Goal: Task Accomplishment & Management: Manage account settings

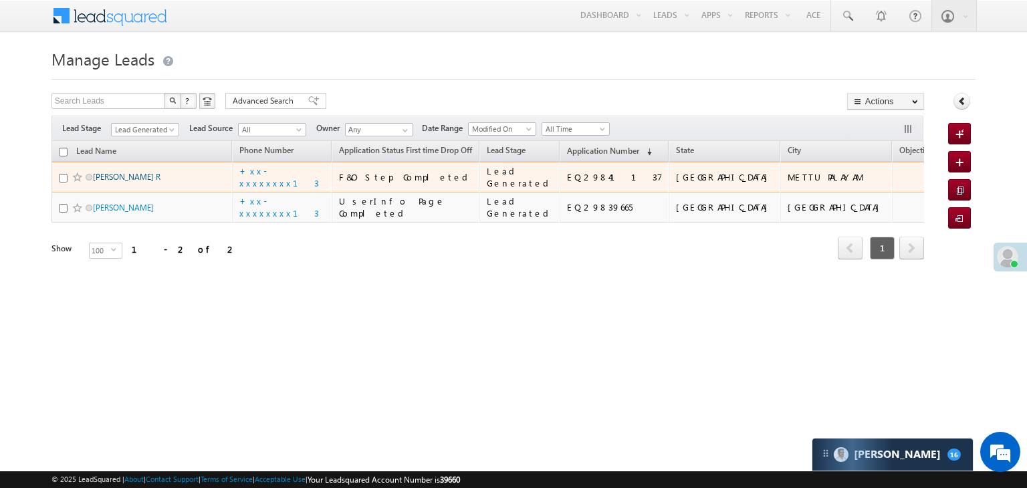
click at [115, 182] on link "Ramakrishnan R" at bounding box center [127, 177] width 68 height 10
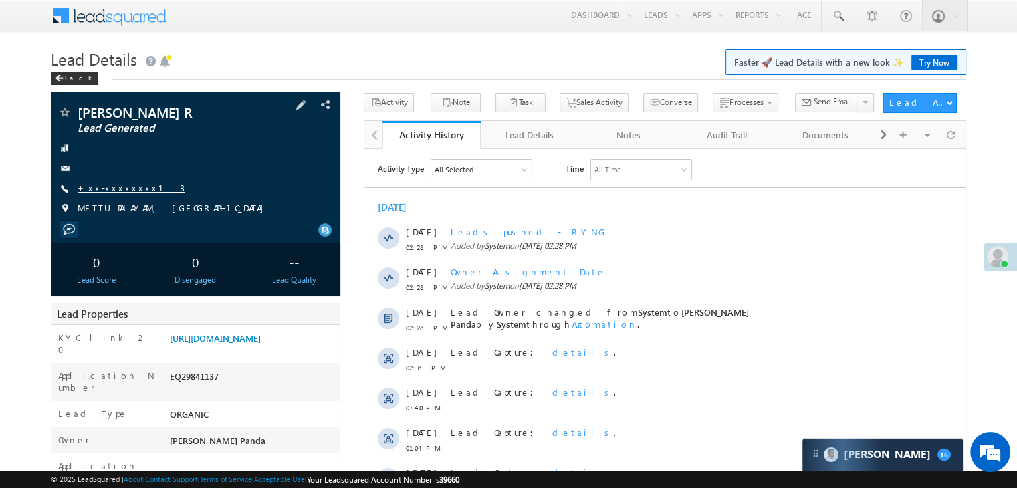
click at [95, 191] on link "+xx-xxxxxxxx13" at bounding box center [131, 187] width 107 height 11
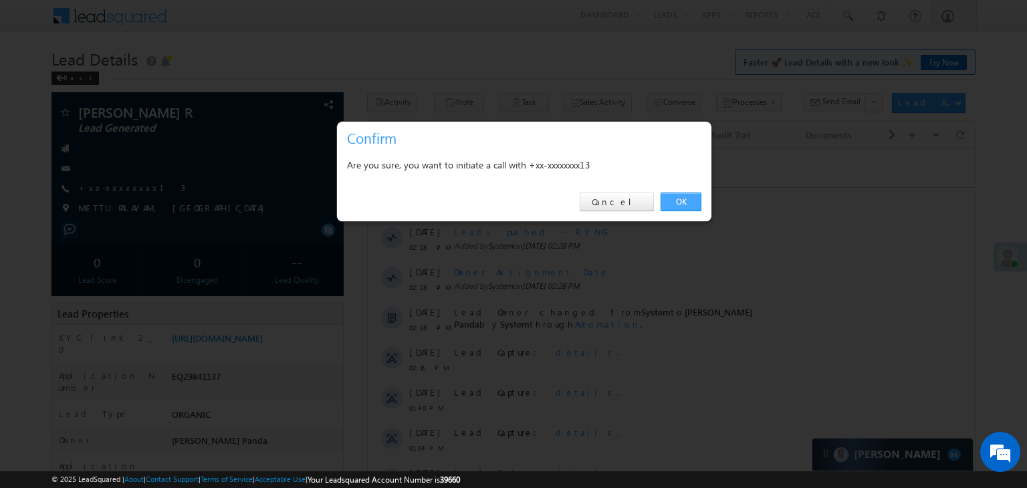
drag, startPoint x: 678, startPoint y: 202, endPoint x: 259, endPoint y: 57, distance: 443.5
click at [678, 202] on link "OK" at bounding box center [680, 202] width 41 height 19
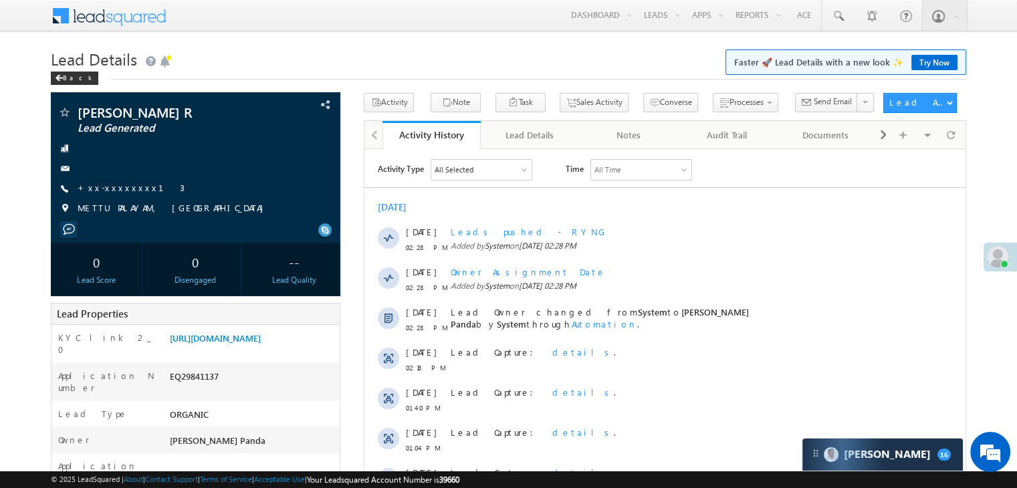
scroll to position [134, 0]
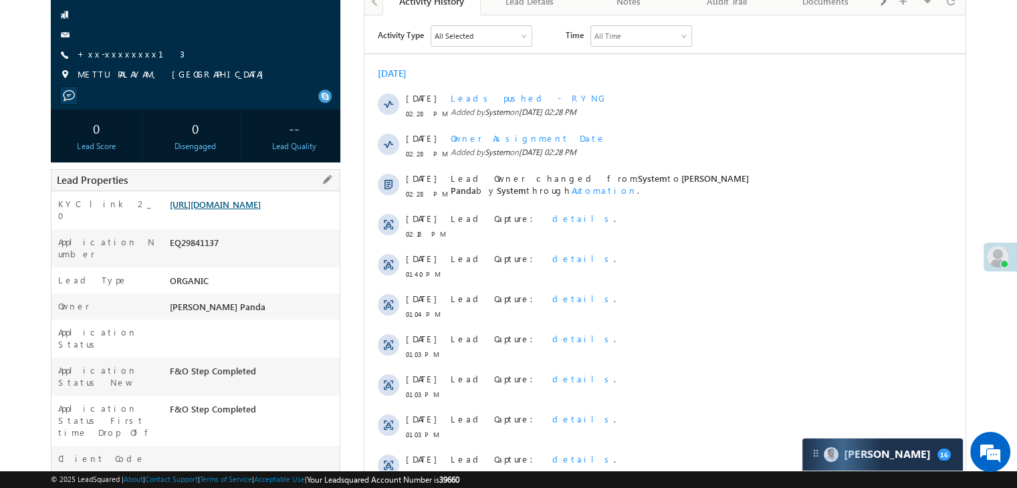
click at [253, 210] on link "[URL][DOMAIN_NAME]" at bounding box center [215, 204] width 91 height 11
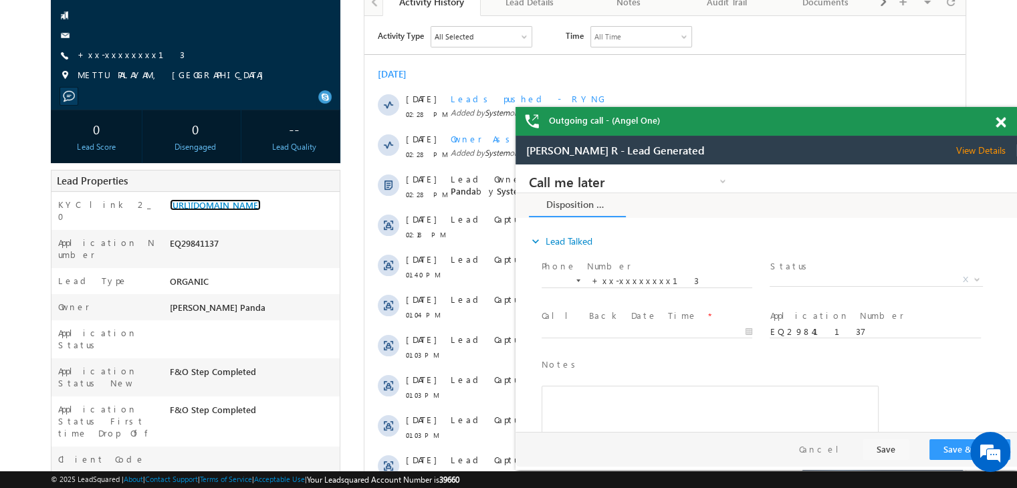
scroll to position [0, 0]
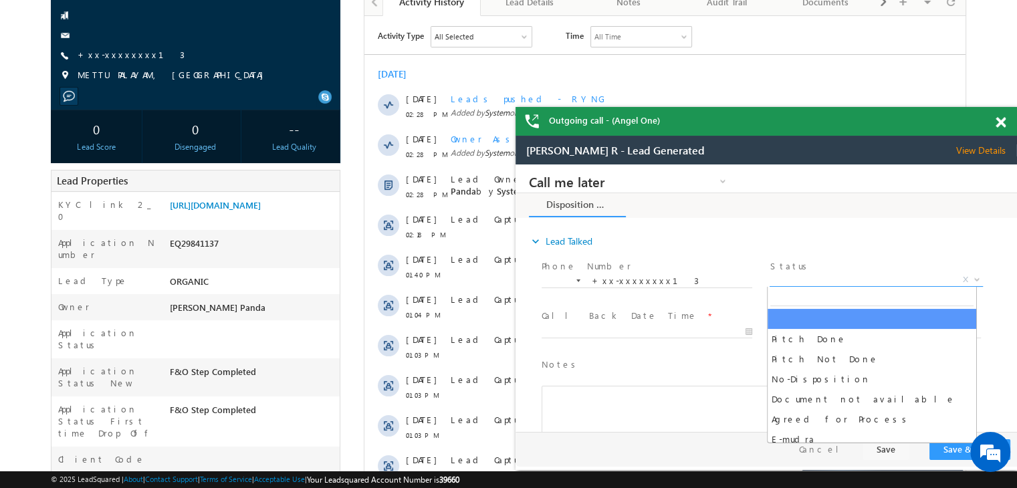
click at [867, 277] on span "X" at bounding box center [875, 279] width 213 height 13
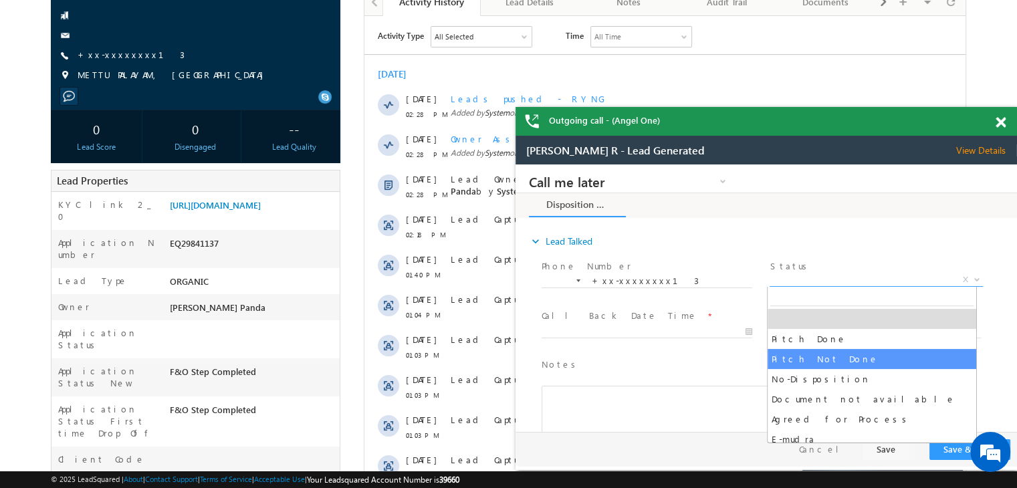
select select "Pitch Not Done"
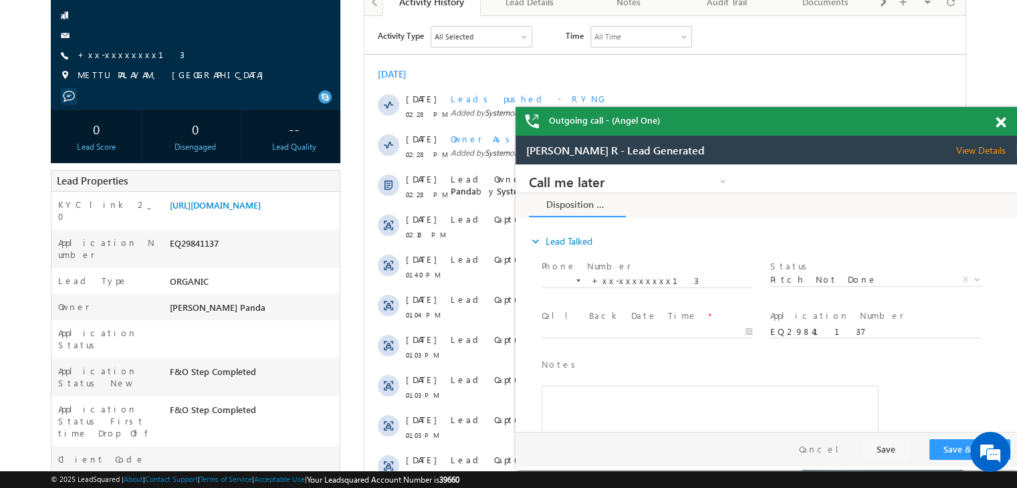
click at [684, 324] on div at bounding box center [652, 332] width 223 height 16
type input "10/01/25 2:33 PM"
click at [693, 337] on input "10/01/25 2:33 PM" at bounding box center [646, 332] width 211 height 13
click at [950, 447] on button "Save & Close" at bounding box center [969, 449] width 81 height 21
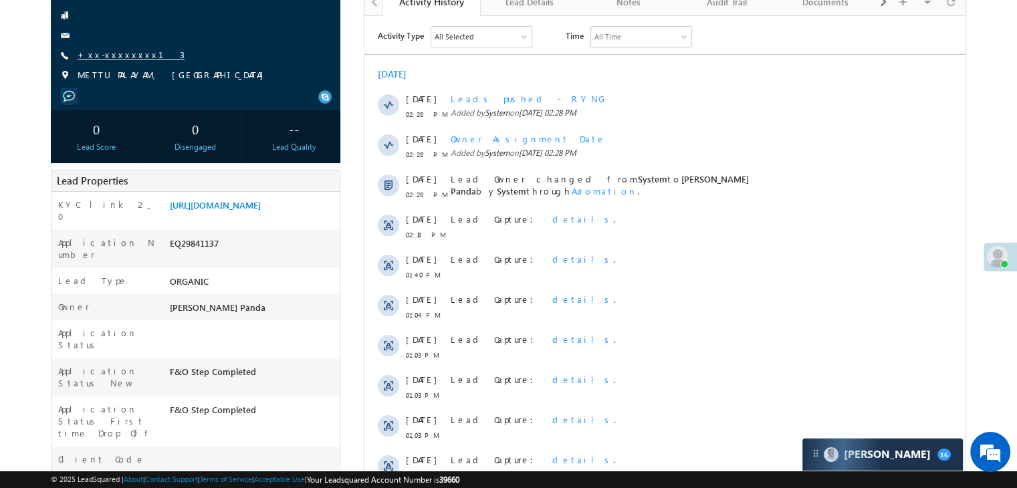
click at [107, 55] on link "+xx-xxxxxxxx13" at bounding box center [131, 54] width 107 height 11
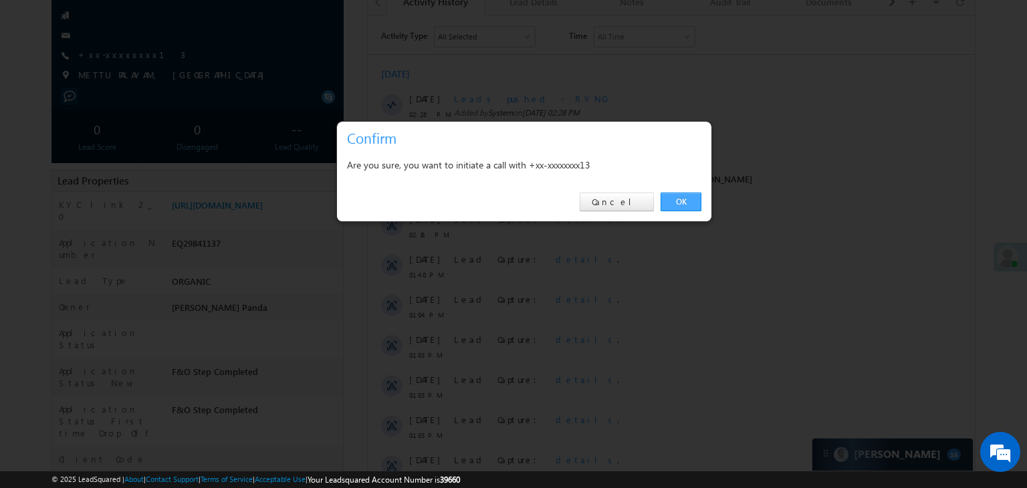
drag, startPoint x: 107, startPoint y: 55, endPoint x: 676, endPoint y: 198, distance: 586.4
click at [676, 198] on link "OK" at bounding box center [680, 202] width 41 height 19
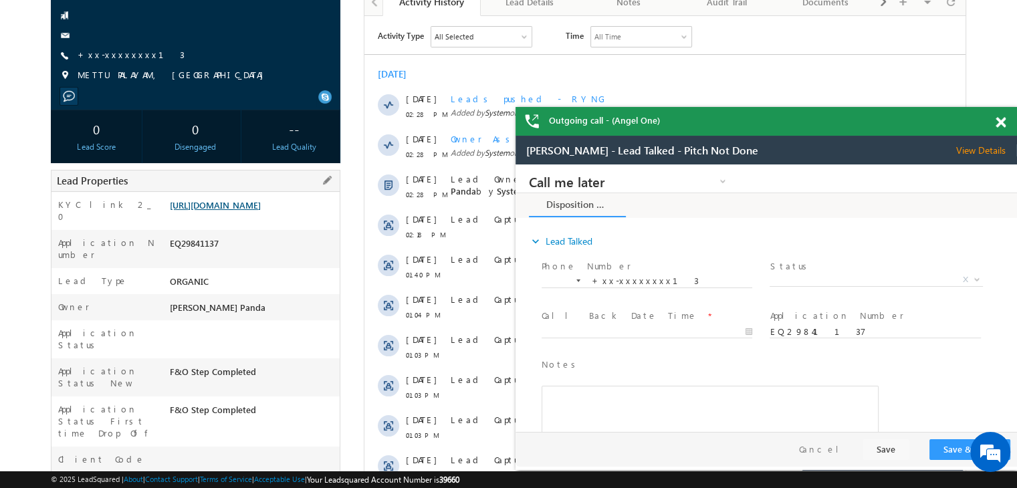
click at [246, 211] on link "https://angelbroking1-pk3em7sa.customui-test.leadsquared.com?leadId=44cd09db-88…" at bounding box center [215, 204] width 91 height 11
click at [116, 55] on link "+xx-xxxxxxxx13" at bounding box center [131, 54] width 107 height 11
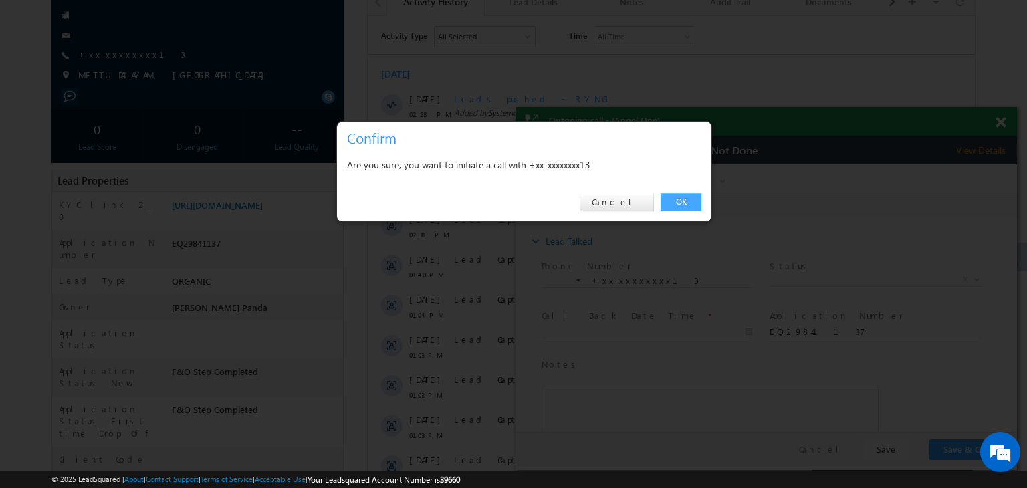
drag, startPoint x: 680, startPoint y: 203, endPoint x: 162, endPoint y: 39, distance: 543.5
click at [680, 203] on link "OK" at bounding box center [680, 202] width 41 height 19
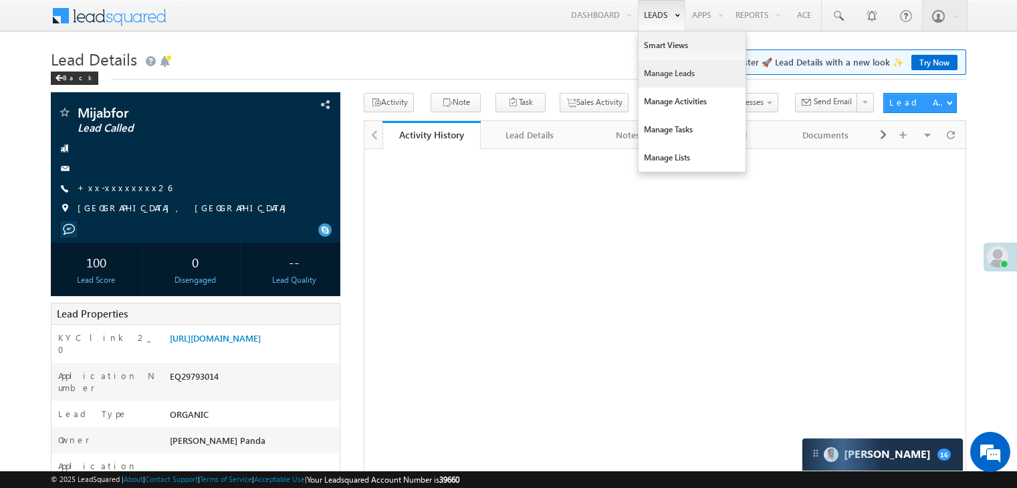
click at [668, 68] on link "Manage Leads" at bounding box center [691, 73] width 107 height 28
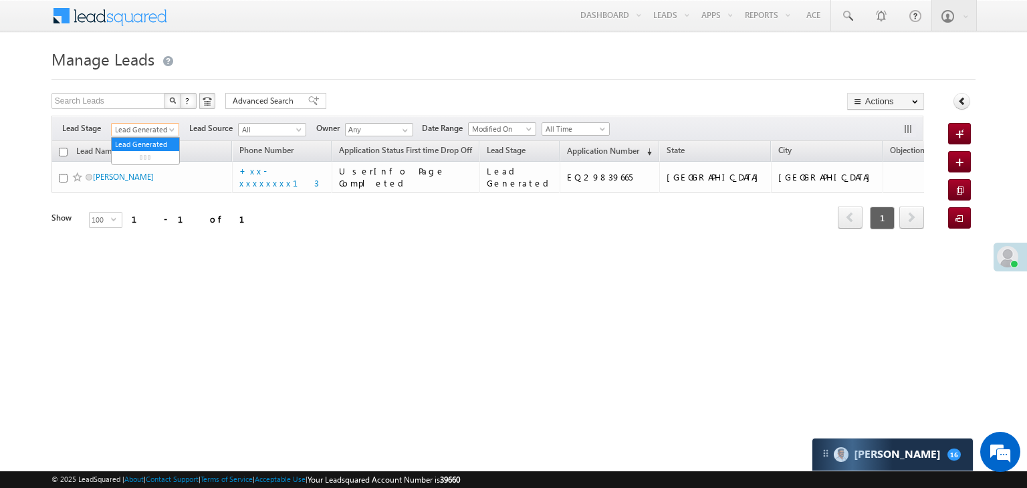
click at [172, 132] on span at bounding box center [173, 132] width 11 height 11
click at [154, 144] on link "All" at bounding box center [146, 144] width 68 height 12
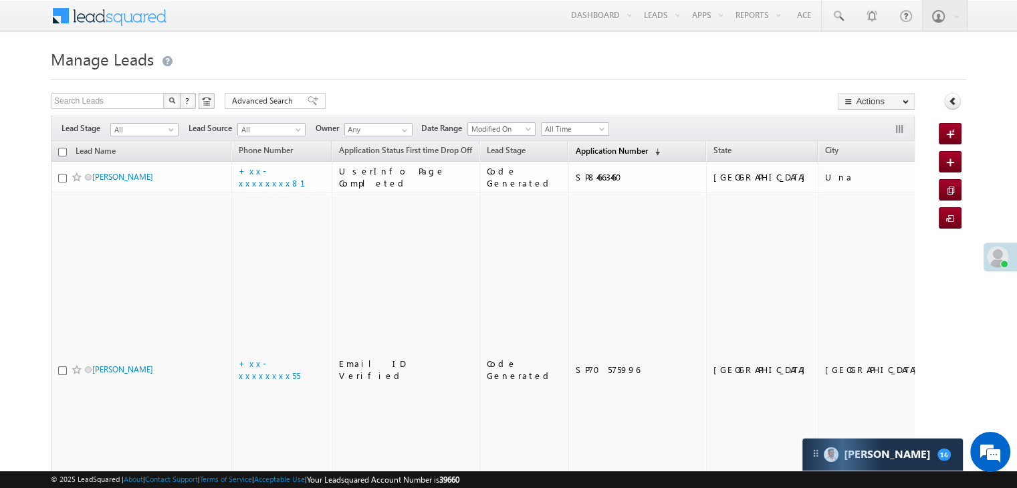
click at [575, 152] on span "Application Number" at bounding box center [611, 151] width 72 height 10
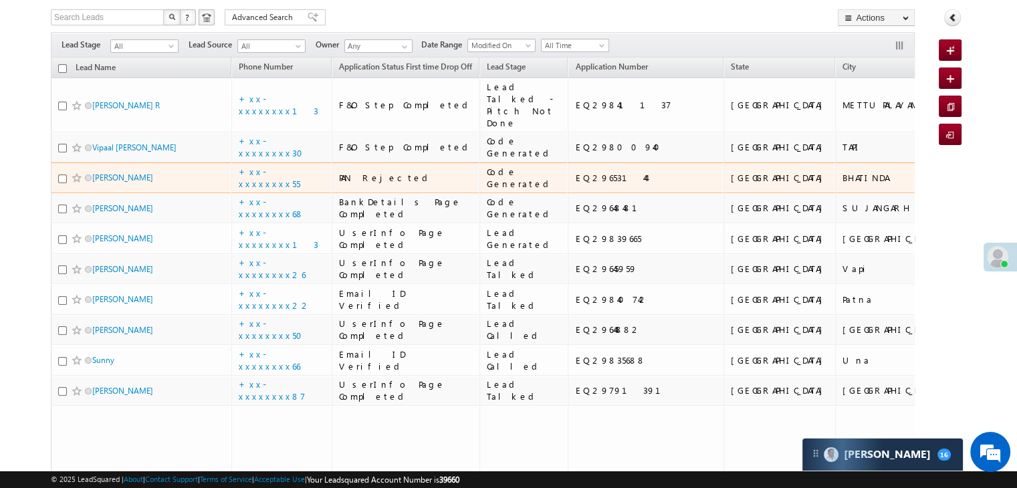
scroll to position [67, 0]
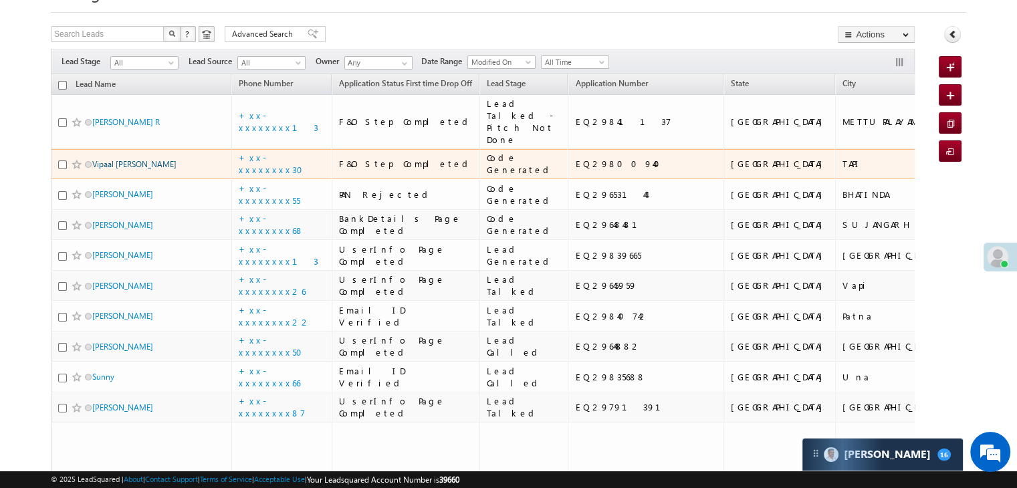
click at [105, 169] on link "Vipaal [PERSON_NAME]" at bounding box center [134, 164] width 84 height 10
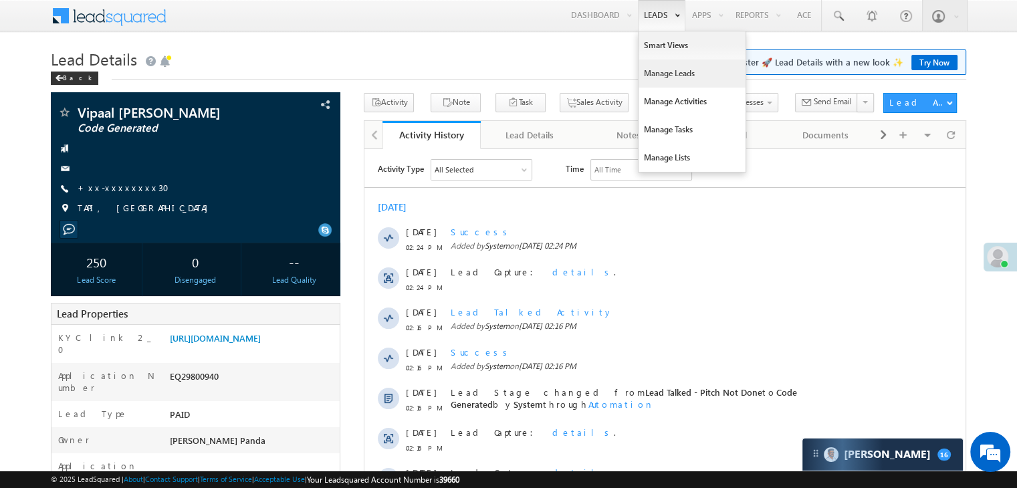
click at [671, 72] on link "Manage Leads" at bounding box center [691, 73] width 107 height 28
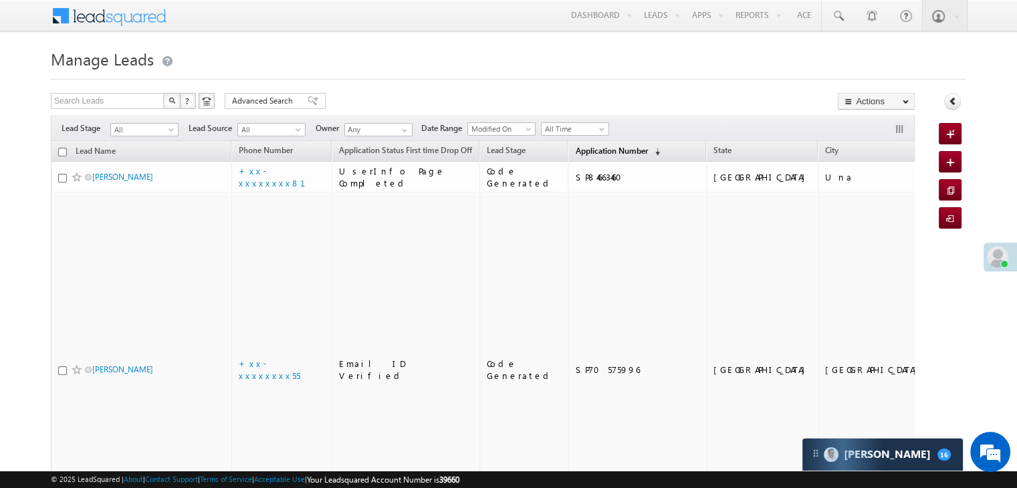
click at [578, 150] on span "Application Number" at bounding box center [611, 151] width 72 height 10
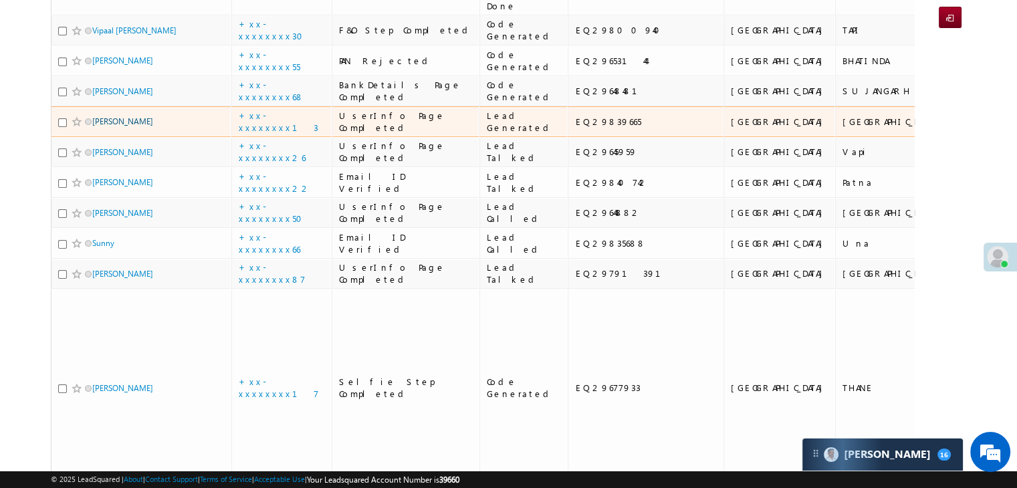
click at [108, 126] on link "Sudhir kumar" at bounding box center [122, 121] width 61 height 10
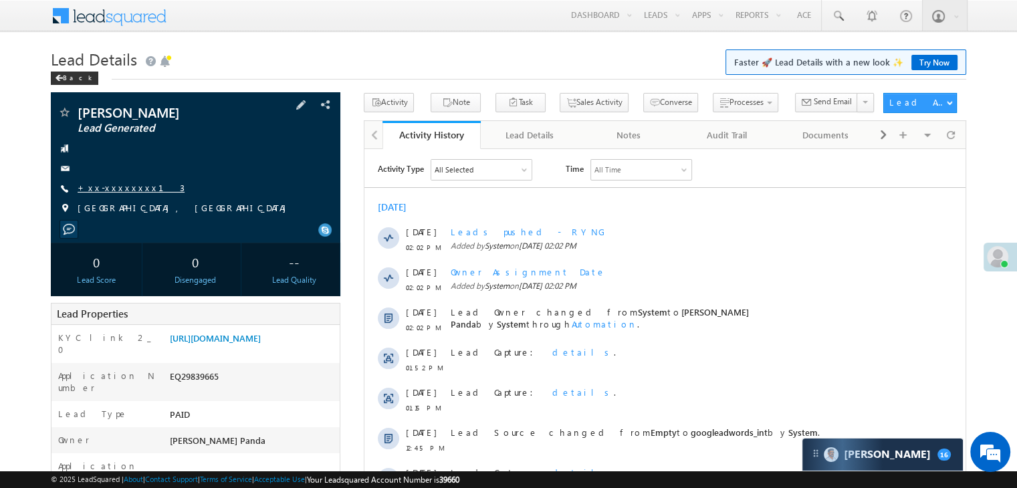
click at [120, 182] on link "+xx-xxxxxxxx13" at bounding box center [131, 187] width 107 height 11
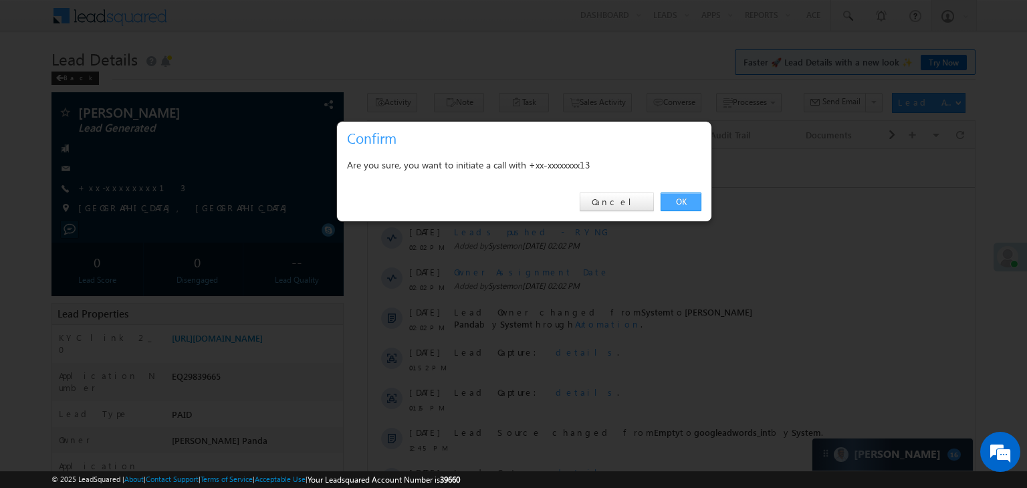
click at [676, 198] on link "OK" at bounding box center [680, 202] width 41 height 19
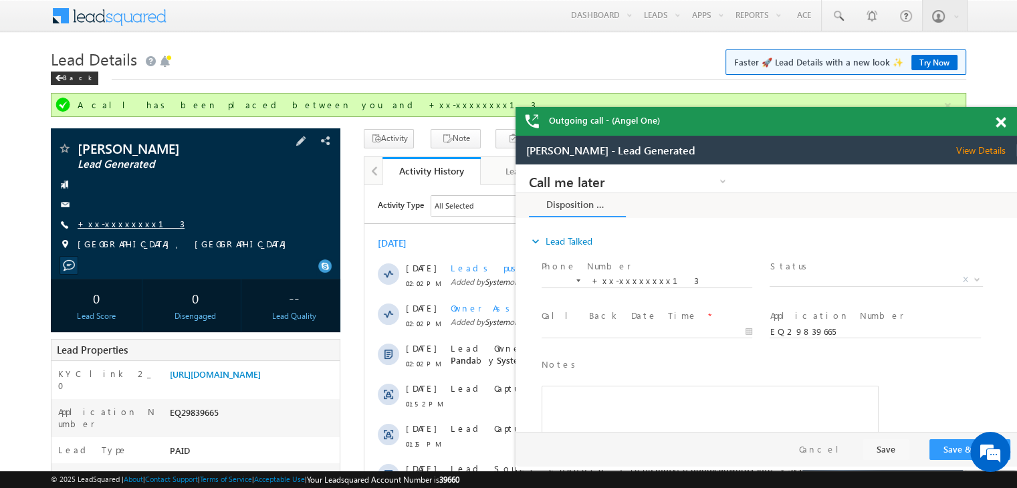
click at [97, 224] on link "+xx-xxxxxxxx13" at bounding box center [131, 223] width 107 height 11
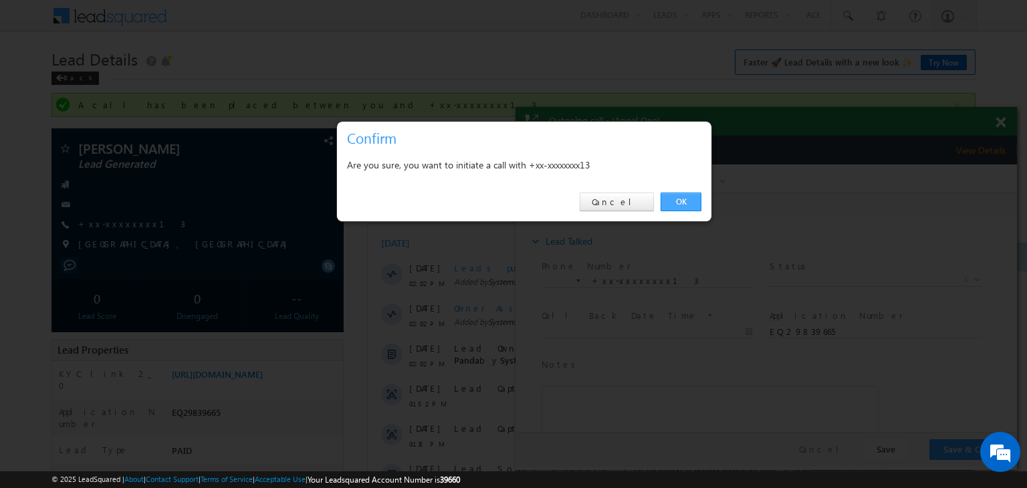
click at [684, 199] on link "OK" at bounding box center [680, 202] width 41 height 19
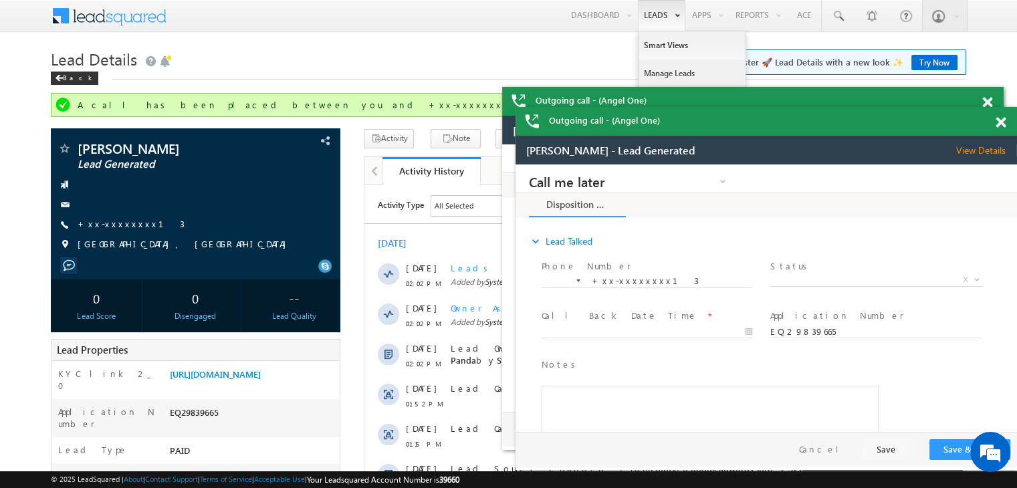
click at [662, 69] on link "Manage Leads" at bounding box center [691, 73] width 107 height 28
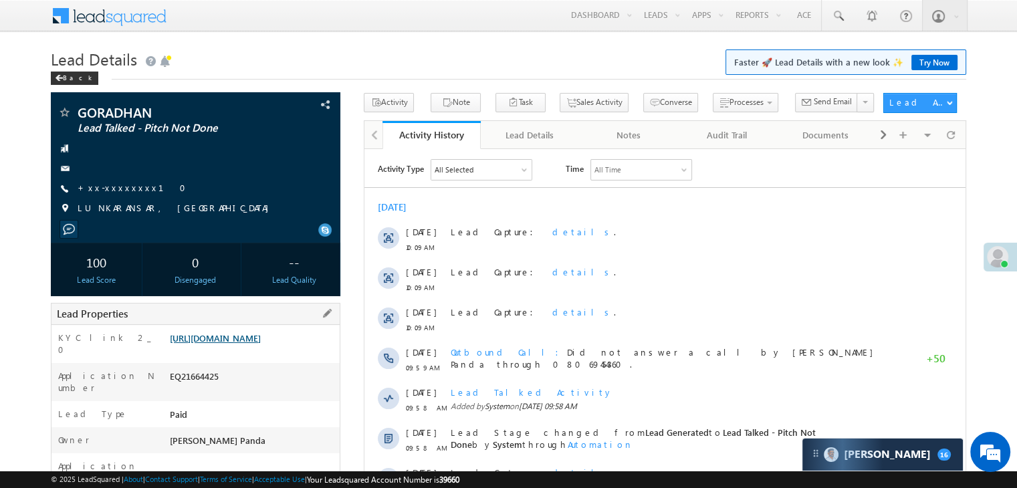
click at [261, 344] on link "[URL][DOMAIN_NAME]" at bounding box center [215, 337] width 91 height 11
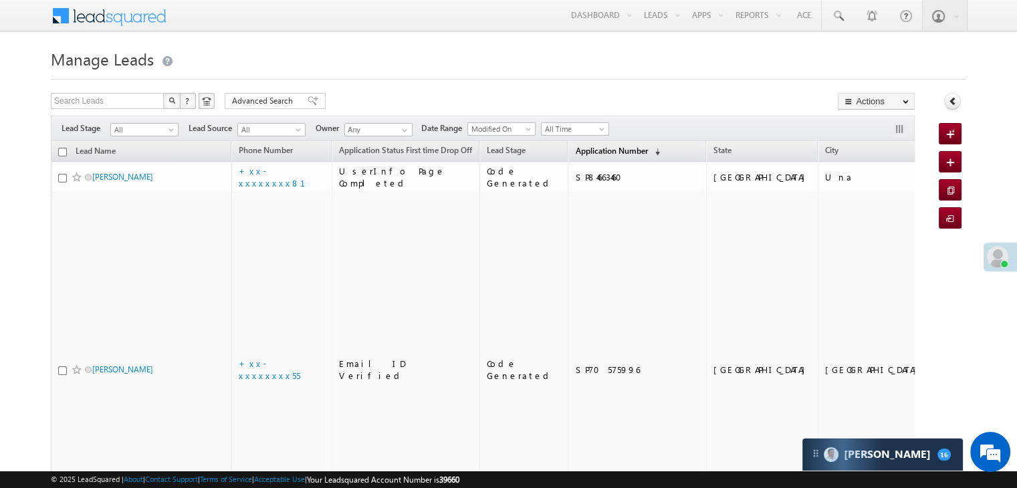
click at [575, 150] on span "Application Number" at bounding box center [611, 151] width 72 height 10
click at [596, 147] on span "Application Number" at bounding box center [611, 151] width 72 height 10
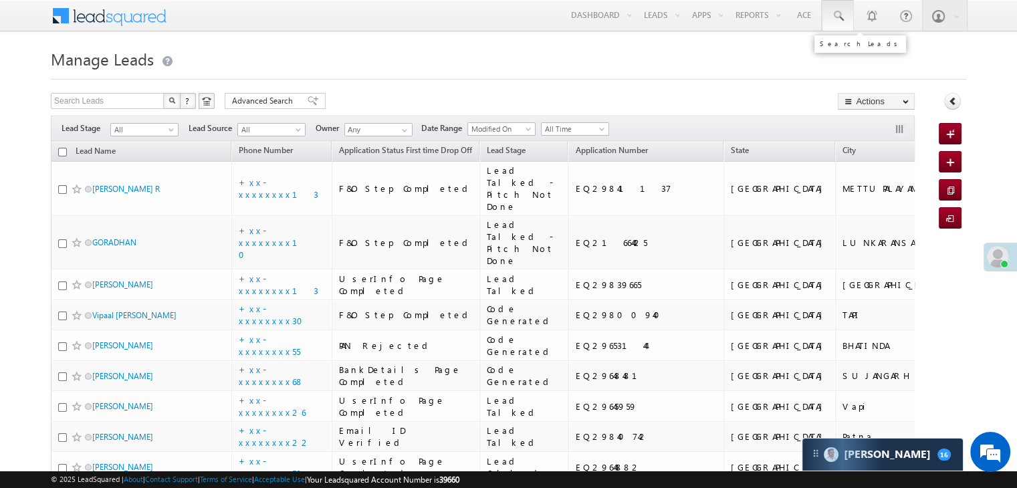
click at [842, 17] on span at bounding box center [837, 15] width 13 height 13
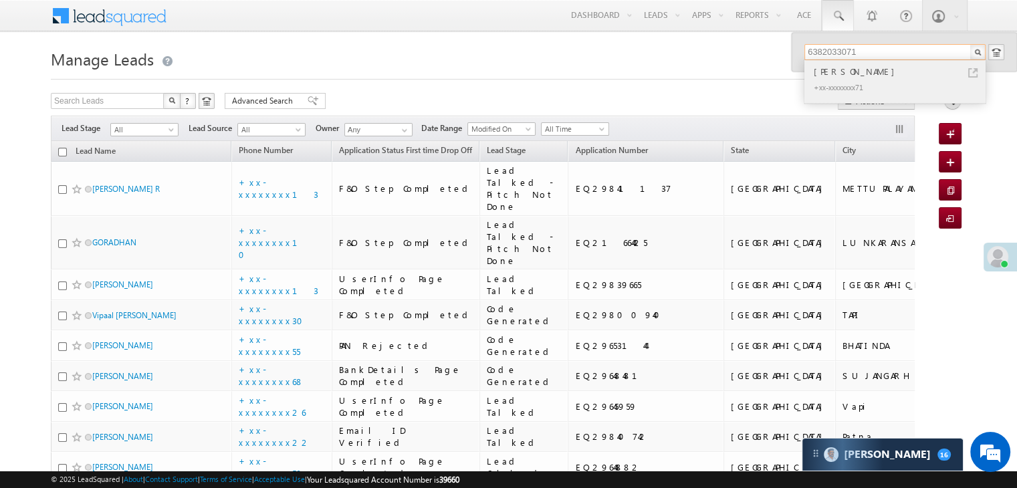
type input "6382033071"
click at [840, 70] on div "[PERSON_NAME]" at bounding box center [900, 71] width 179 height 15
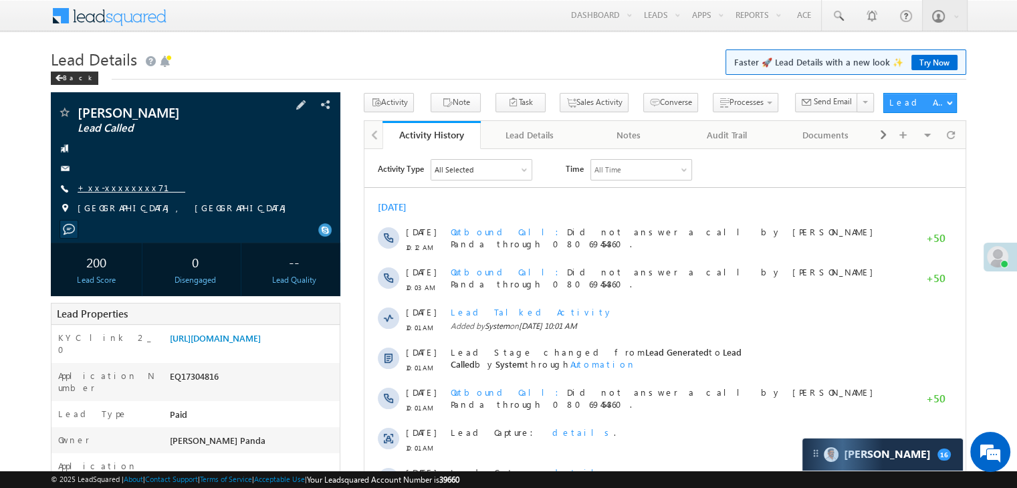
click at [105, 183] on link "+xx-xxxxxxxx71" at bounding box center [132, 187] width 108 height 11
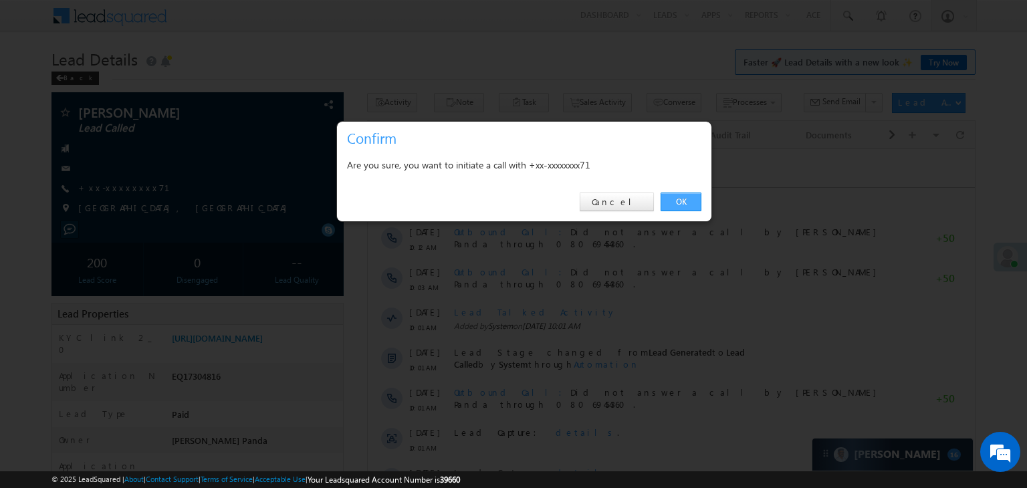
click at [678, 197] on link "OK" at bounding box center [680, 202] width 41 height 19
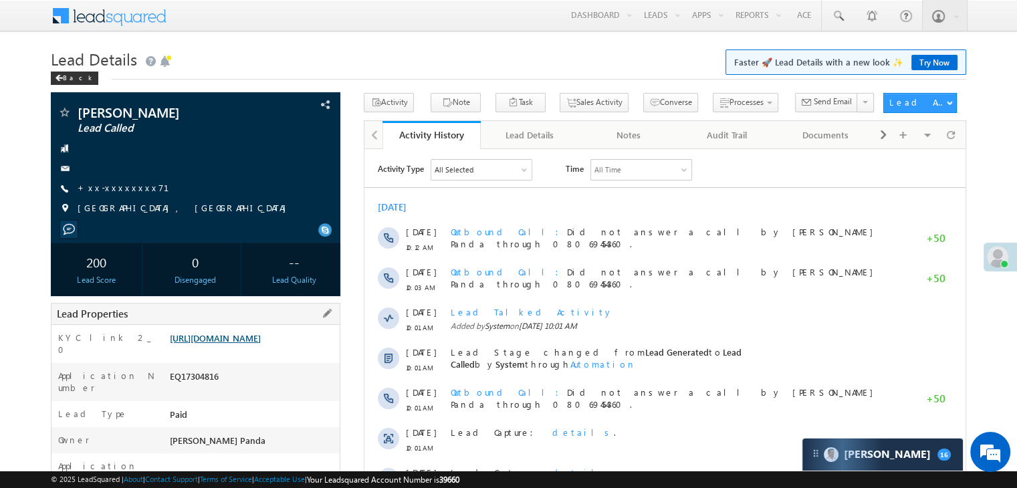
click at [243, 344] on link "[URL][DOMAIN_NAME]" at bounding box center [215, 337] width 91 height 11
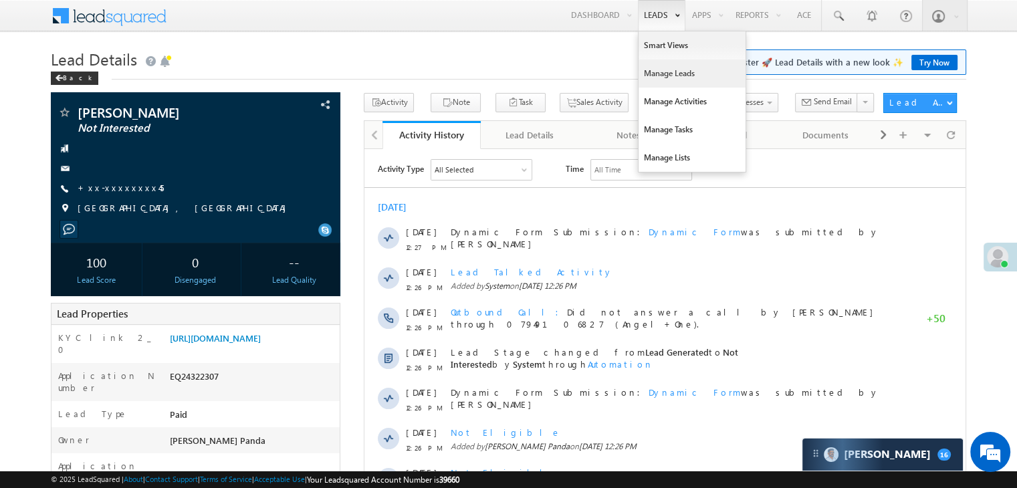
click at [645, 73] on link "Manage Leads" at bounding box center [691, 73] width 107 height 28
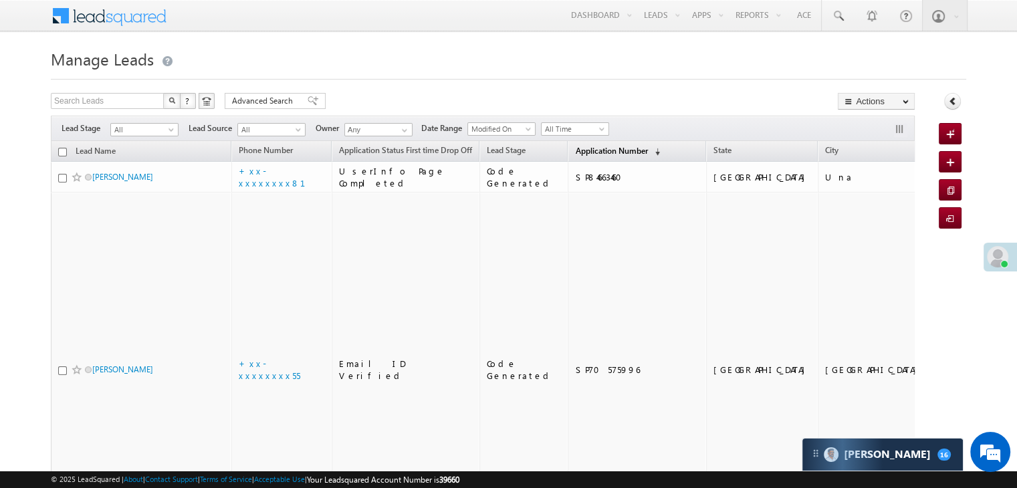
click at [584, 156] on link "Application Number (sorted descending)" at bounding box center [617, 151] width 98 height 17
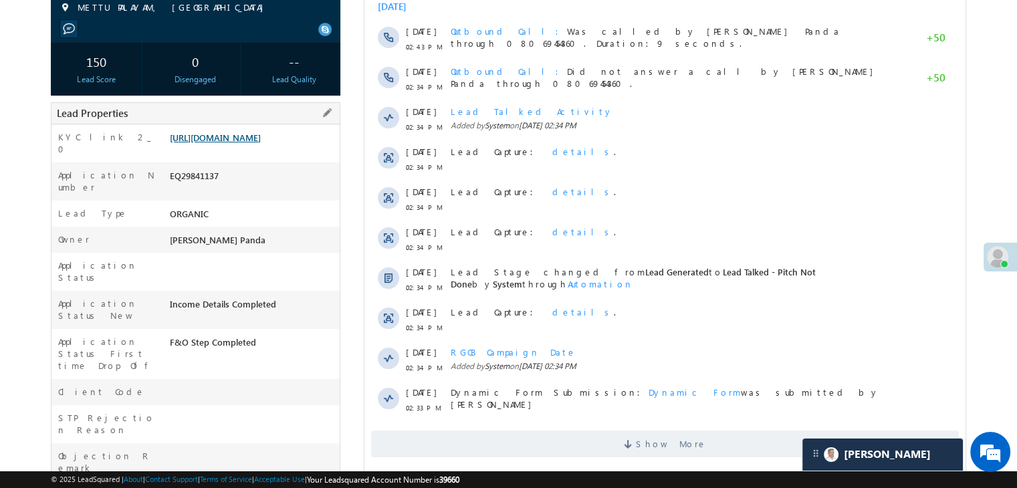
click at [261, 143] on link "[URL][DOMAIN_NAME]" at bounding box center [215, 137] width 91 height 11
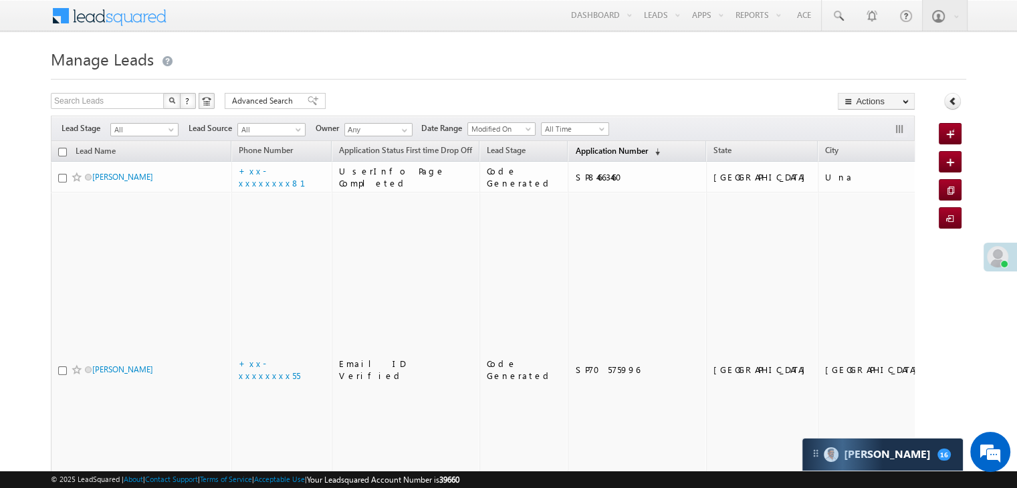
click at [610, 147] on span "Application Number" at bounding box center [611, 151] width 72 height 10
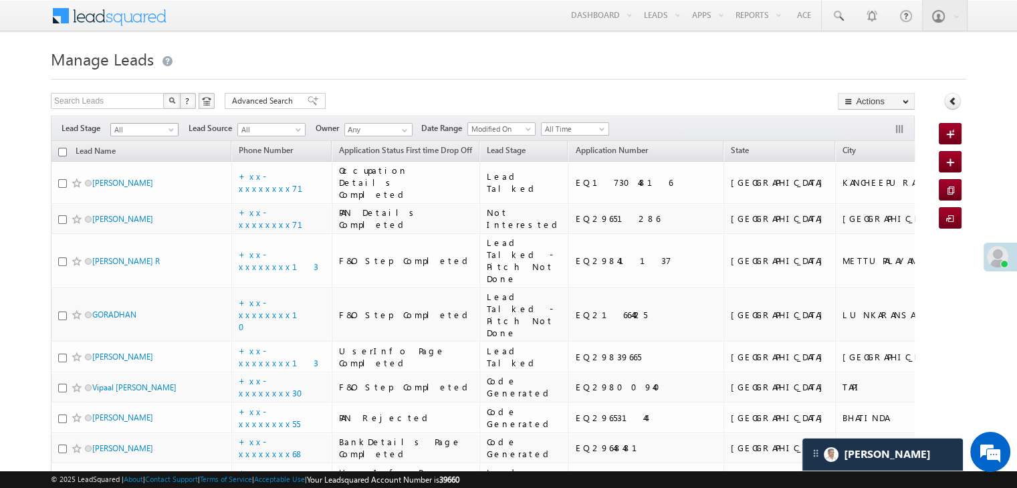
click at [171, 132] on span at bounding box center [172, 132] width 11 height 11
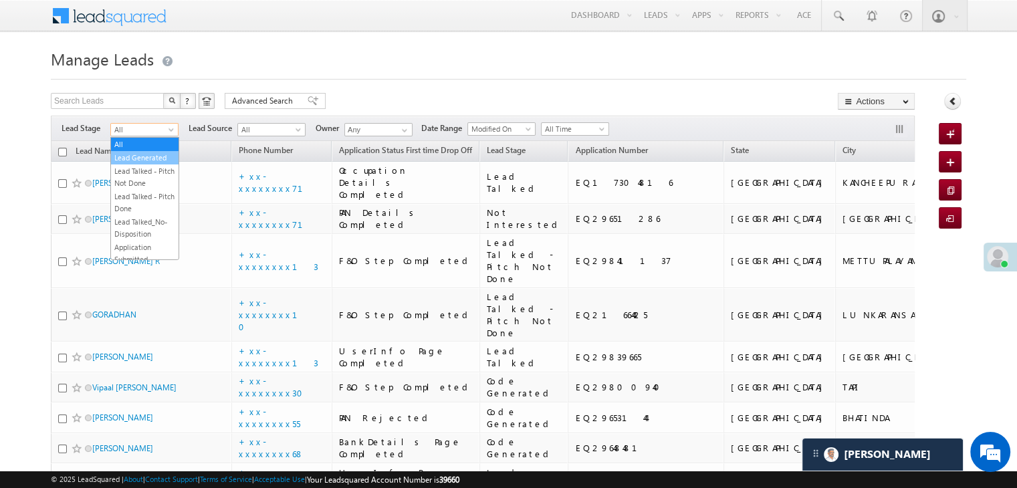
click at [151, 158] on link "Lead Generated" at bounding box center [145, 158] width 68 height 12
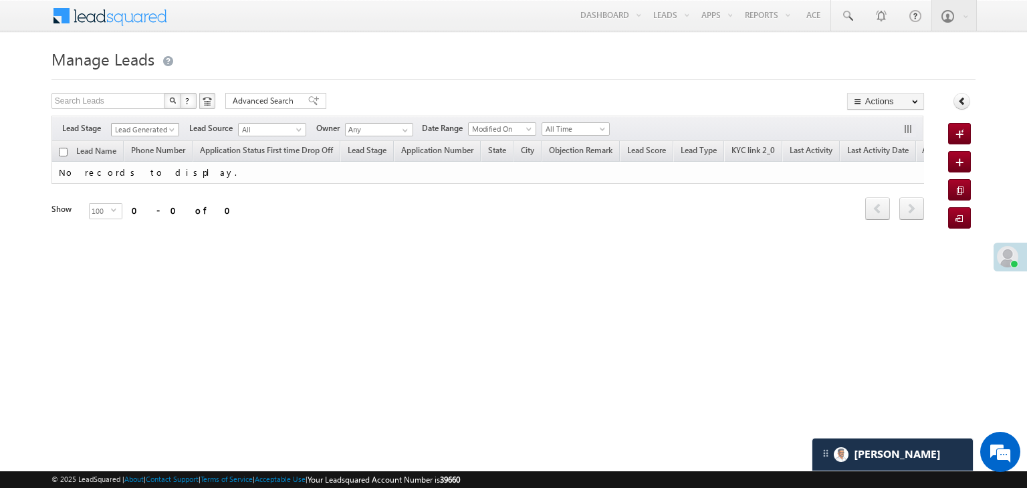
click at [163, 126] on span "Lead Generated" at bounding box center [144, 130] width 64 height 12
click at [146, 138] on link "All" at bounding box center [146, 144] width 68 height 12
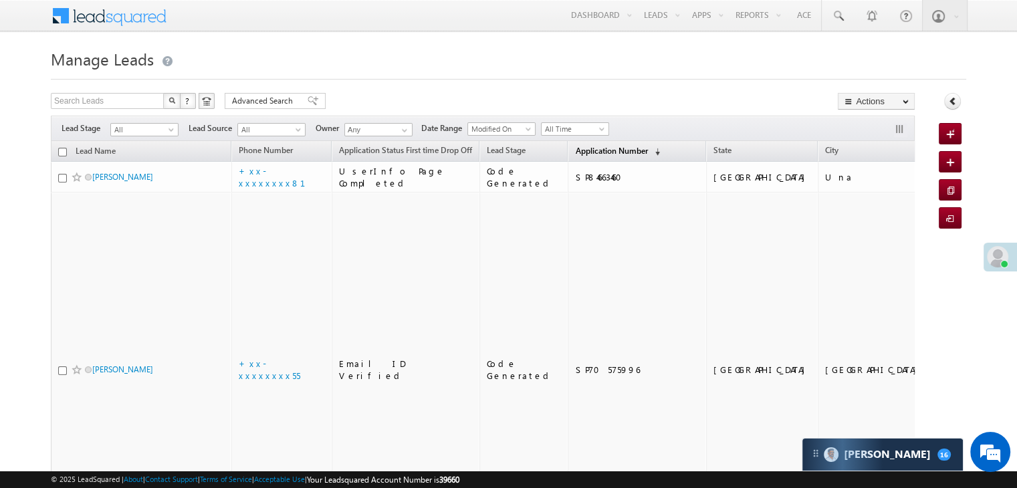
click at [583, 150] on span "Application Number" at bounding box center [611, 151] width 72 height 10
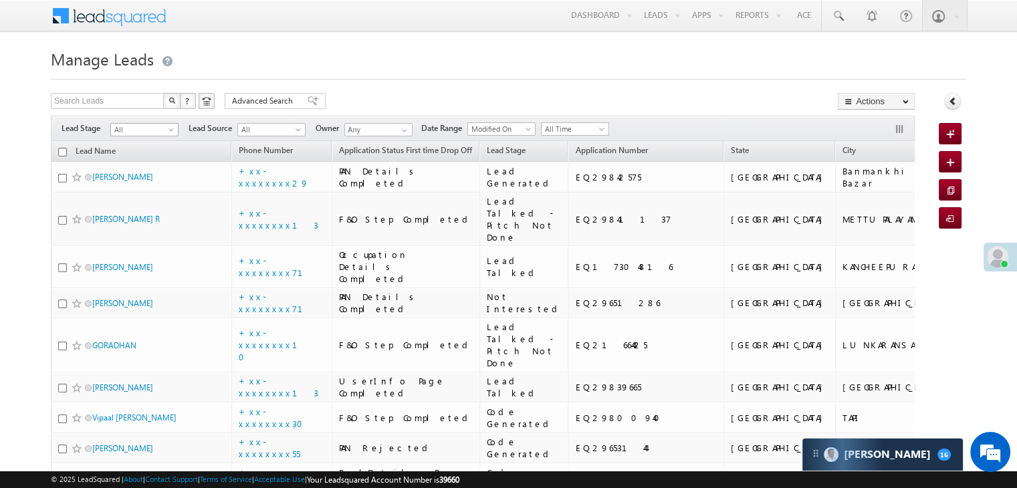
click at [171, 129] on span at bounding box center [172, 132] width 11 height 11
click at [152, 156] on link "Lead Generated" at bounding box center [145, 158] width 68 height 12
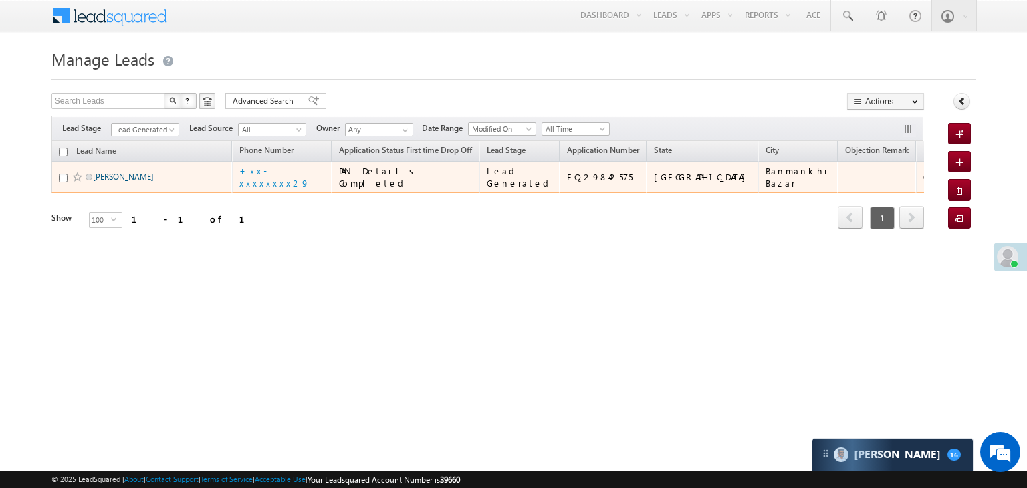
click at [101, 182] on link "[PERSON_NAME]" at bounding box center [123, 177] width 61 height 10
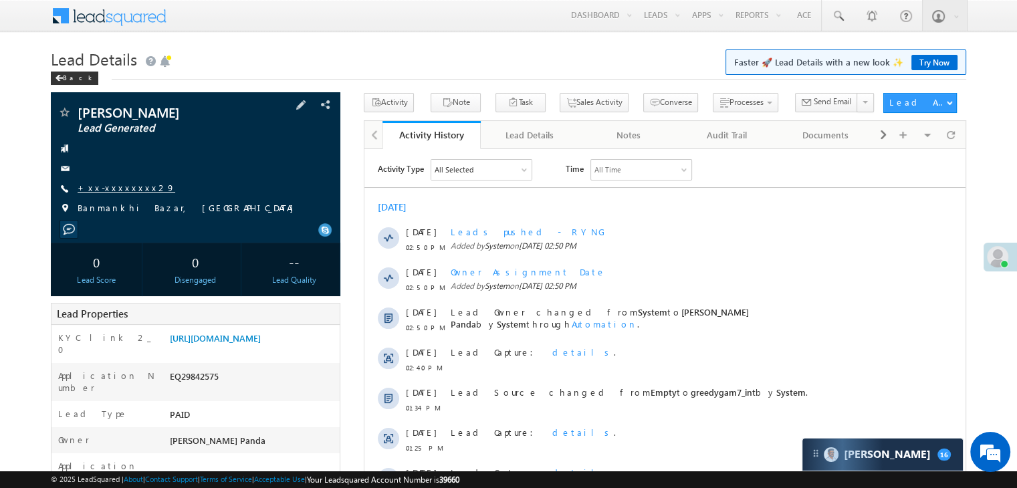
click at [110, 191] on link "+xx-xxxxxxxx29" at bounding box center [127, 187] width 98 height 11
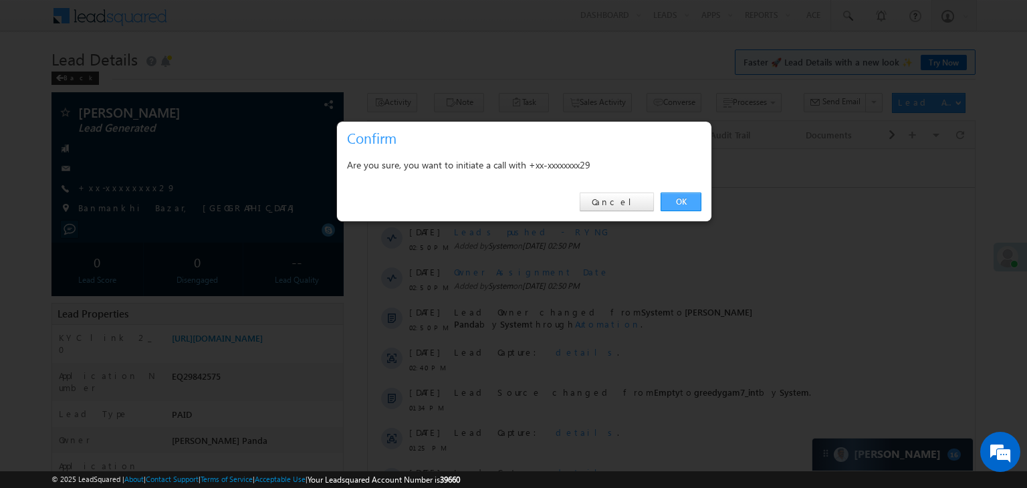
click at [685, 201] on link "OK" at bounding box center [680, 202] width 41 height 19
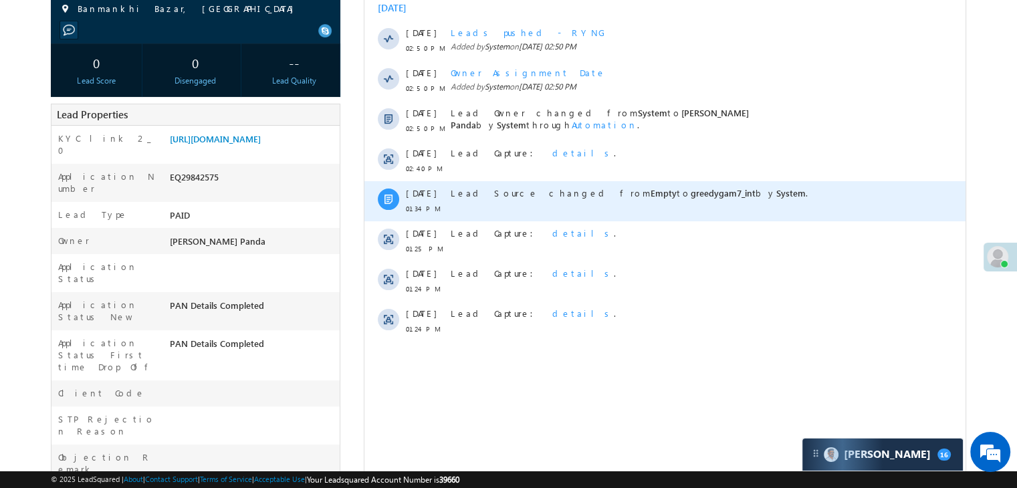
scroll to position [201, 0]
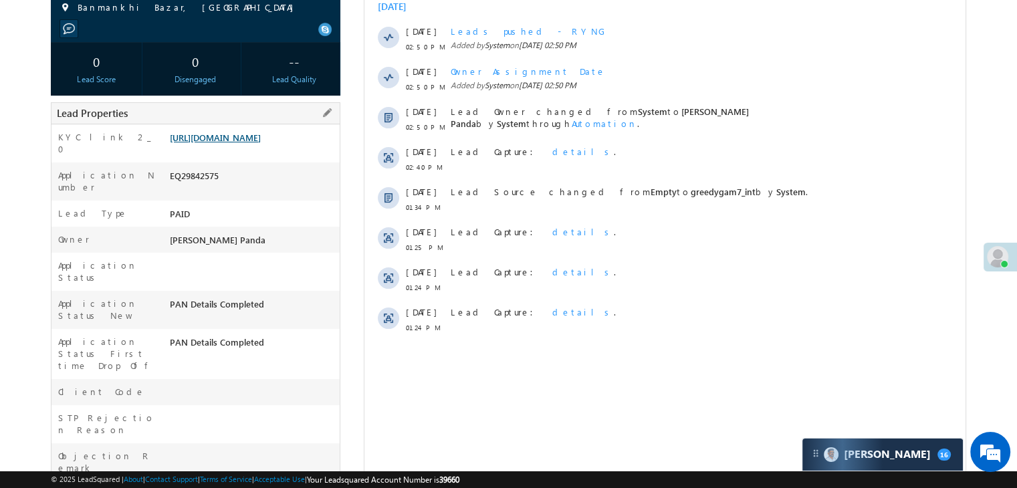
click at [261, 143] on link "[URL][DOMAIN_NAME]" at bounding box center [215, 137] width 91 height 11
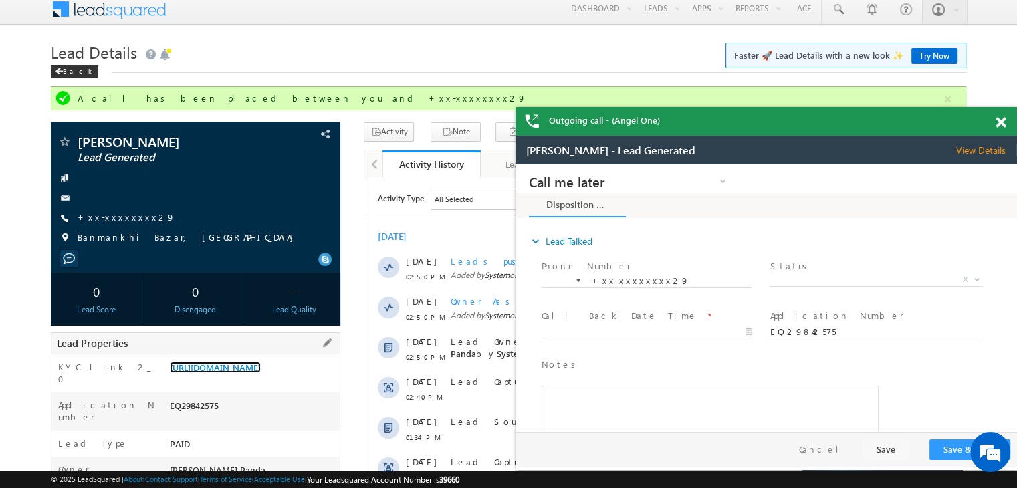
scroll to position [0, 0]
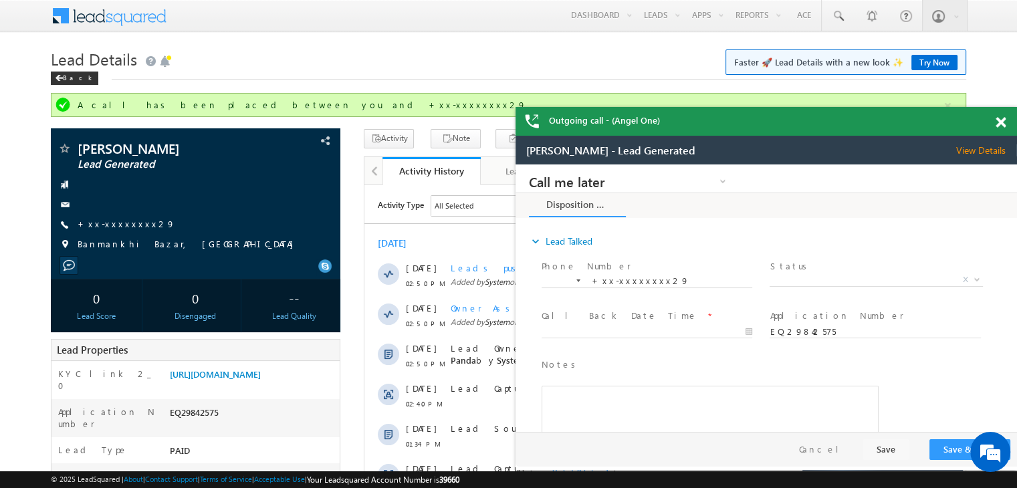
click at [109, 223] on link "+xx-xxxxxxxx29" at bounding box center [127, 223] width 98 height 11
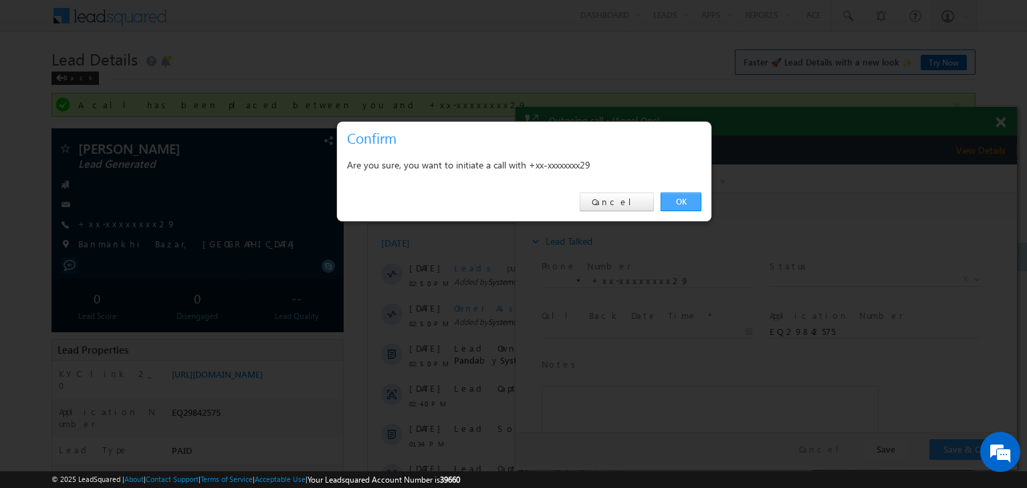
click at [679, 201] on link "OK" at bounding box center [680, 202] width 41 height 19
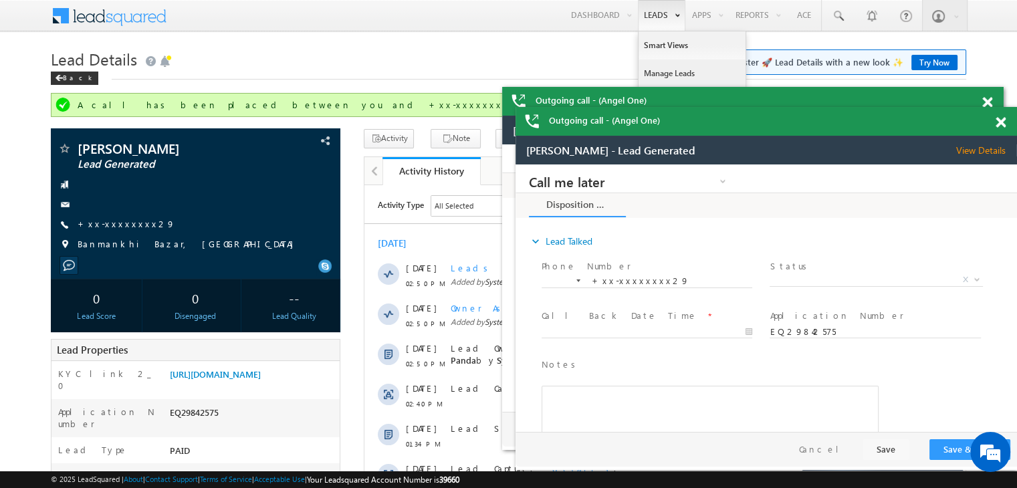
click at [660, 78] on link "Manage Leads" at bounding box center [691, 73] width 107 height 28
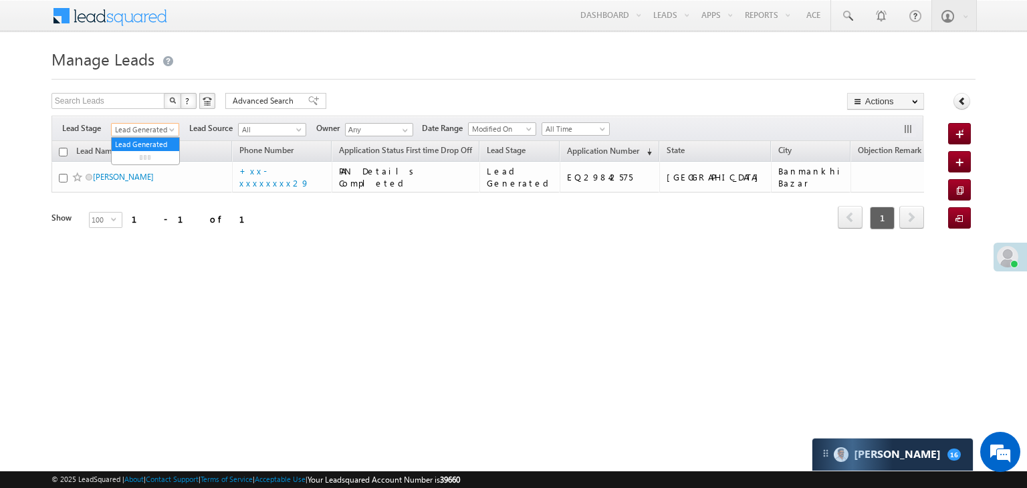
click at [174, 130] on span at bounding box center [173, 132] width 11 height 11
click at [157, 142] on link "All" at bounding box center [146, 144] width 68 height 12
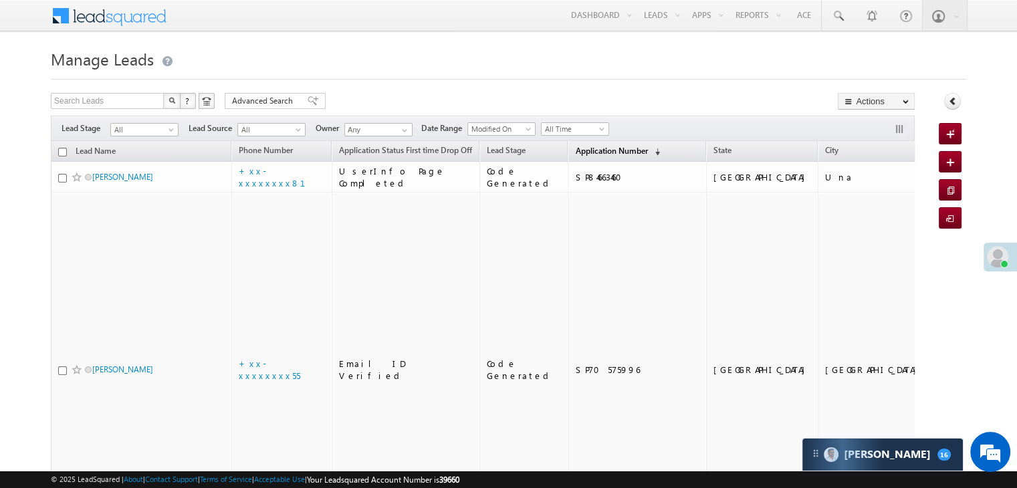
click at [575, 146] on span "Application Number" at bounding box center [611, 151] width 72 height 10
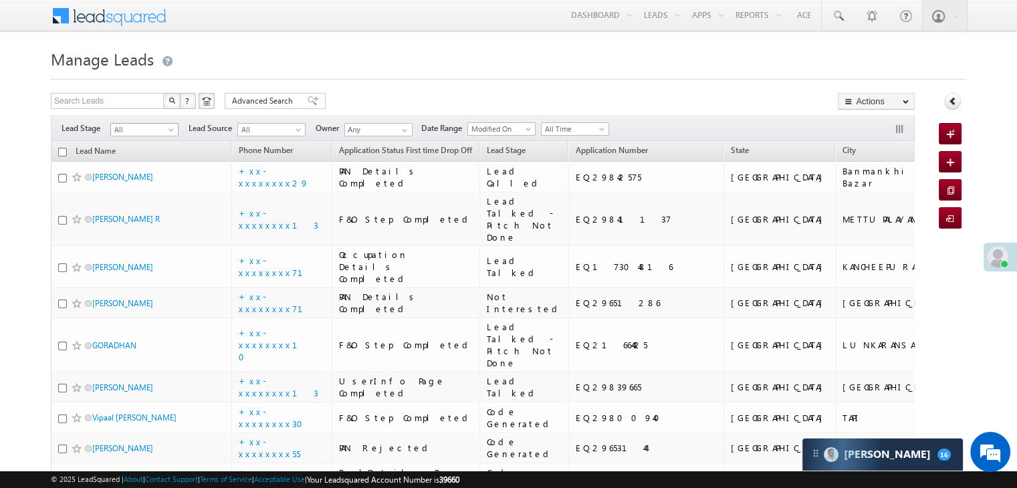
click at [167, 129] on span at bounding box center [172, 132] width 11 height 11
click at [121, 164] on link "Lead Generated" at bounding box center [145, 158] width 68 height 12
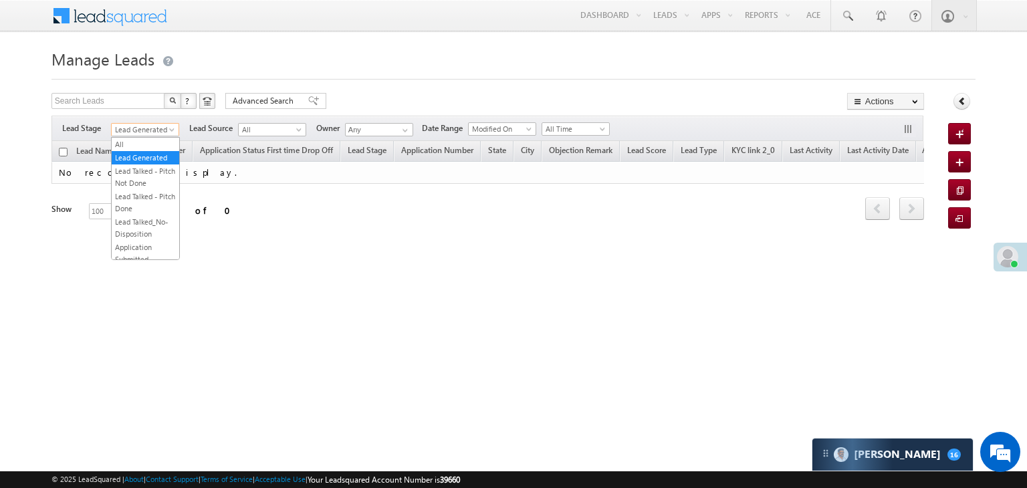
click at [170, 127] on span at bounding box center [173, 132] width 11 height 11
click at [151, 139] on link "All" at bounding box center [146, 144] width 68 height 12
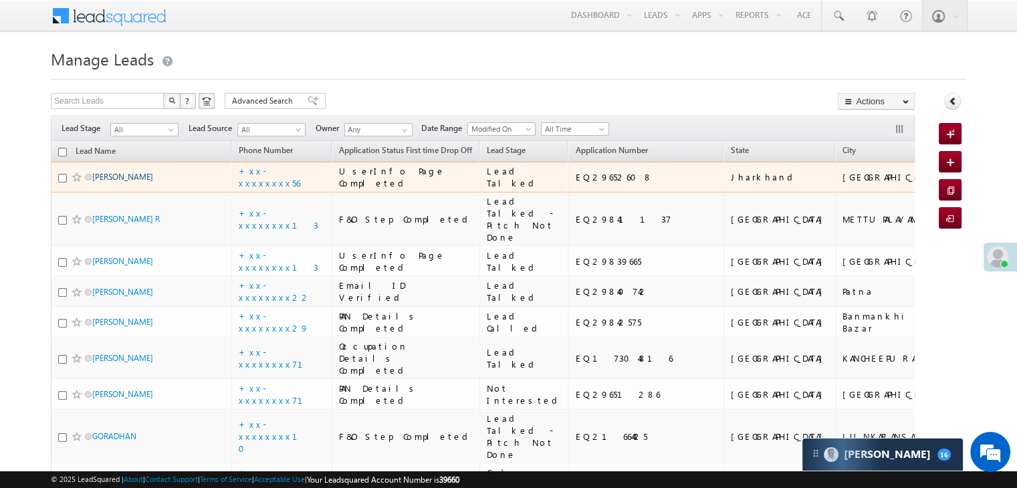
click at [115, 182] on link "[PERSON_NAME]" at bounding box center [122, 177] width 61 height 10
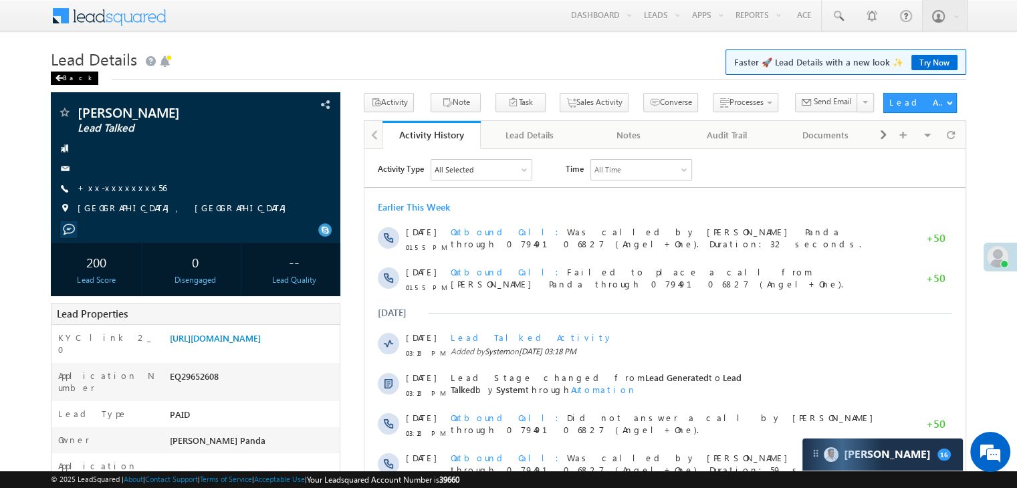
click at [64, 75] on div "Back" at bounding box center [74, 78] width 47 height 13
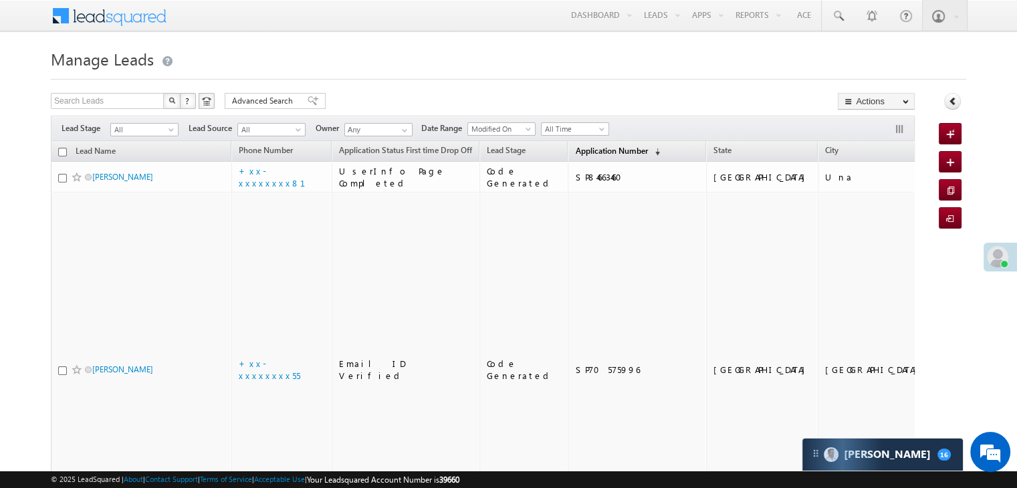
click at [578, 147] on span "Application Number" at bounding box center [611, 151] width 72 height 10
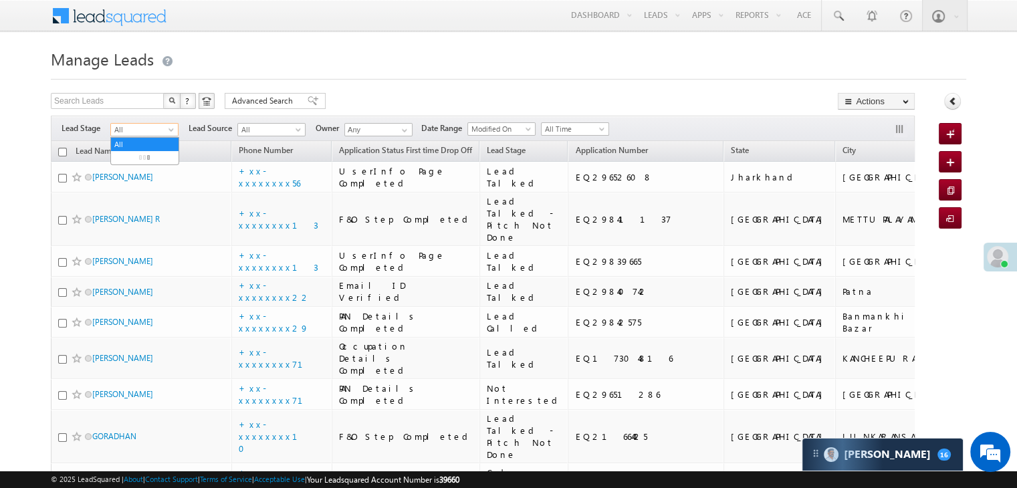
click at [168, 129] on span at bounding box center [172, 132] width 11 height 11
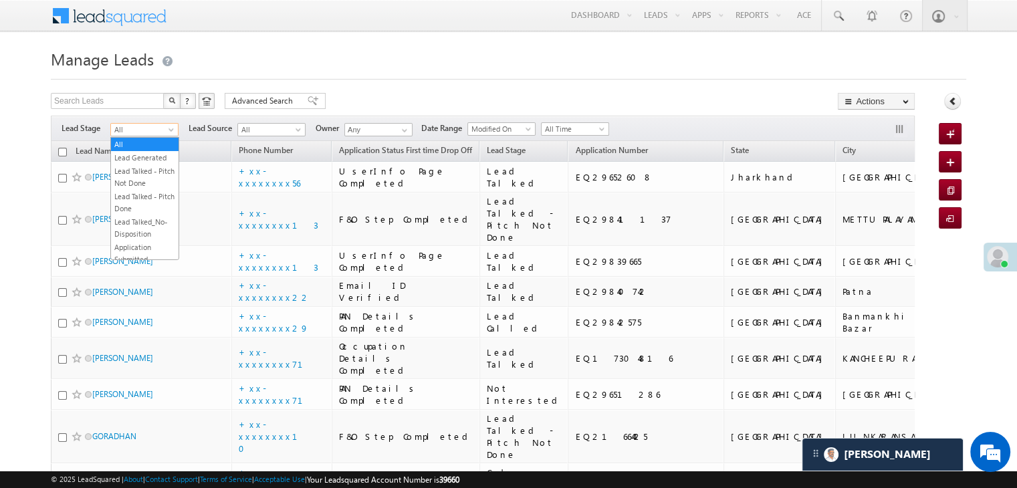
click at [361, 45] on h1 "Manage Leads" at bounding box center [508, 58] width 915 height 26
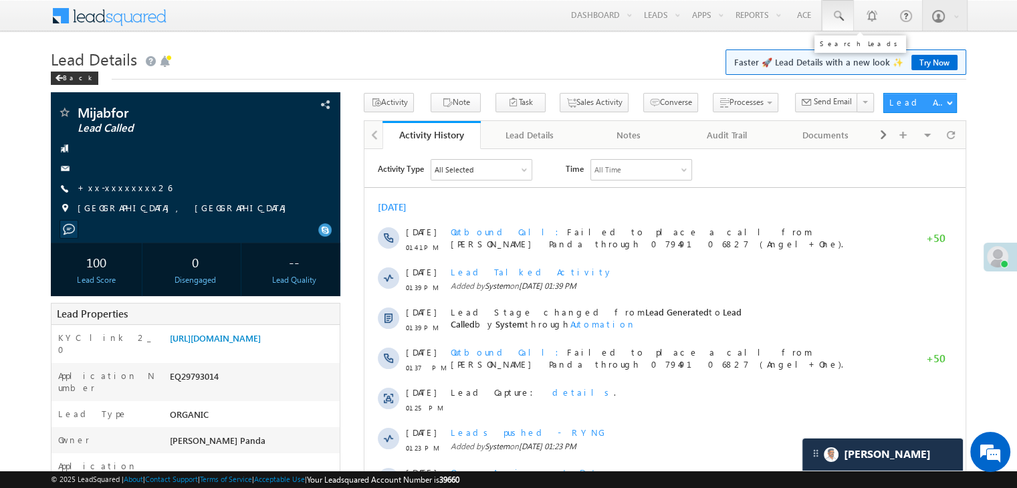
click at [840, 14] on span at bounding box center [837, 15] width 13 height 13
paste input "8787752986"
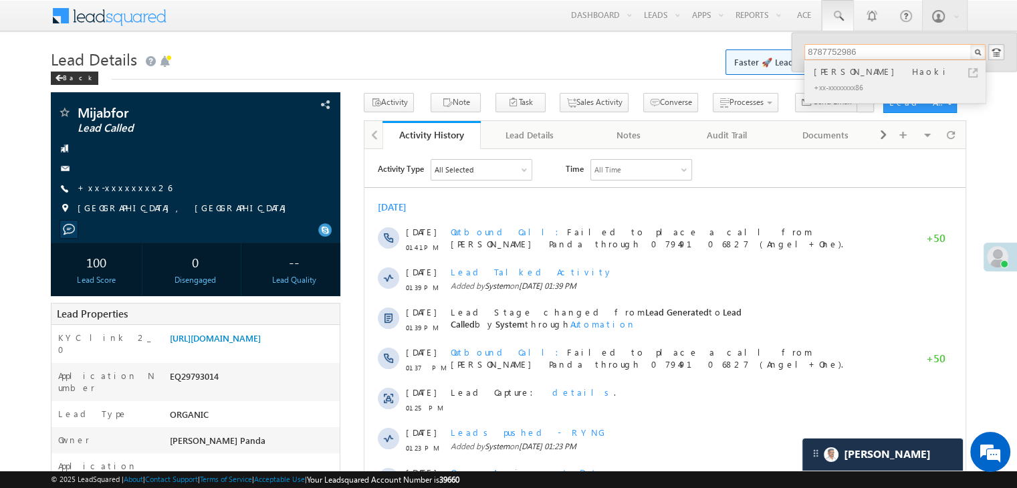
type input "8787752986"
click at [832, 74] on div "[PERSON_NAME] Haoki" at bounding box center [900, 71] width 179 height 15
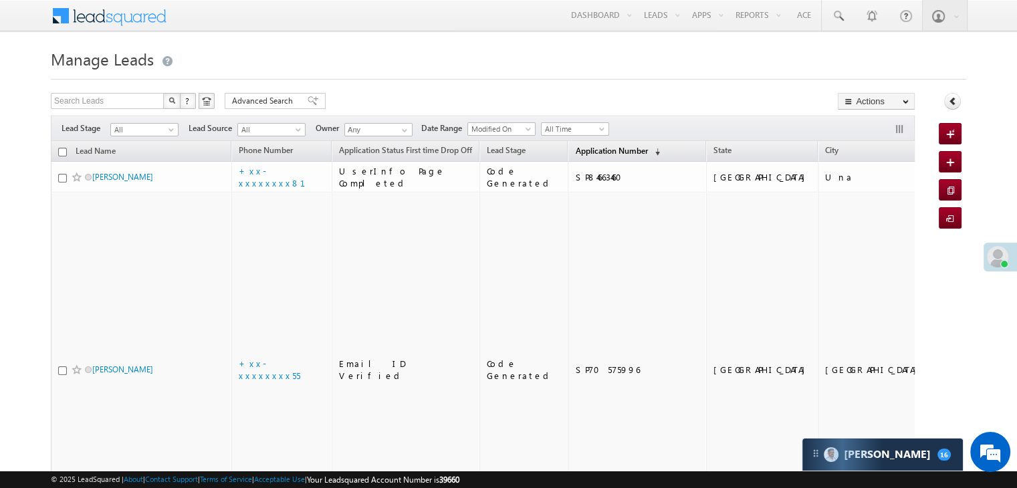
click at [592, 150] on span "Application Number" at bounding box center [611, 151] width 72 height 10
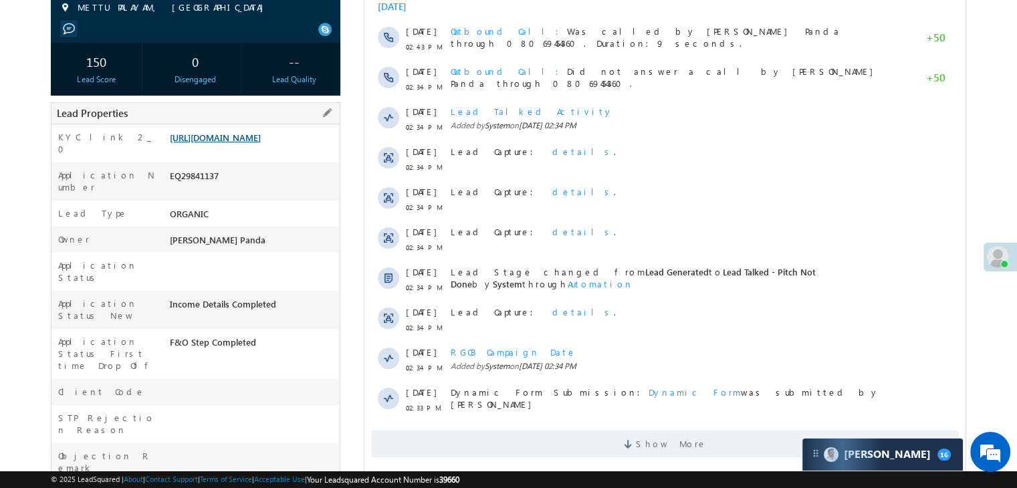
click at [261, 143] on link "[URL][DOMAIN_NAME]" at bounding box center [215, 137] width 91 height 11
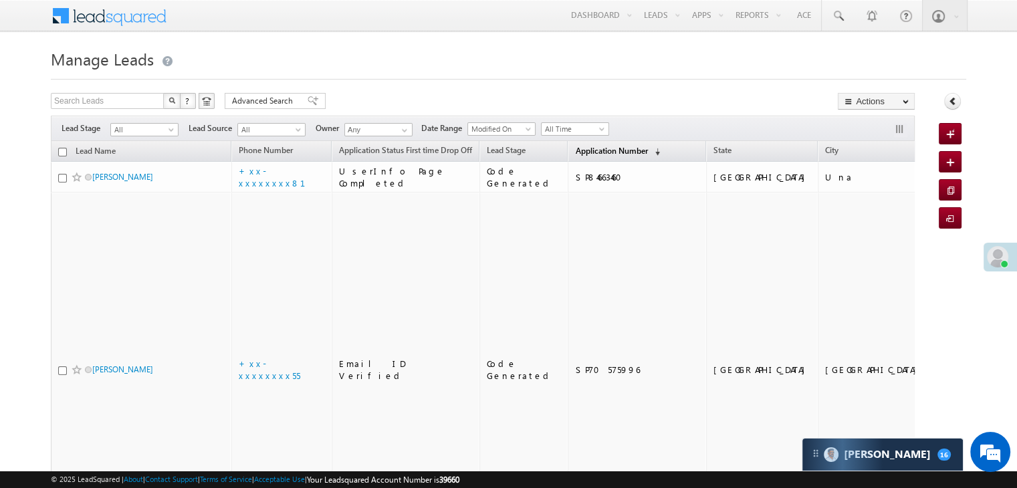
click at [578, 148] on span "Application Number" at bounding box center [611, 151] width 72 height 10
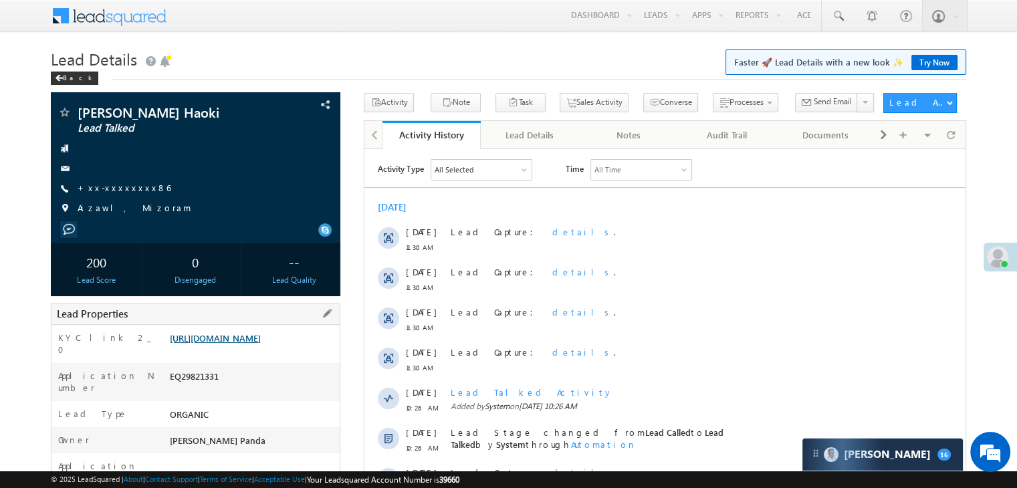
click at [261, 344] on link "[URL][DOMAIN_NAME]" at bounding box center [215, 337] width 91 height 11
click at [257, 344] on link "[URL][DOMAIN_NAME]" at bounding box center [215, 337] width 91 height 11
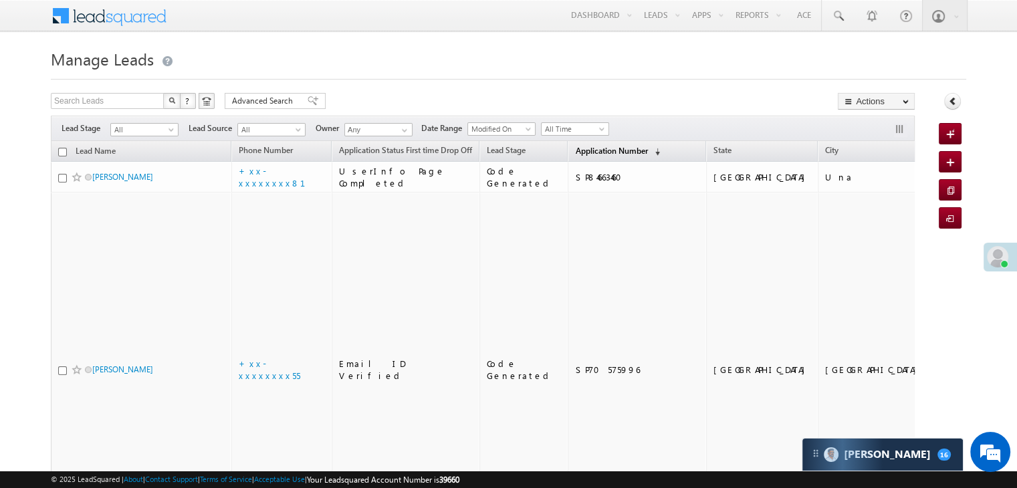
click at [575, 153] on span "Application Number" at bounding box center [611, 151] width 72 height 10
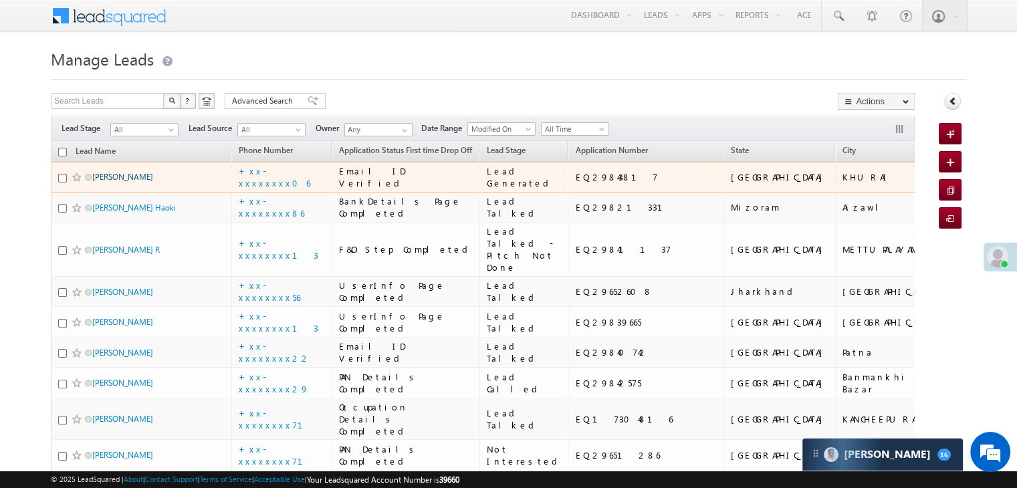
click at [114, 182] on link "[PERSON_NAME]" at bounding box center [122, 177] width 61 height 10
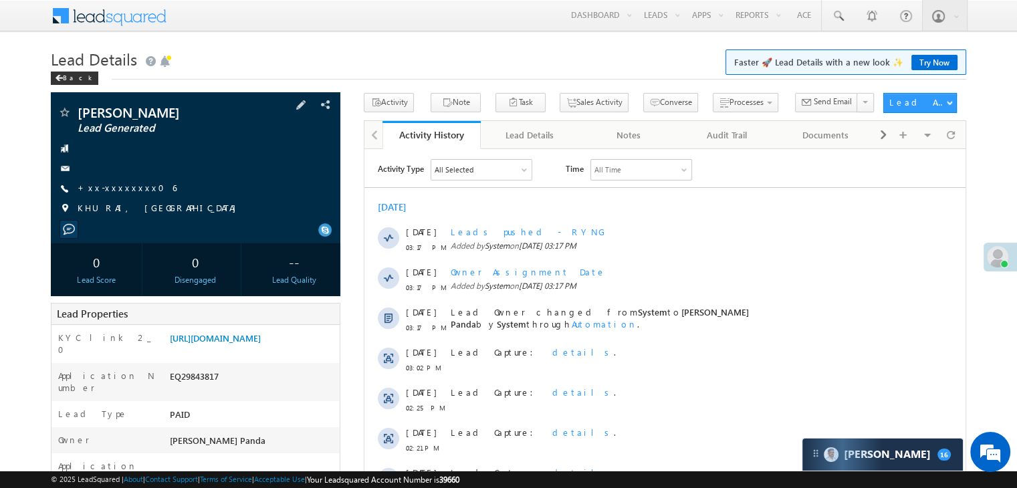
scroll to position [134, 0]
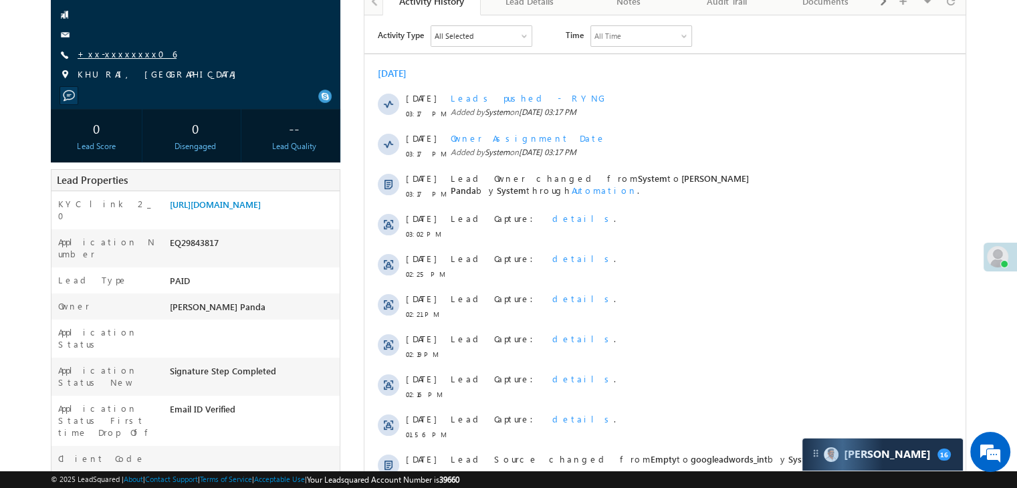
click at [108, 59] on link "+xx-xxxxxxxx06" at bounding box center [127, 53] width 99 height 11
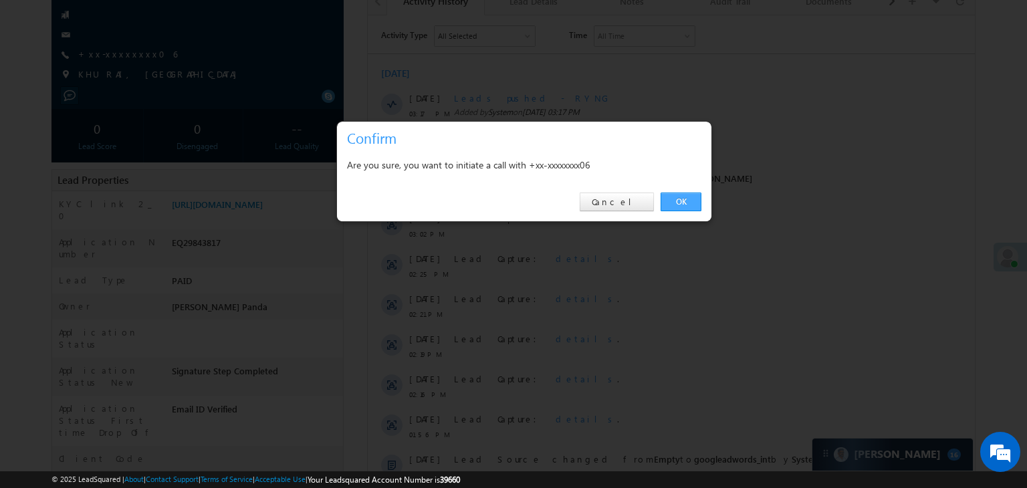
click at [678, 201] on link "OK" at bounding box center [680, 202] width 41 height 19
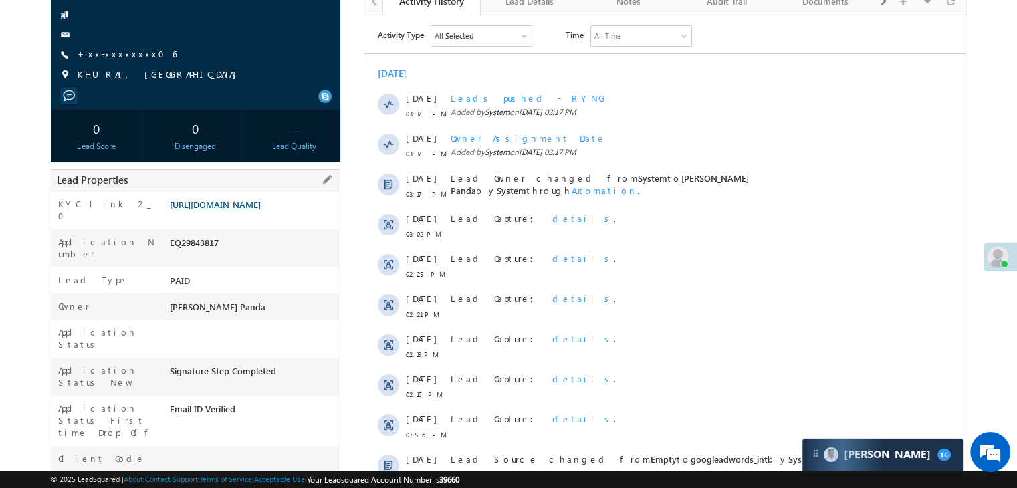
click at [219, 210] on link "https://angelbroking1-pk3em7sa.customui-test.leadsquared.com?leadId=2f4a487c-ef…" at bounding box center [215, 204] width 91 height 11
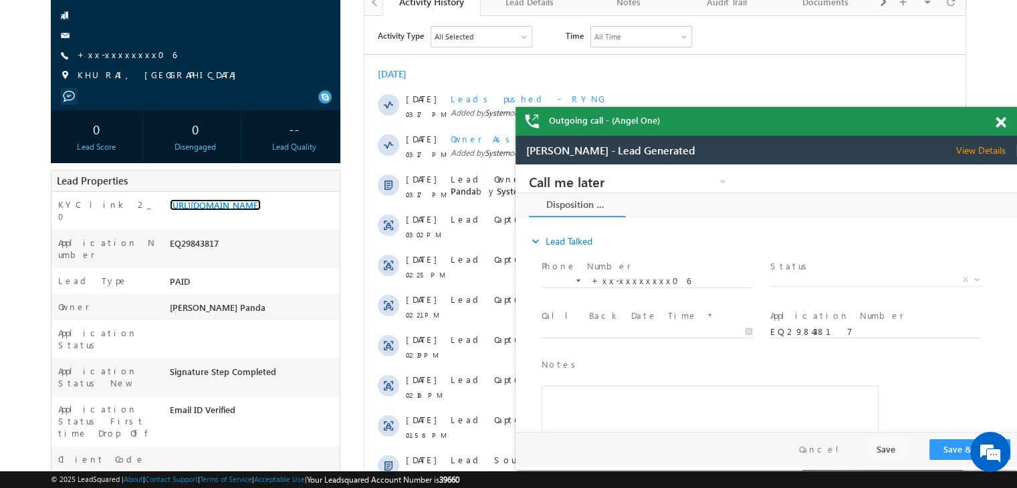
scroll to position [0, 0]
click at [102, 54] on link "+xx-xxxxxxxx06" at bounding box center [127, 54] width 99 height 11
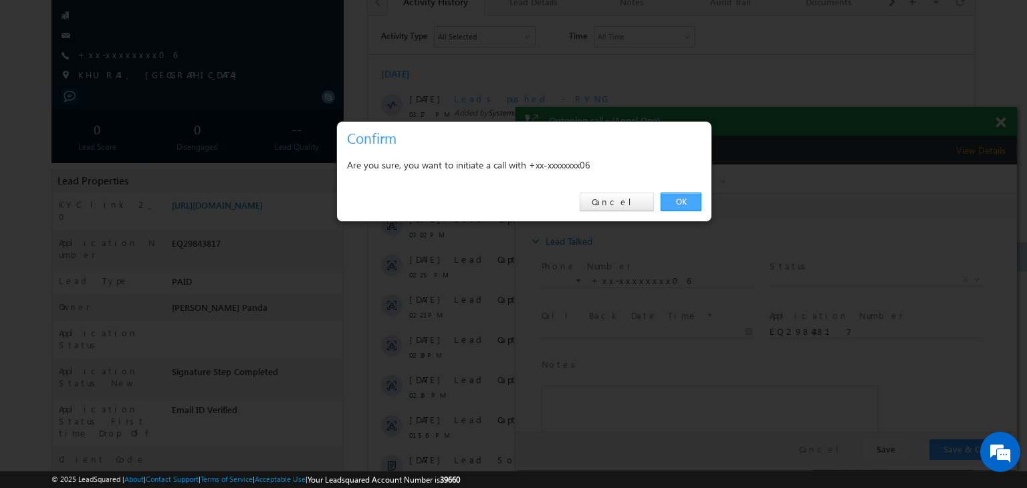
click at [680, 209] on link "OK" at bounding box center [680, 202] width 41 height 19
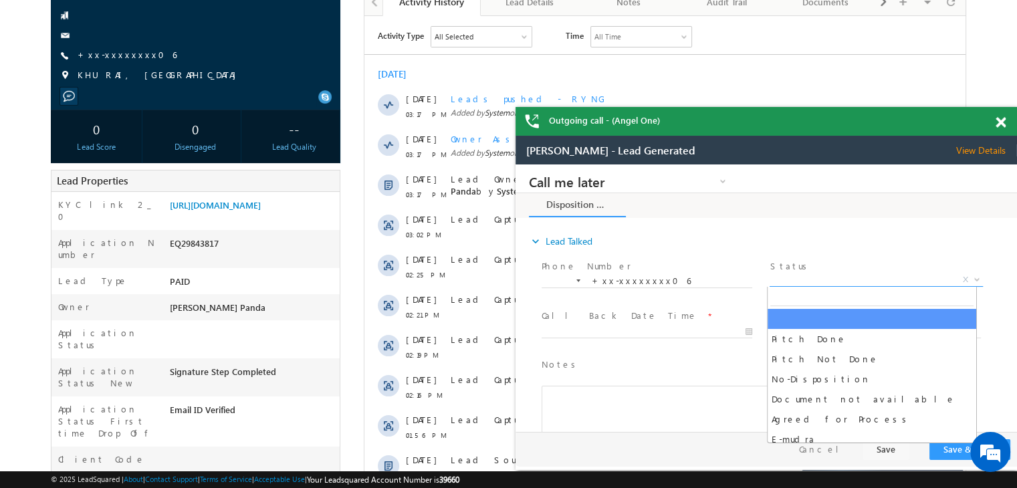
drag, startPoint x: 864, startPoint y: 277, endPoint x: 857, endPoint y: 281, distance: 7.5
click at [864, 277] on span "X" at bounding box center [875, 279] width 213 height 13
select select "Pitch Not Done"
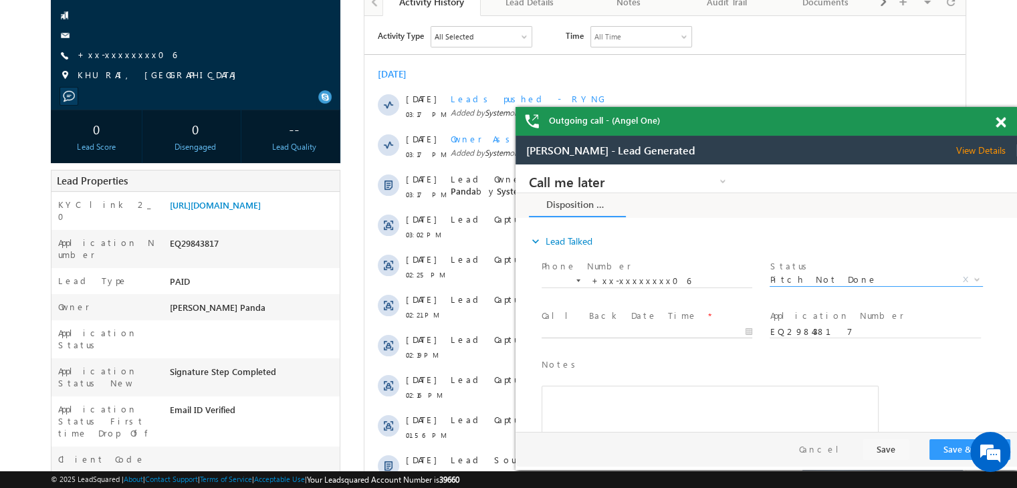
type input "10/01/25 3:18 PM"
click at [612, 329] on input "10/01/25 3:18 PM" at bounding box center [646, 332] width 211 height 13
click at [951, 457] on button "Save & Close" at bounding box center [969, 449] width 81 height 21
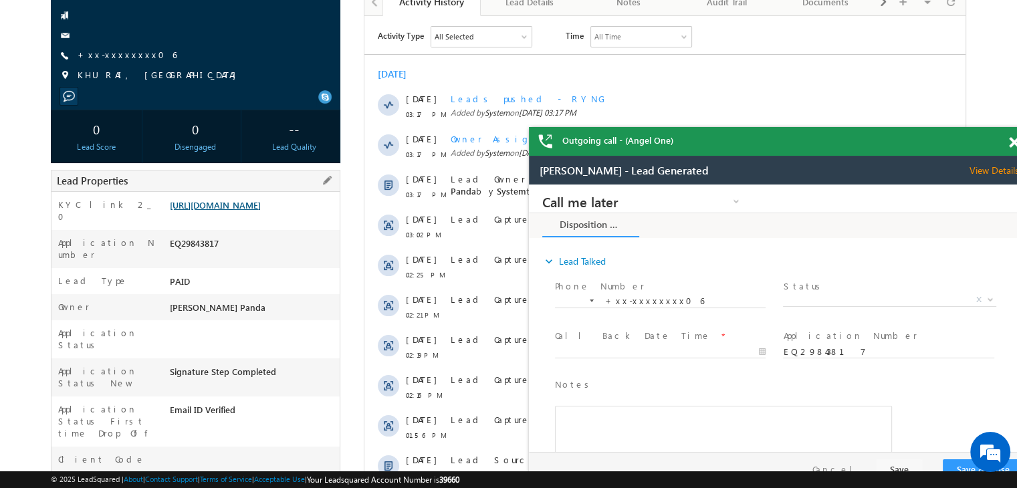
click at [245, 211] on link "[URL][DOMAIN_NAME]" at bounding box center [215, 204] width 91 height 11
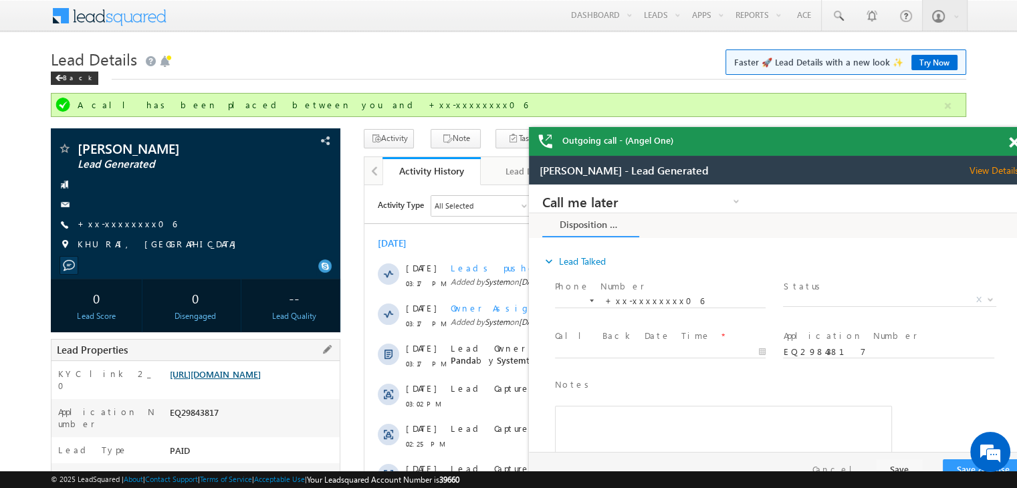
click at [253, 380] on link "[URL][DOMAIN_NAME]" at bounding box center [215, 373] width 91 height 11
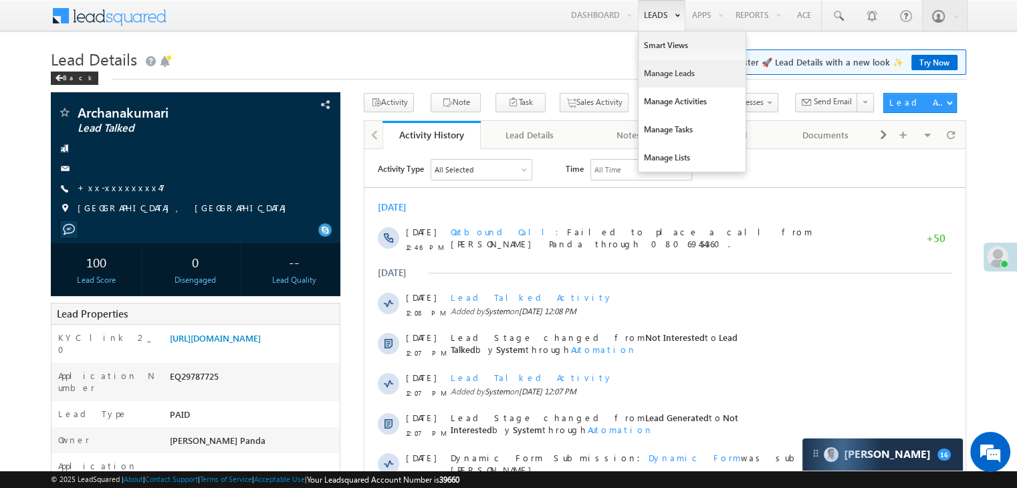
click at [658, 74] on link "Manage Leads" at bounding box center [691, 73] width 107 height 28
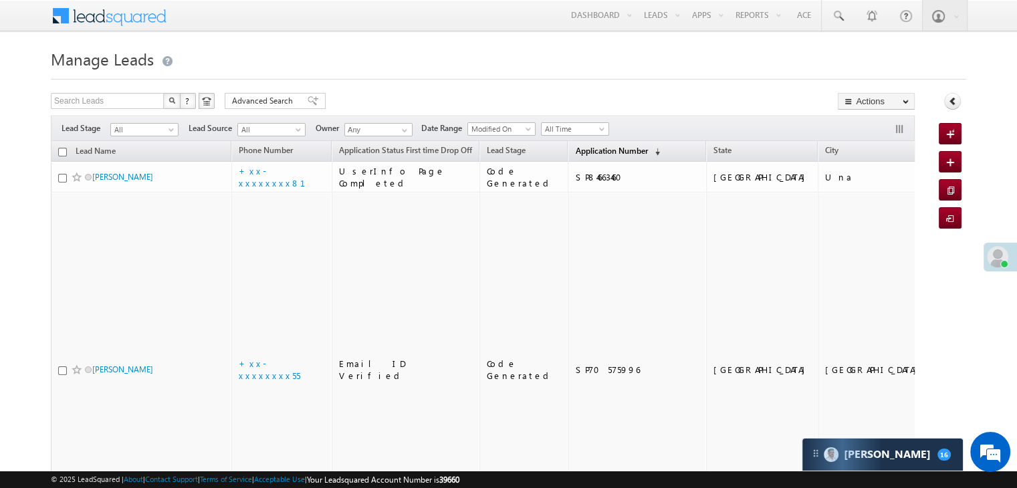
click at [575, 150] on span "Application Number" at bounding box center [611, 151] width 72 height 10
click at [586, 150] on span "Application Number" at bounding box center [611, 151] width 72 height 10
click at [571, 144] on link "Application Number (sorted descending)" at bounding box center [617, 151] width 98 height 17
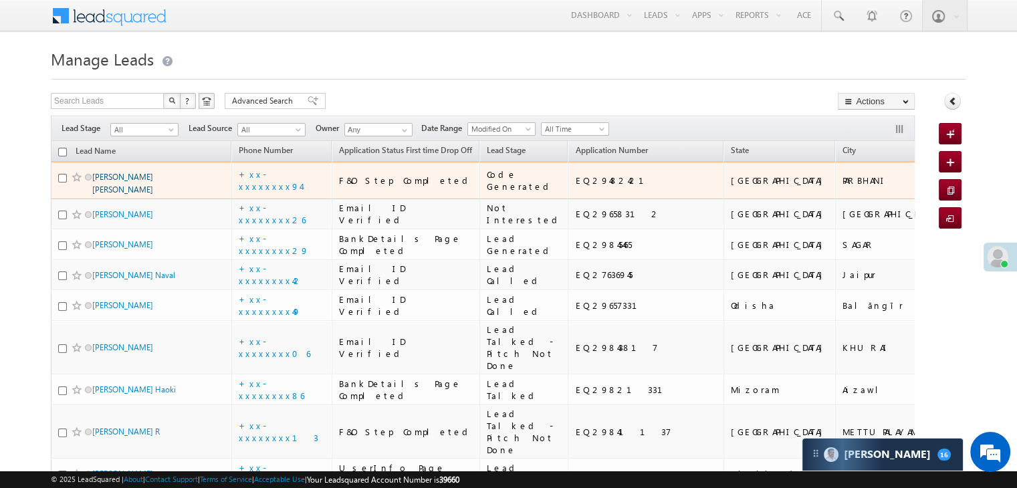
click at [132, 195] on link "[PERSON_NAME] [PERSON_NAME]" at bounding box center [122, 183] width 61 height 23
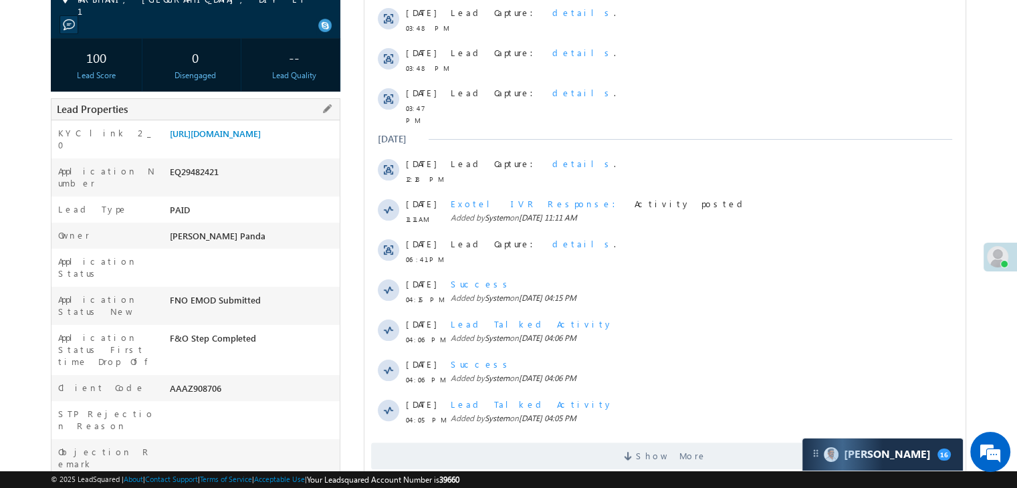
scroll to position [334, 0]
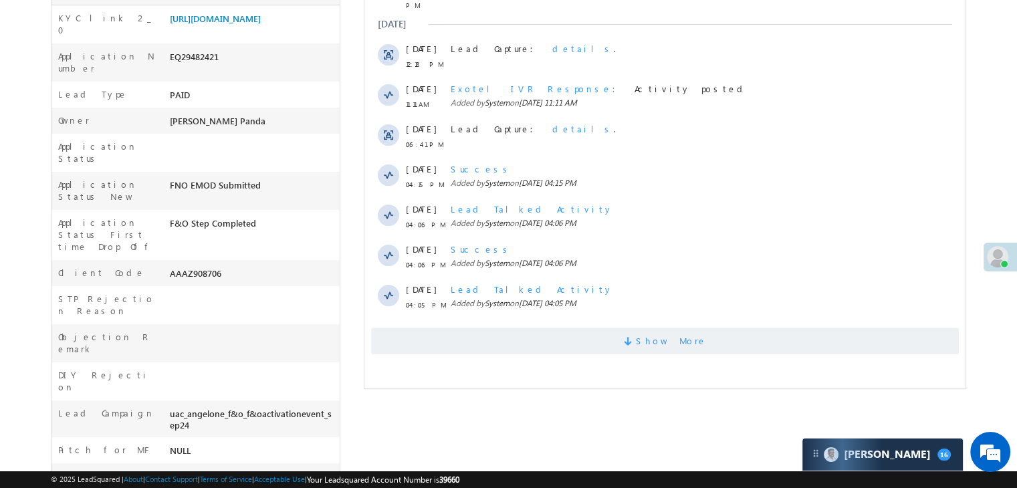
click at [666, 336] on span "Show More" at bounding box center [671, 341] width 71 height 27
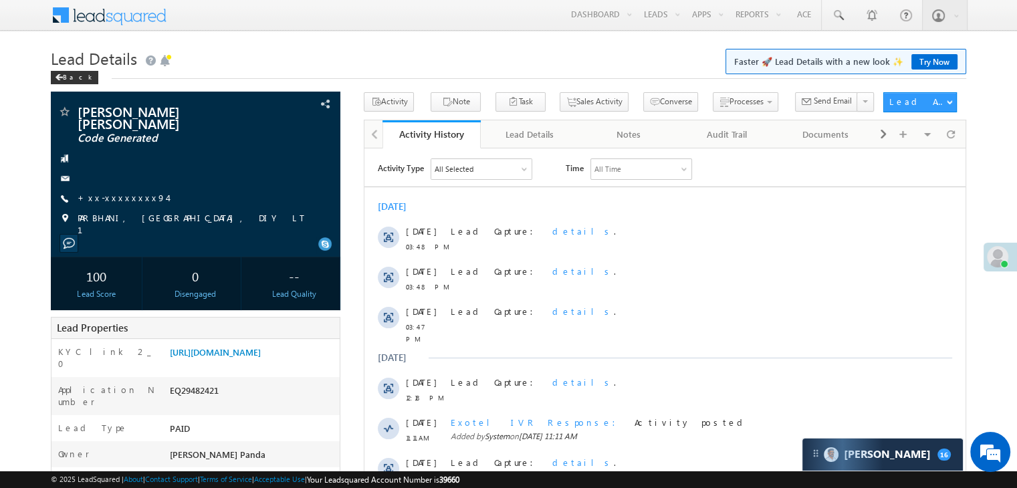
scroll to position [0, 0]
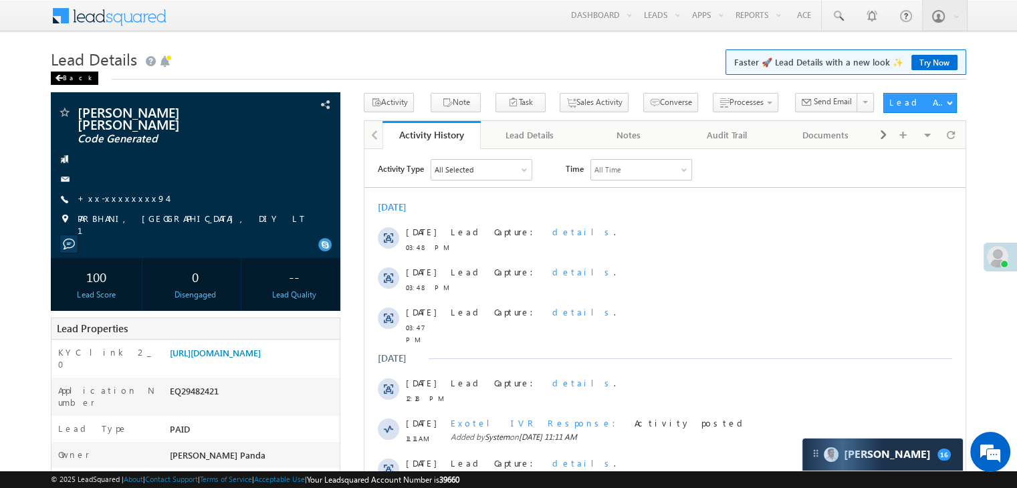
click at [61, 78] on span at bounding box center [59, 78] width 8 height 7
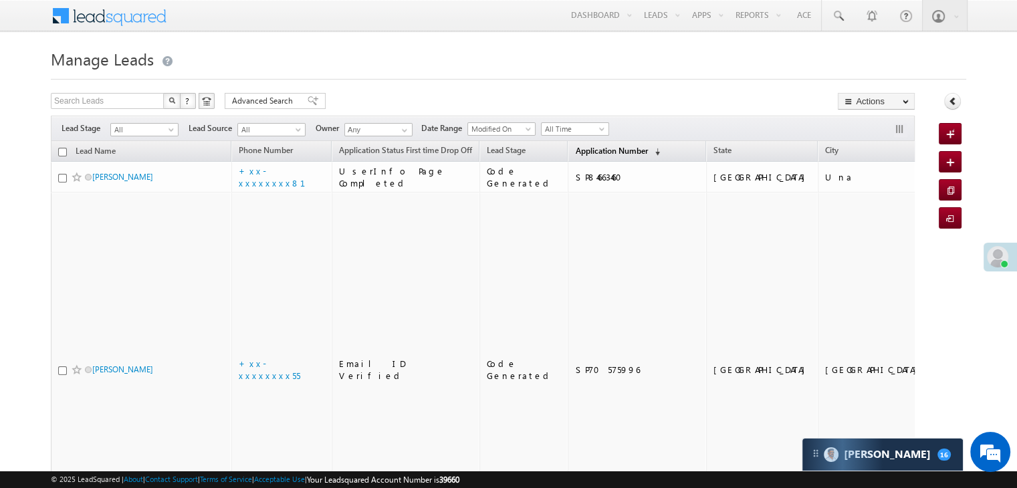
click at [586, 148] on span "Application Number" at bounding box center [611, 151] width 72 height 10
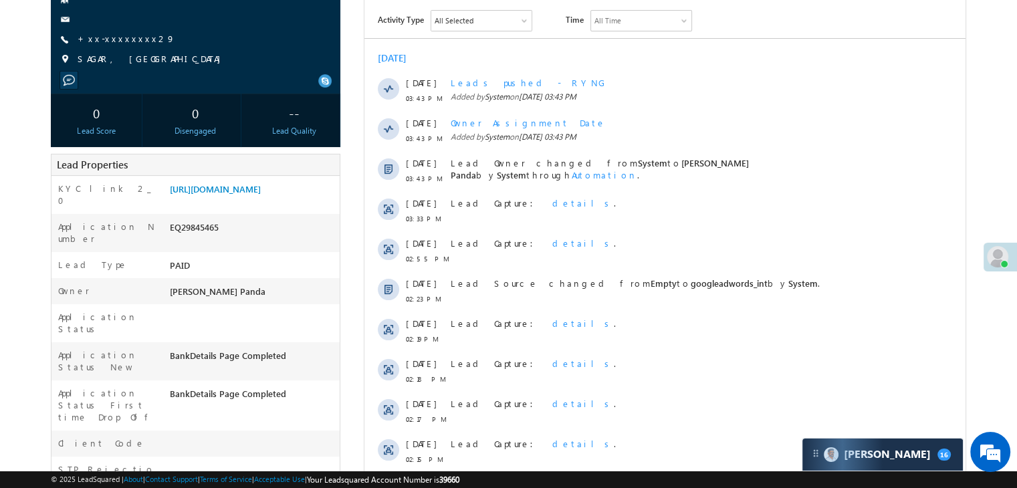
scroll to position [67, 0]
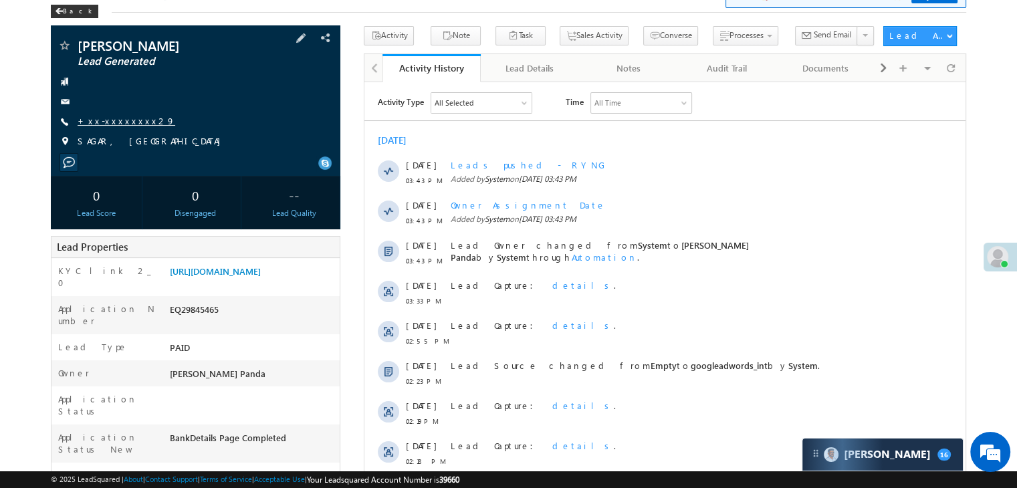
click at [113, 121] on link "+xx-xxxxxxxx29" at bounding box center [127, 120] width 98 height 11
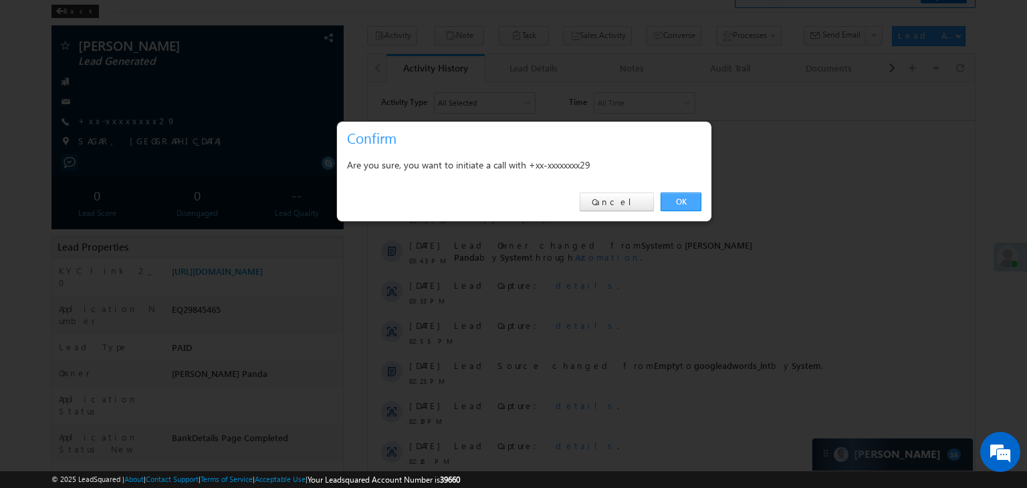
drag, startPoint x: 679, startPoint y: 202, endPoint x: 313, endPoint y: 116, distance: 376.3
click at [679, 202] on link "OK" at bounding box center [680, 202] width 41 height 19
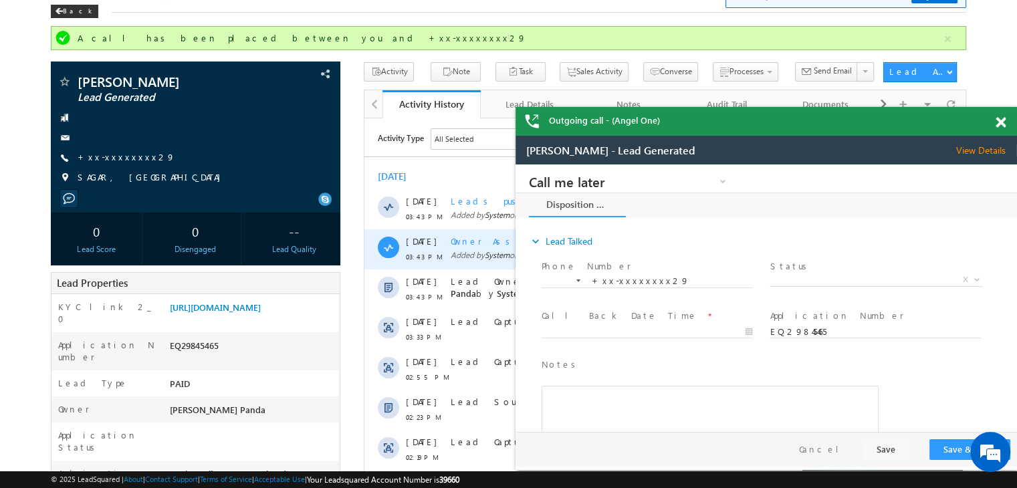
scroll to position [0, 0]
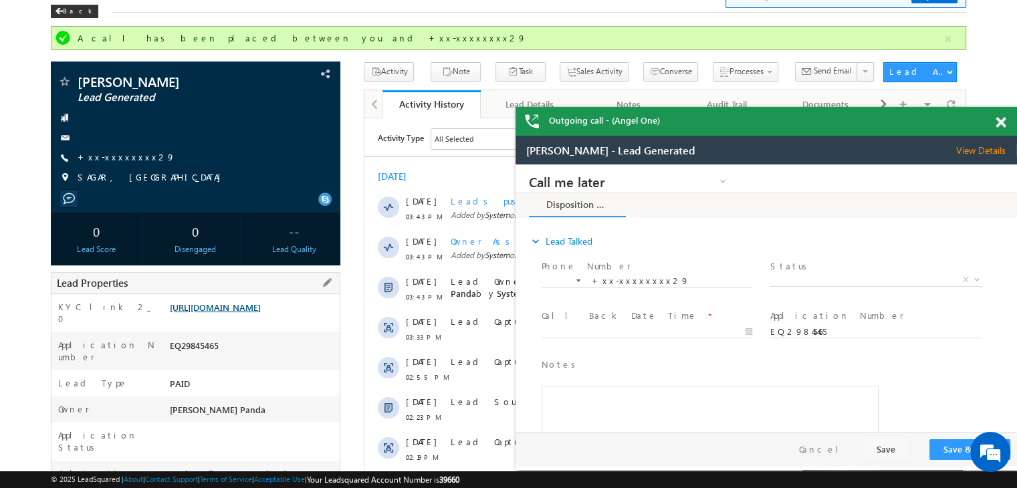
click at [257, 313] on link "https://angelbroking1-pk3em7sa.customui-test.leadsquared.com?leadId=c06e6245-f4…" at bounding box center [215, 306] width 91 height 11
click at [867, 279] on span "X" at bounding box center [875, 279] width 213 height 13
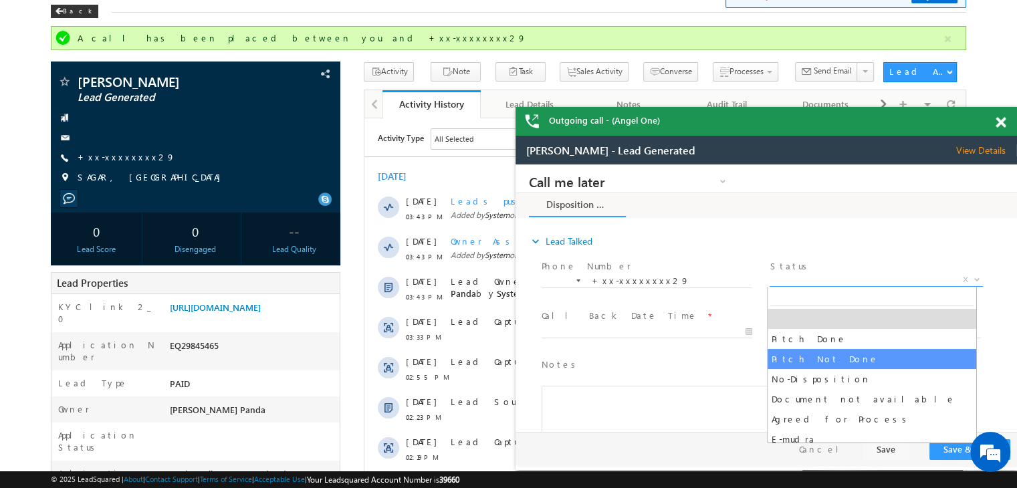
select select "Pitch Not Done"
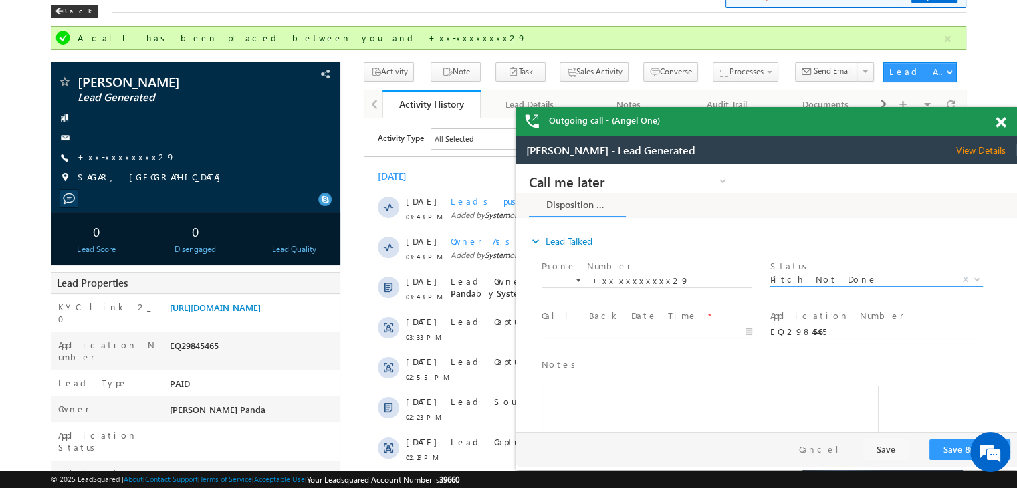
type input "10/01/25 3:50 PM"
click at [682, 330] on input "10/01/25 3:50 PM" at bounding box center [646, 332] width 211 height 13
click at [959, 450] on button "Save & Close" at bounding box center [969, 449] width 81 height 21
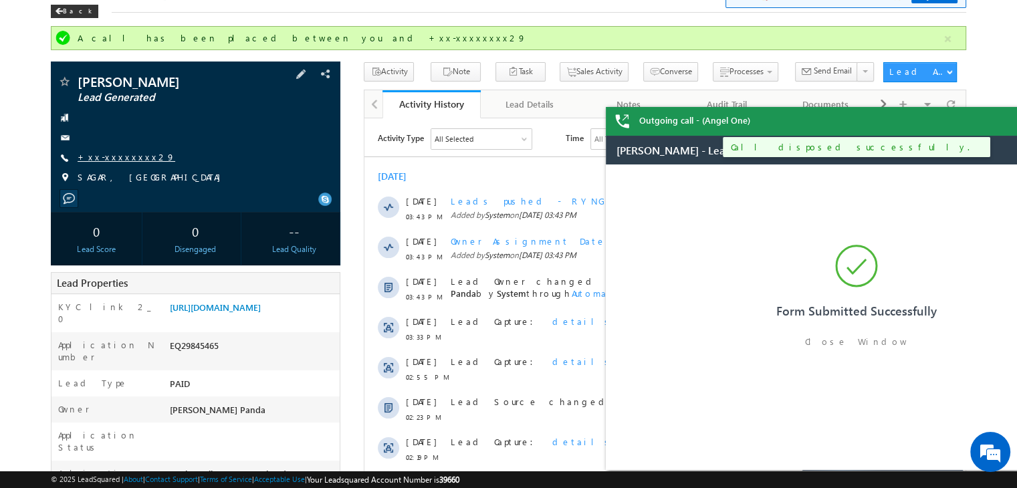
click at [112, 156] on link "+xx-xxxxxxxx29" at bounding box center [127, 156] width 98 height 11
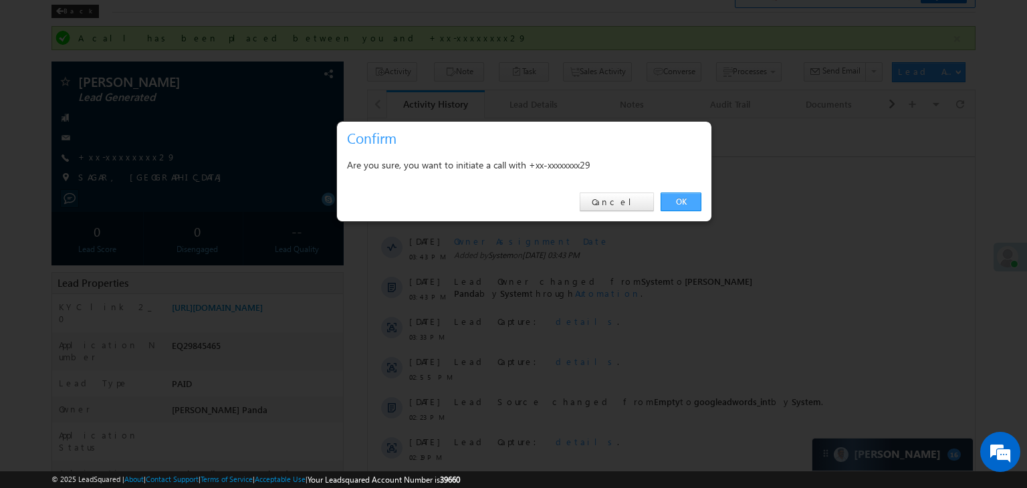
click at [678, 205] on link "OK" at bounding box center [680, 202] width 41 height 19
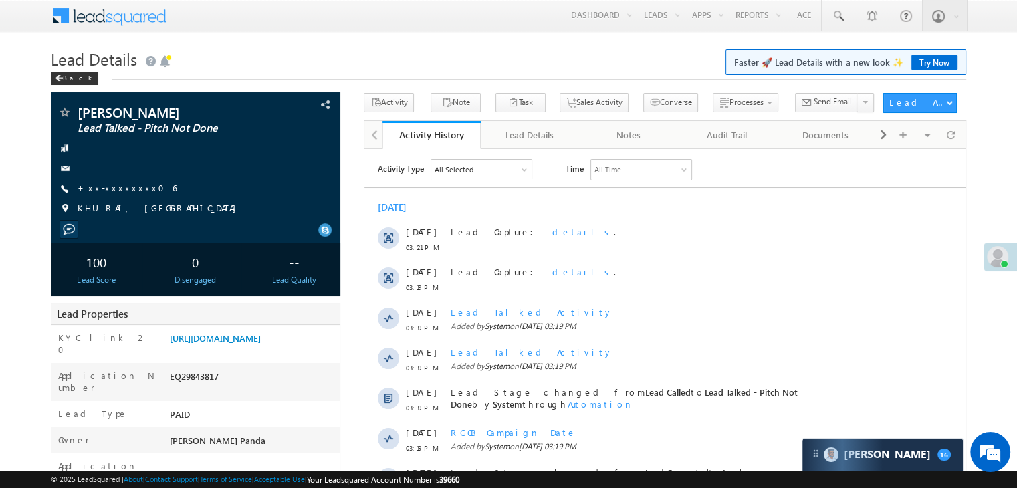
click at [123, 188] on link "+xx-xxxxxxxx06" at bounding box center [127, 187] width 99 height 11
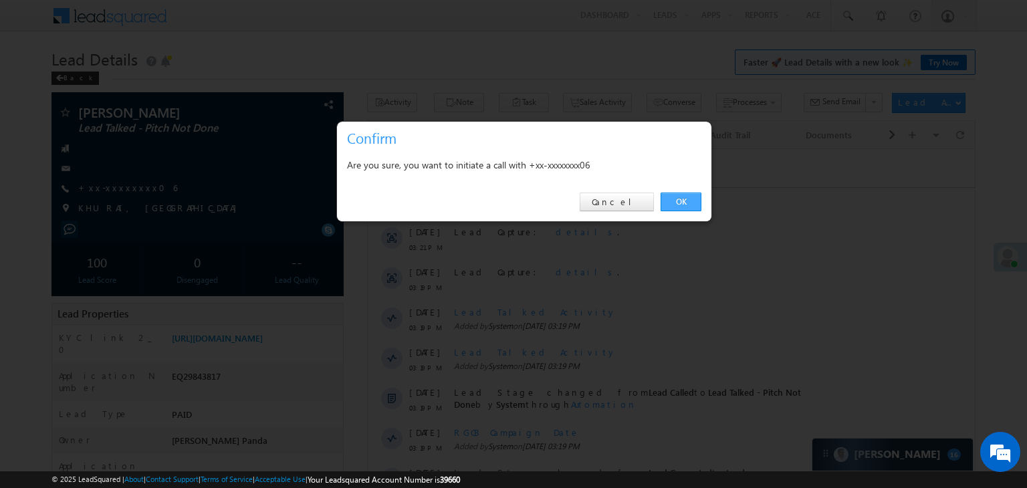
drag, startPoint x: 682, startPoint y: 200, endPoint x: 194, endPoint y: 62, distance: 507.0
click at [682, 200] on link "OK" at bounding box center [680, 202] width 41 height 19
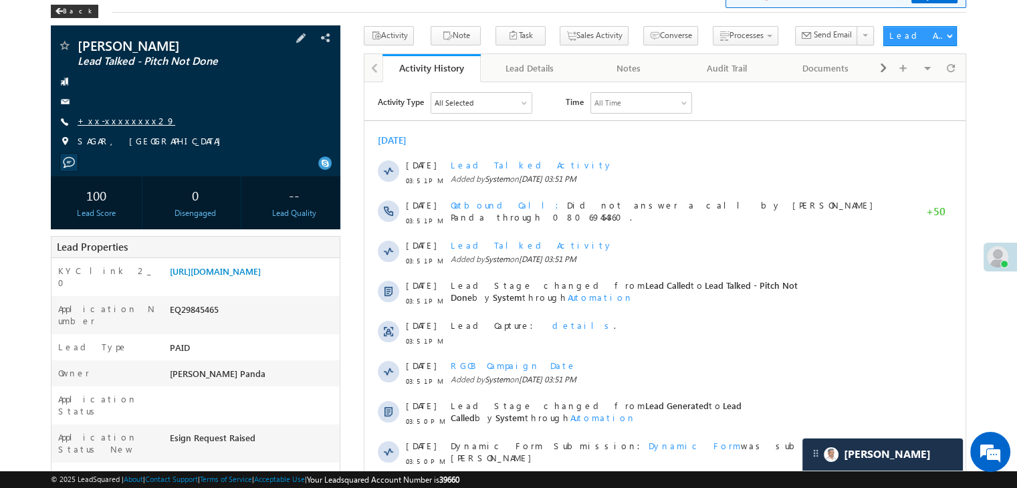
click at [126, 122] on link "+xx-xxxxxxxx29" at bounding box center [127, 120] width 98 height 11
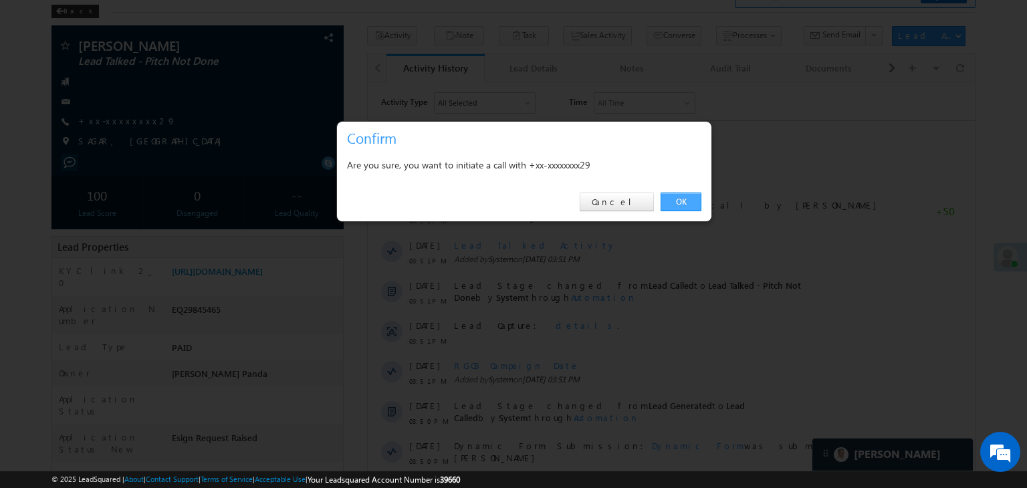
click at [671, 203] on link "OK" at bounding box center [680, 202] width 41 height 19
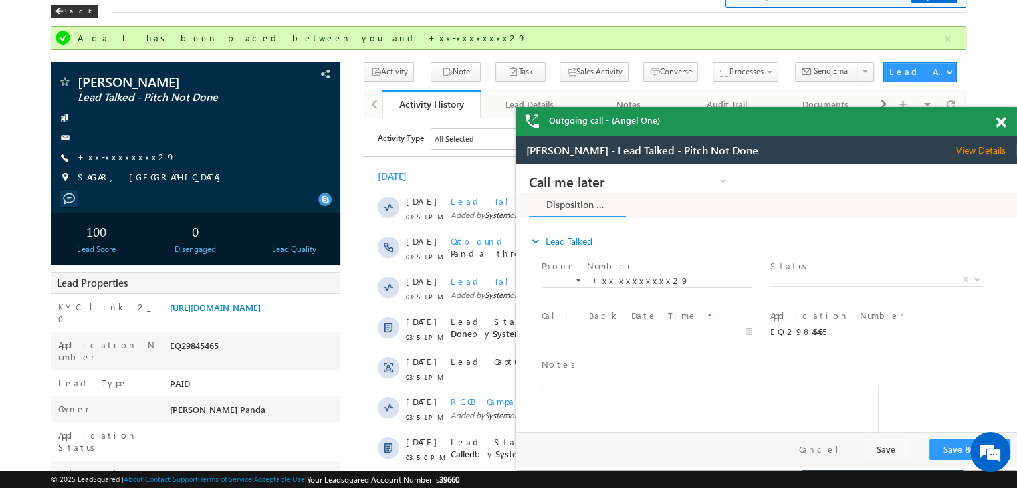
click at [1002, 123] on span at bounding box center [1000, 122] width 10 height 11
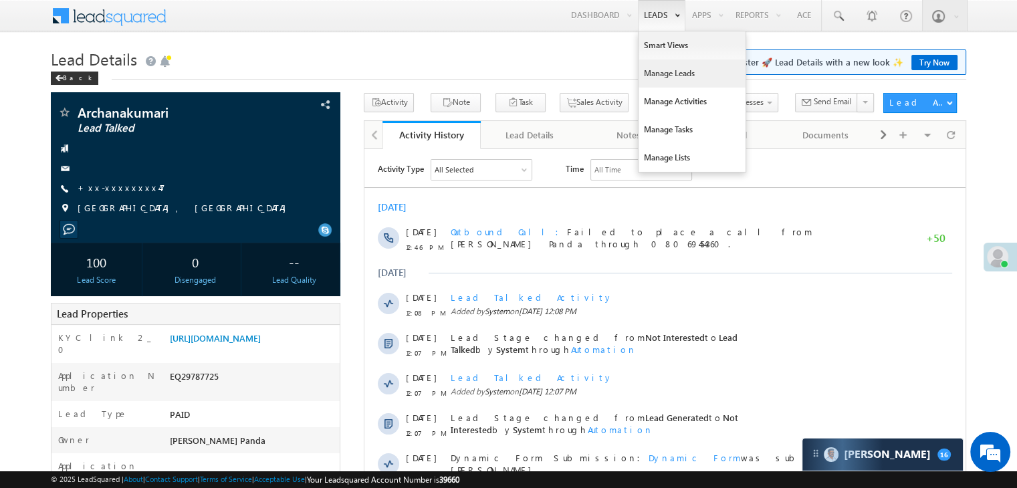
click at [666, 67] on link "Manage Leads" at bounding box center [691, 73] width 107 height 28
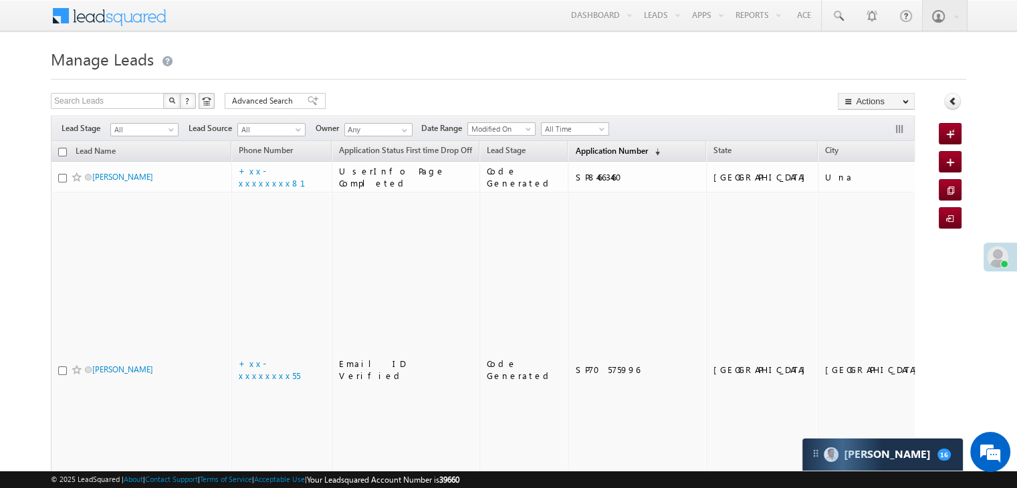
click at [575, 150] on span "Application Number" at bounding box center [611, 151] width 72 height 10
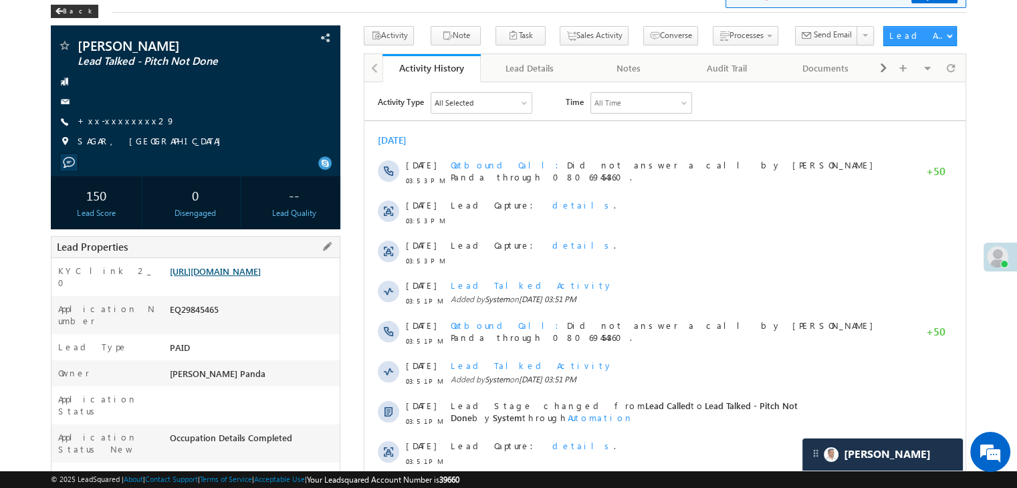
click at [246, 277] on link "[URL][DOMAIN_NAME]" at bounding box center [215, 270] width 91 height 11
click at [118, 122] on link "+xx-xxxxxxxx29" at bounding box center [127, 120] width 98 height 11
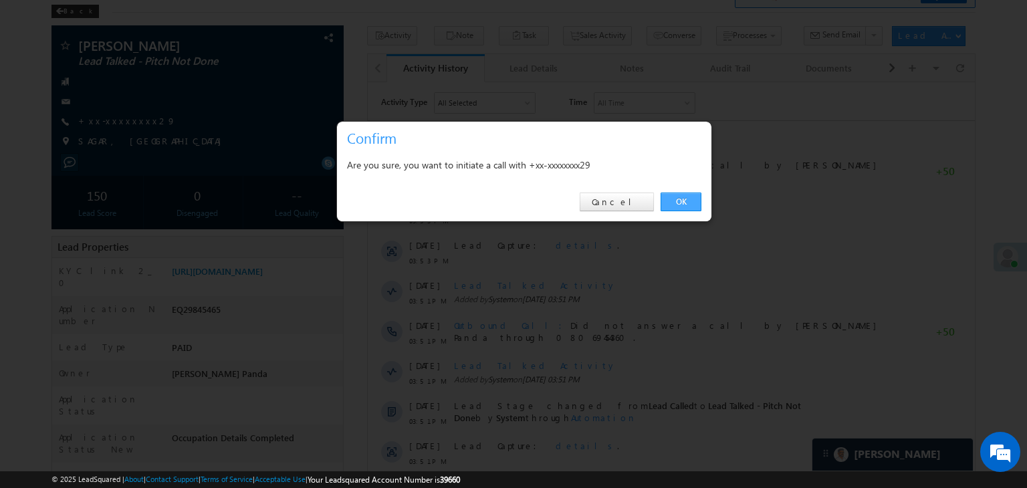
click at [680, 199] on link "OK" at bounding box center [680, 202] width 41 height 19
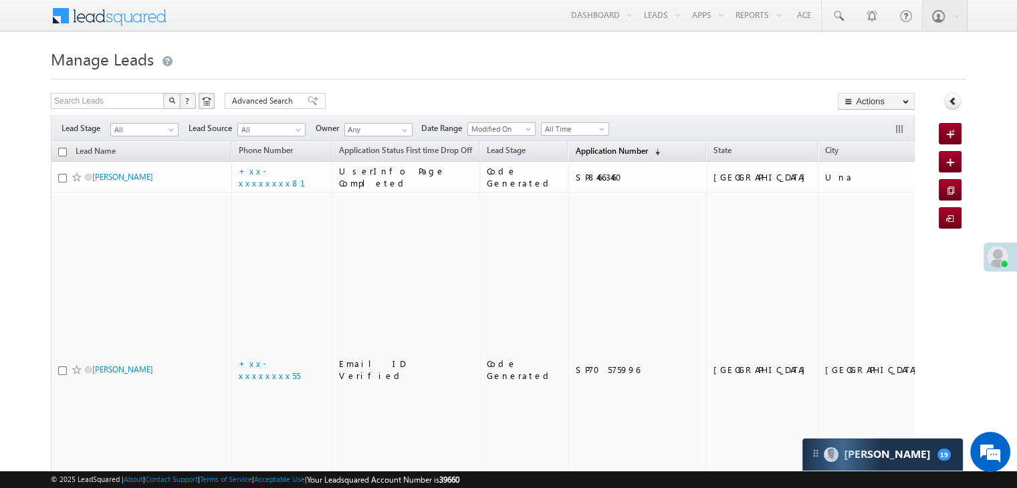
click at [575, 150] on span "Application Number" at bounding box center [611, 151] width 72 height 10
click at [575, 152] on span "Application Number" at bounding box center [611, 151] width 72 height 10
click at [578, 148] on span "Application Number" at bounding box center [611, 151] width 72 height 10
click at [590, 154] on span "Application Number" at bounding box center [611, 151] width 72 height 10
click at [575, 146] on span "Application Number" at bounding box center [611, 151] width 72 height 10
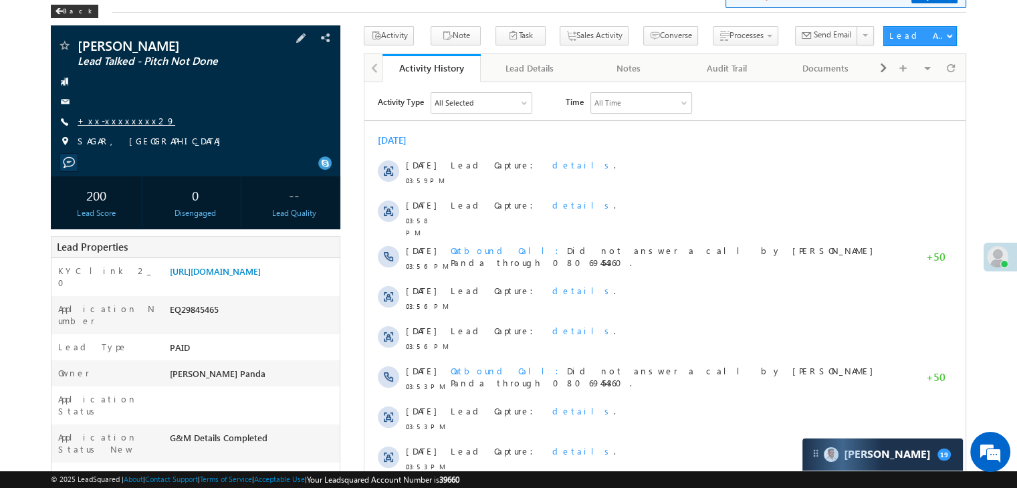
click at [122, 125] on link "+xx-xxxxxxxx29" at bounding box center [127, 120] width 98 height 11
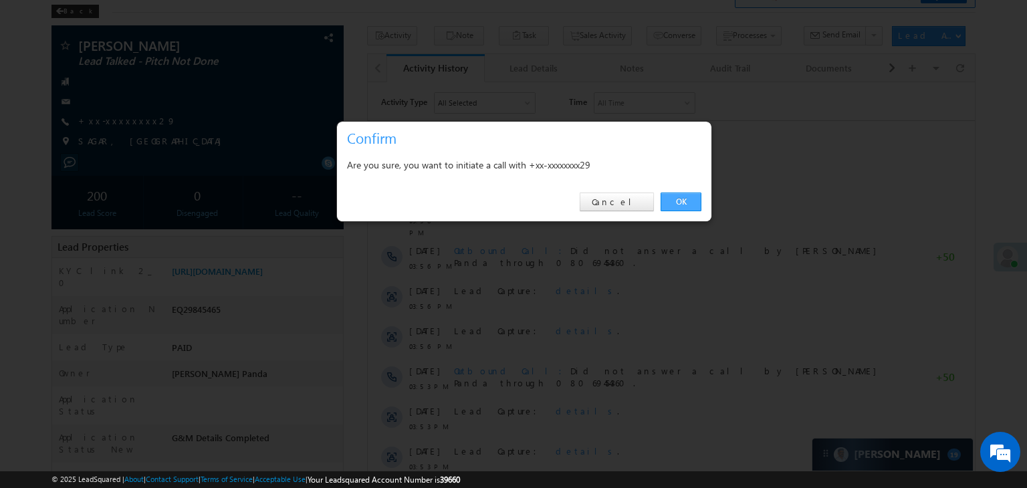
click at [681, 203] on link "OK" at bounding box center [680, 202] width 41 height 19
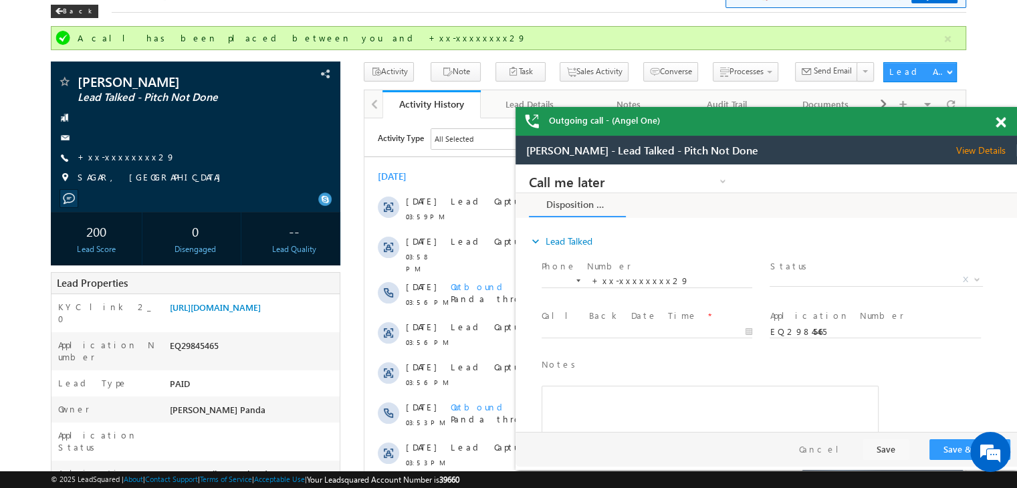
click at [999, 124] on div "Outgoing call - (Angel One)" at bounding box center [765, 121] width 501 height 29
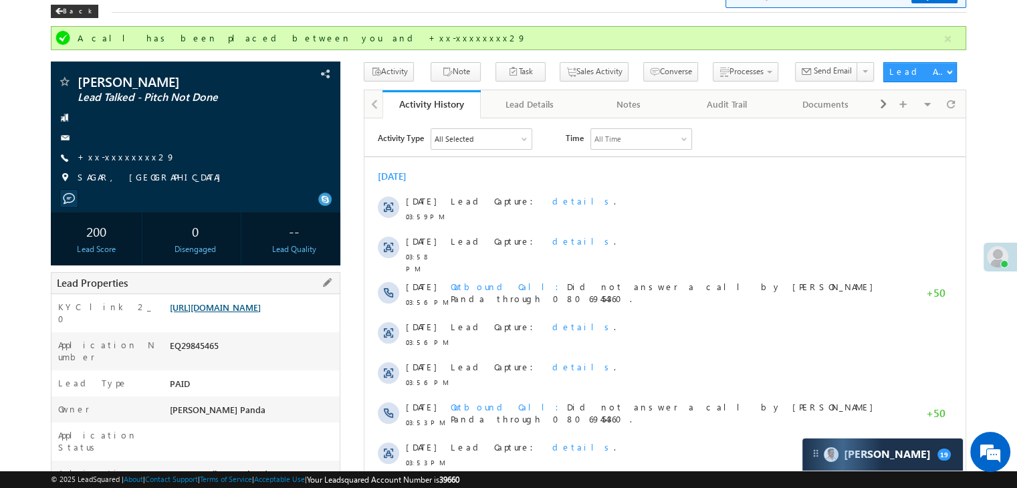
click at [261, 313] on link "[URL][DOMAIN_NAME]" at bounding box center [215, 306] width 91 height 11
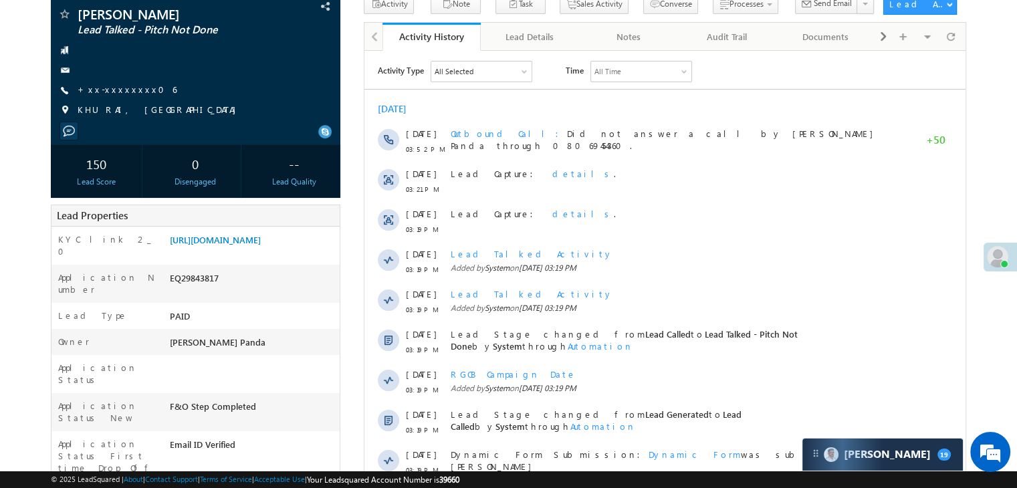
scroll to position [134, 0]
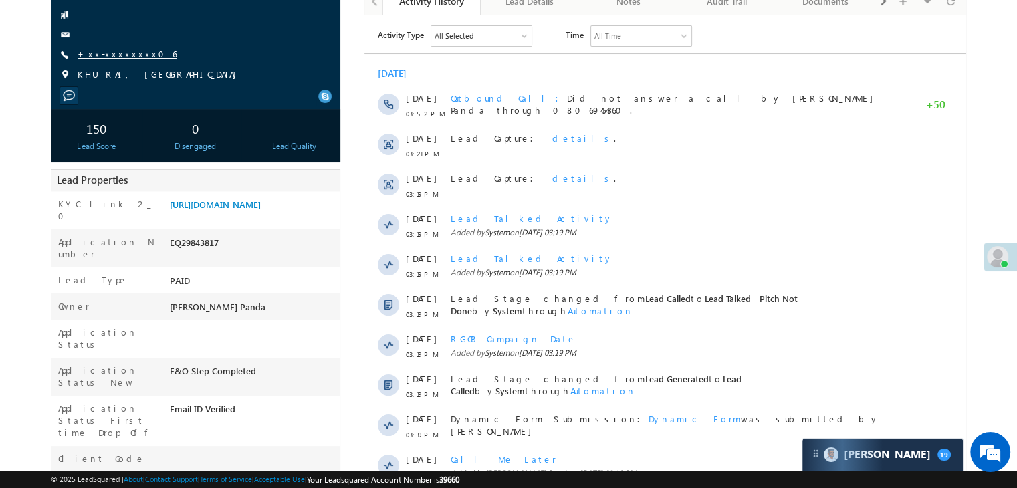
click at [104, 53] on link "+xx-xxxxxxxx06" at bounding box center [127, 53] width 99 height 11
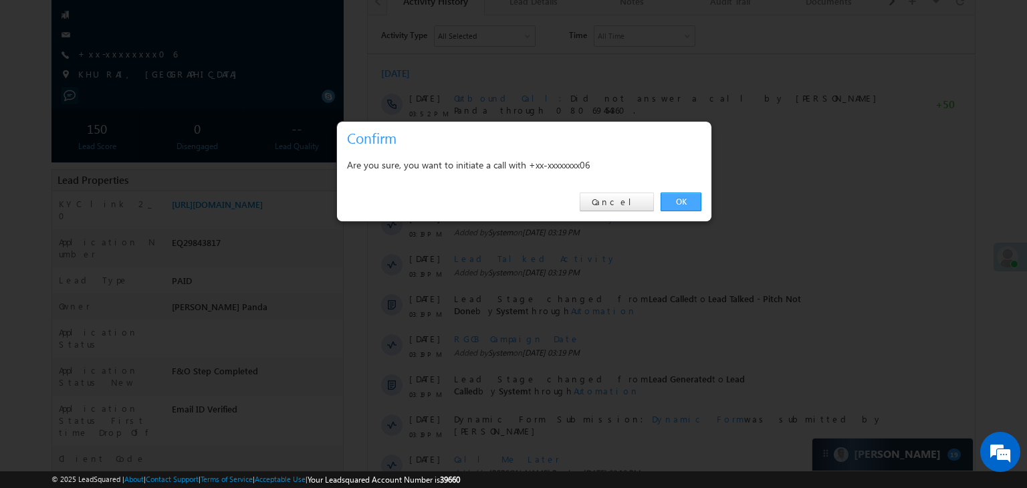
click at [687, 197] on link "OK" at bounding box center [680, 202] width 41 height 19
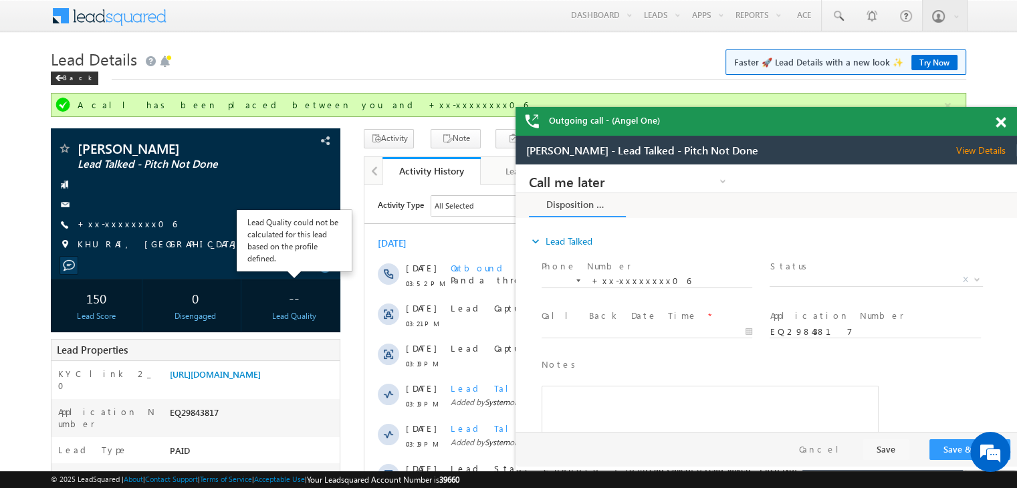
scroll to position [0, 0]
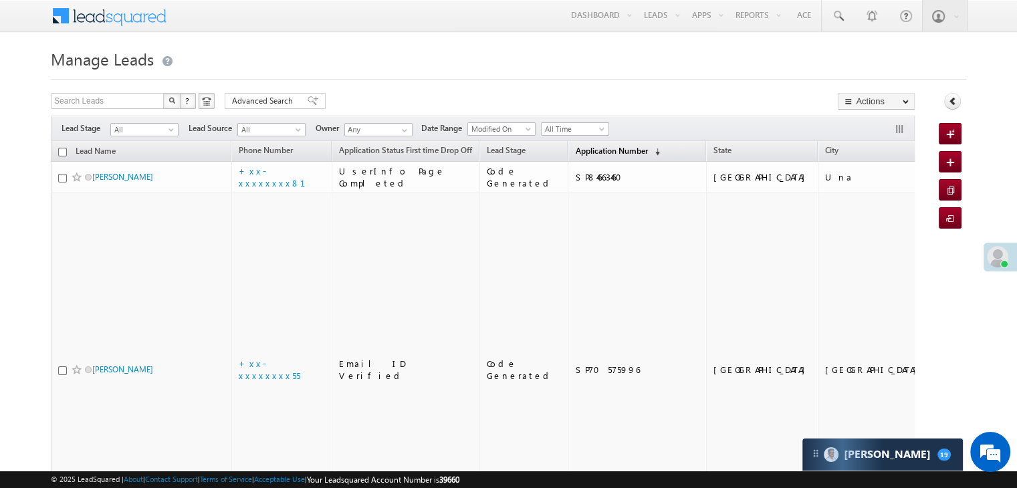
click at [583, 149] on span "Application Number" at bounding box center [611, 151] width 72 height 10
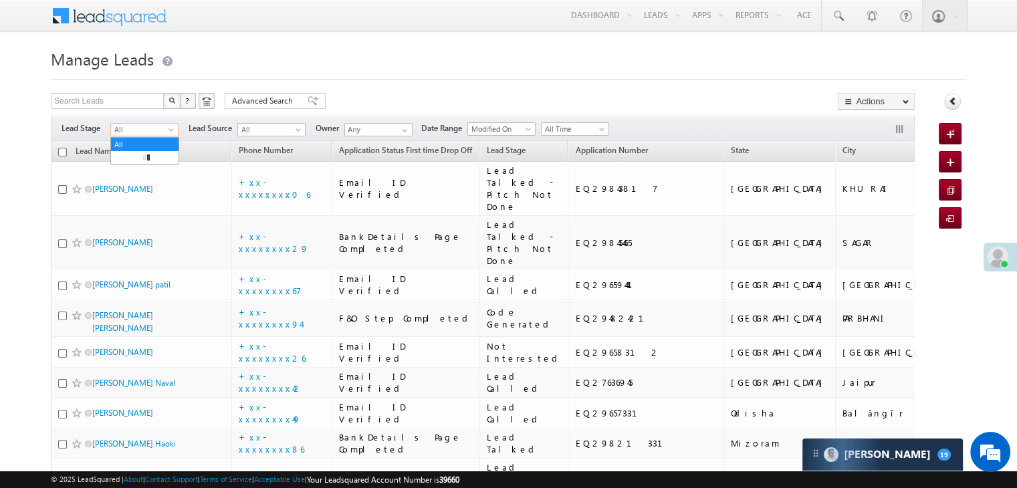
click at [173, 124] on span "All" at bounding box center [143, 130] width 64 height 12
click at [148, 160] on link "Lead Generated" at bounding box center [145, 158] width 68 height 12
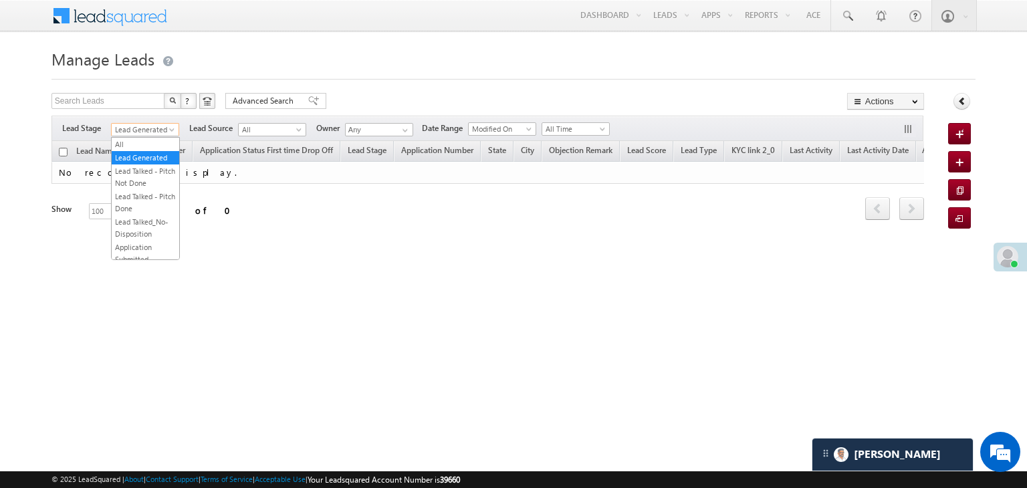
click at [150, 126] on span "Lead Generated" at bounding box center [144, 130] width 64 height 12
click at [136, 141] on link "All" at bounding box center [146, 144] width 68 height 12
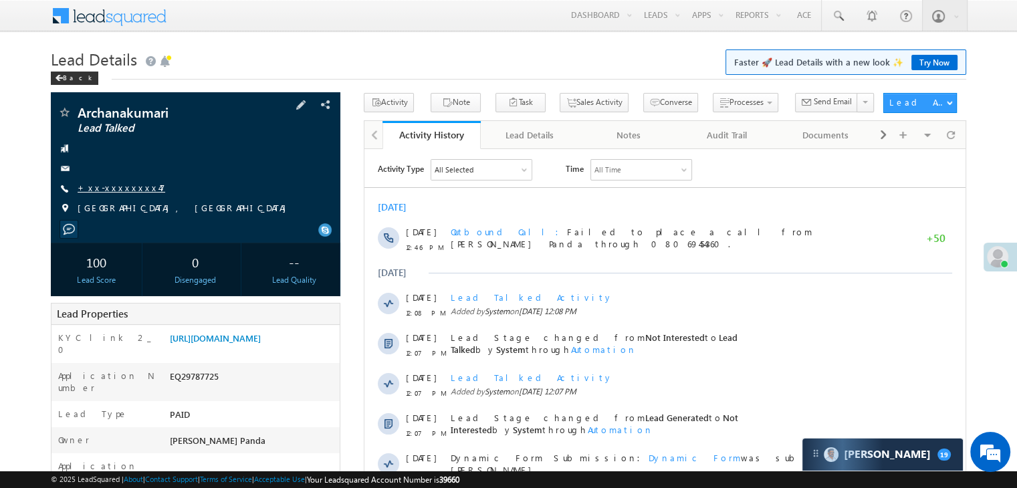
click at [106, 191] on link "+xx-xxxxxxxx47" at bounding box center [122, 187] width 88 height 11
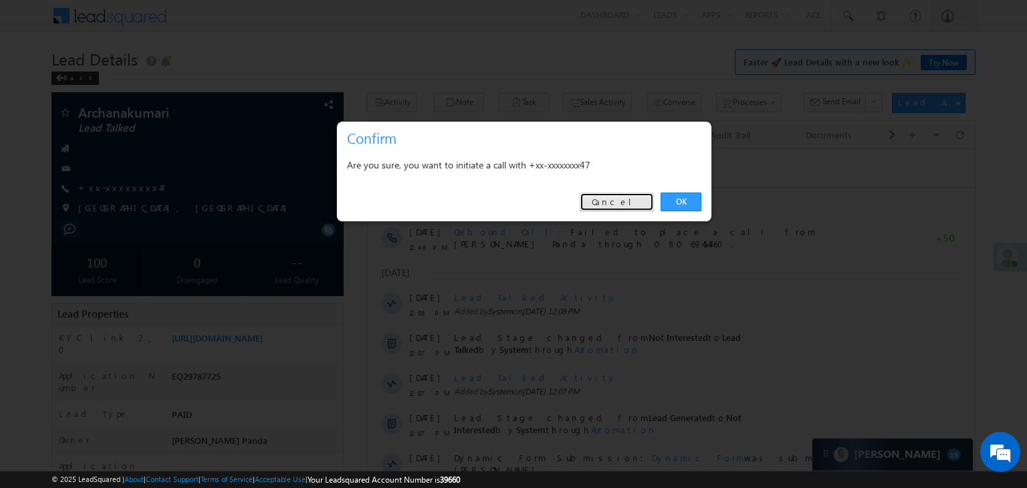
click at [633, 202] on link "Cancel" at bounding box center [617, 202] width 74 height 19
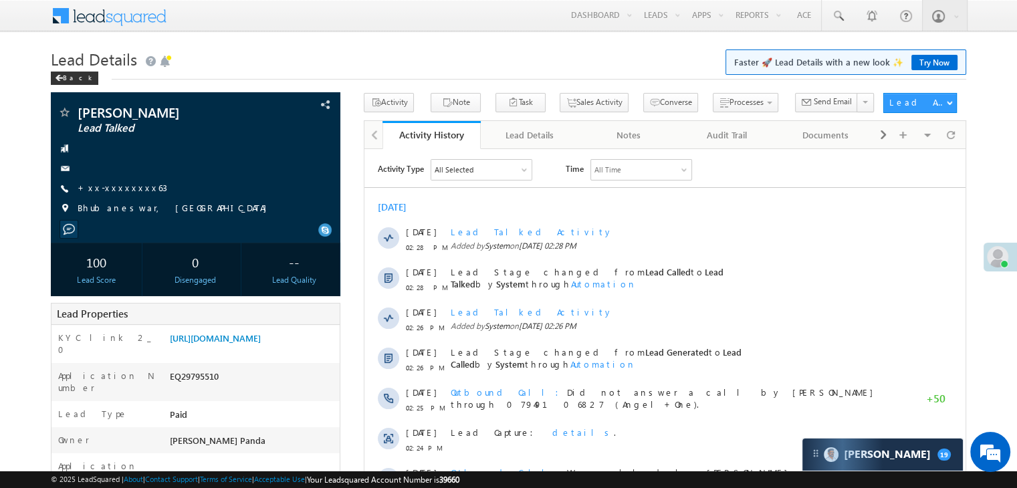
scroll to position [134, 0]
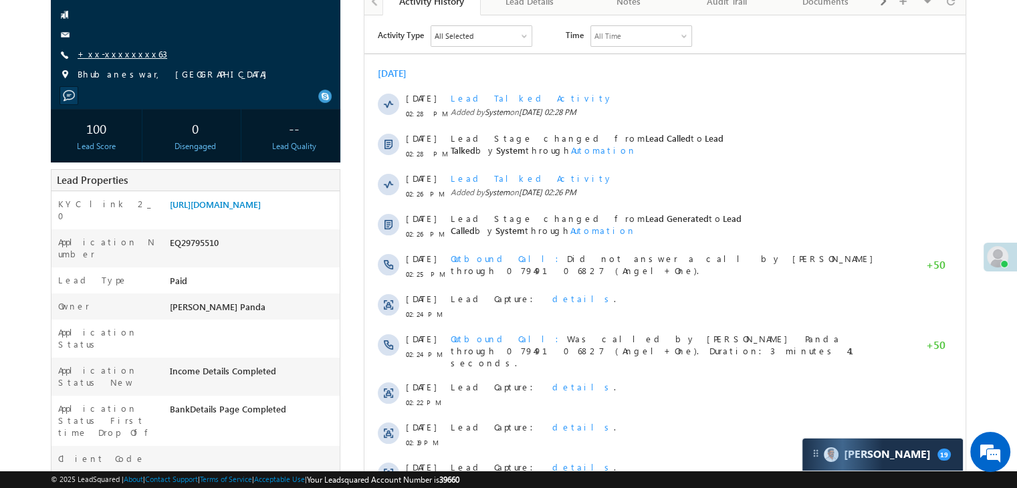
click at [103, 54] on link "+xx-xxxxxxxx63" at bounding box center [123, 53] width 90 height 11
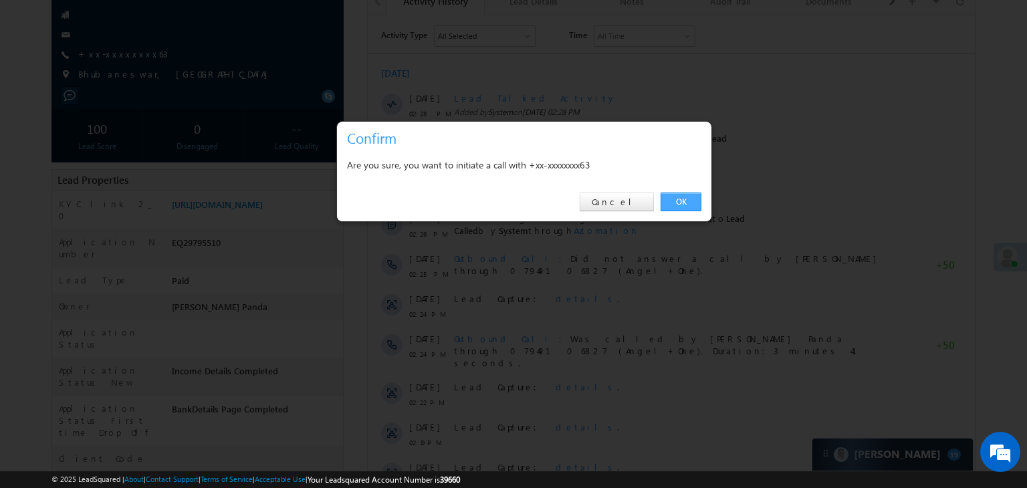
click at [678, 201] on link "OK" at bounding box center [680, 202] width 41 height 19
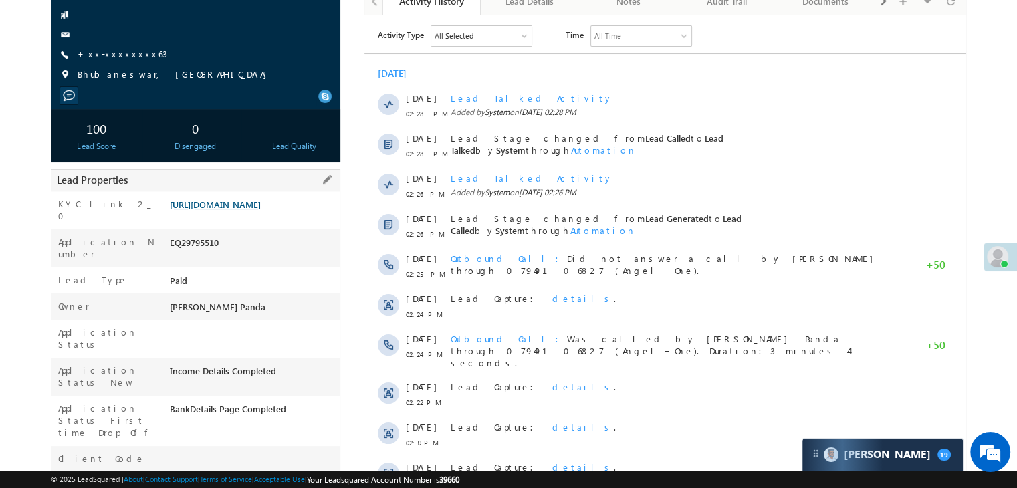
click at [251, 210] on link "[URL][DOMAIN_NAME]" at bounding box center [215, 204] width 91 height 11
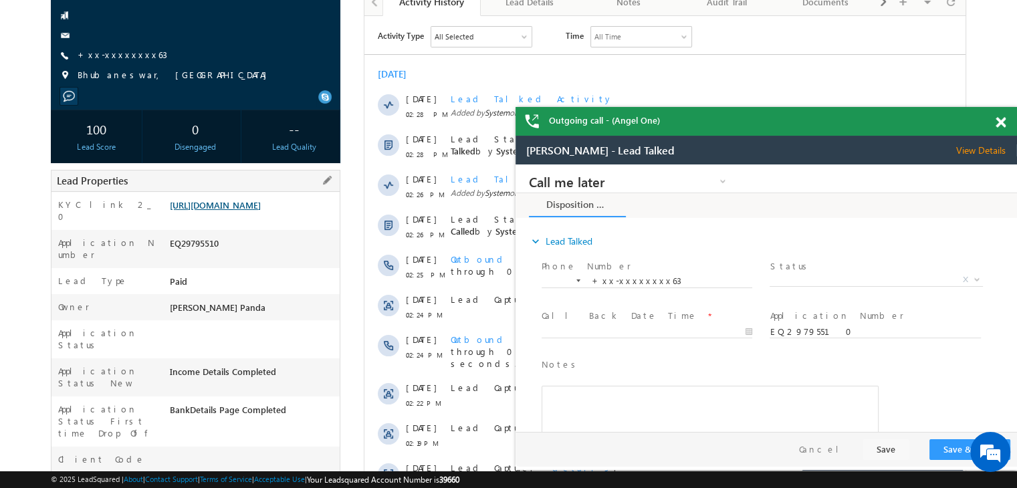
scroll to position [0, 0]
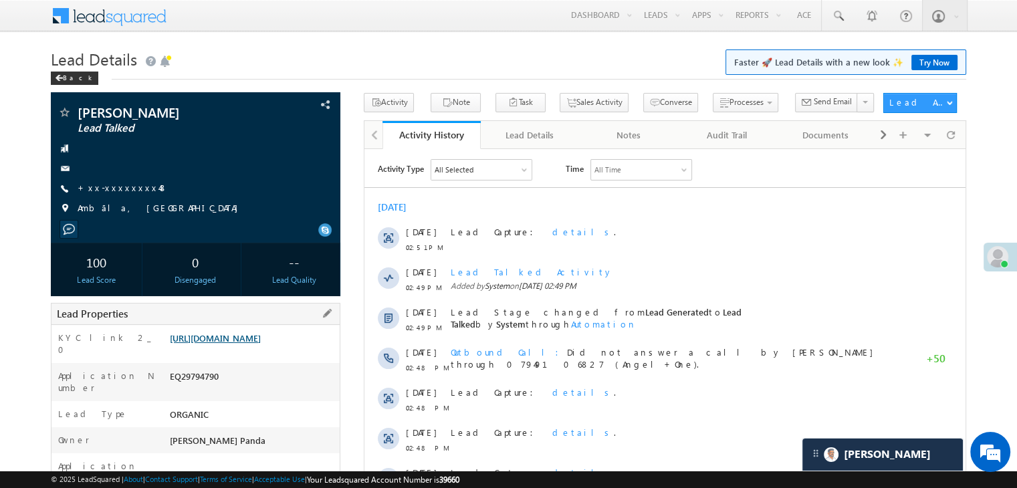
click at [246, 344] on link "https://angelbroking1-pk3em7sa.customui-test.leadsquared.com?leadId=91e5779b-77…" at bounding box center [215, 337] width 91 height 11
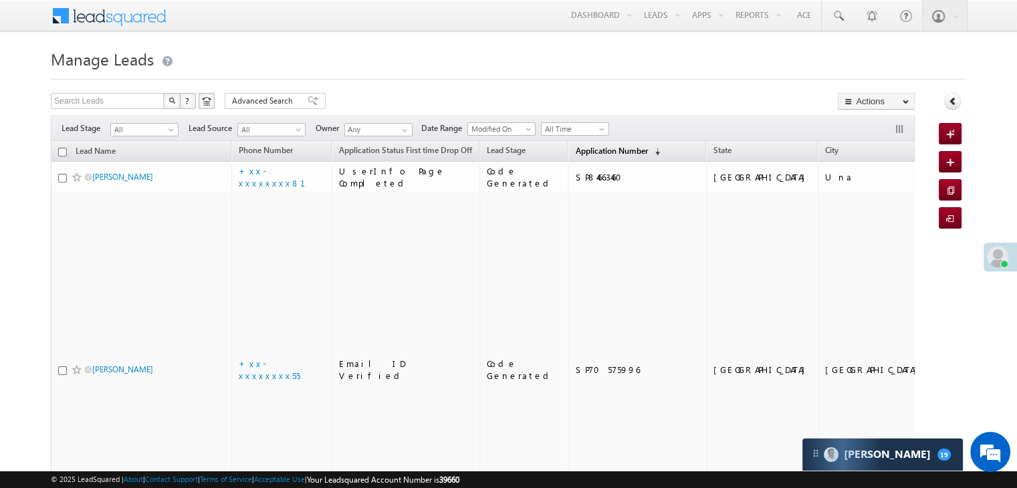
click at [575, 147] on span "Application Number" at bounding box center [611, 151] width 72 height 10
click at [592, 152] on span "Application Number" at bounding box center [611, 151] width 72 height 10
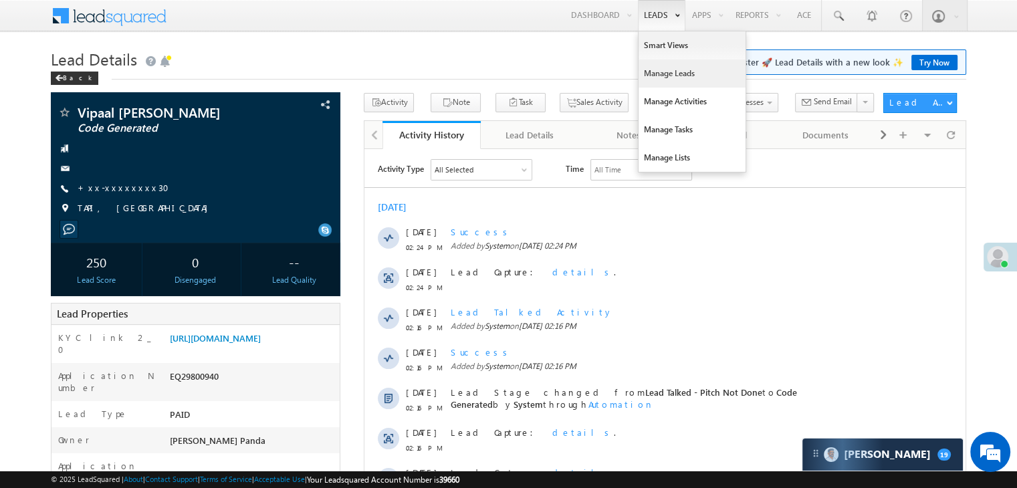
click at [655, 73] on link "Manage Leads" at bounding box center [691, 73] width 107 height 28
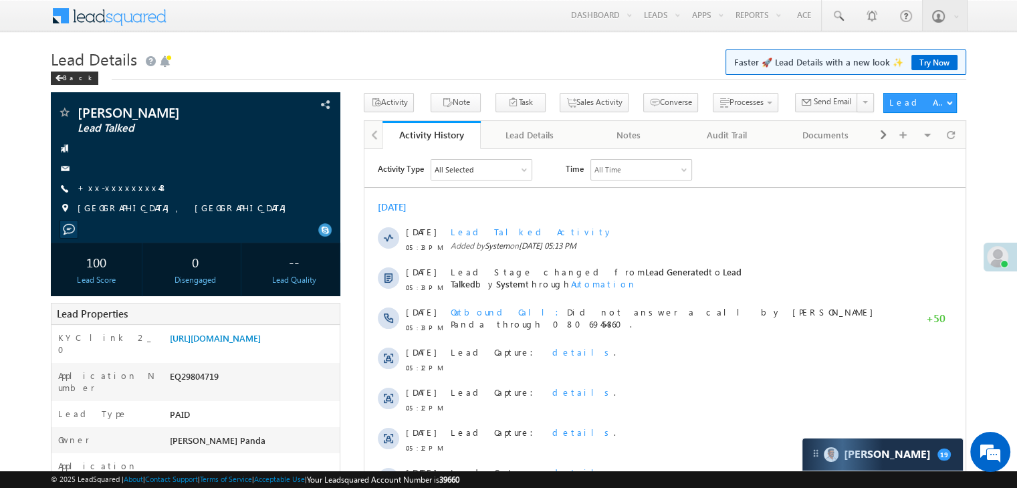
scroll to position [134, 0]
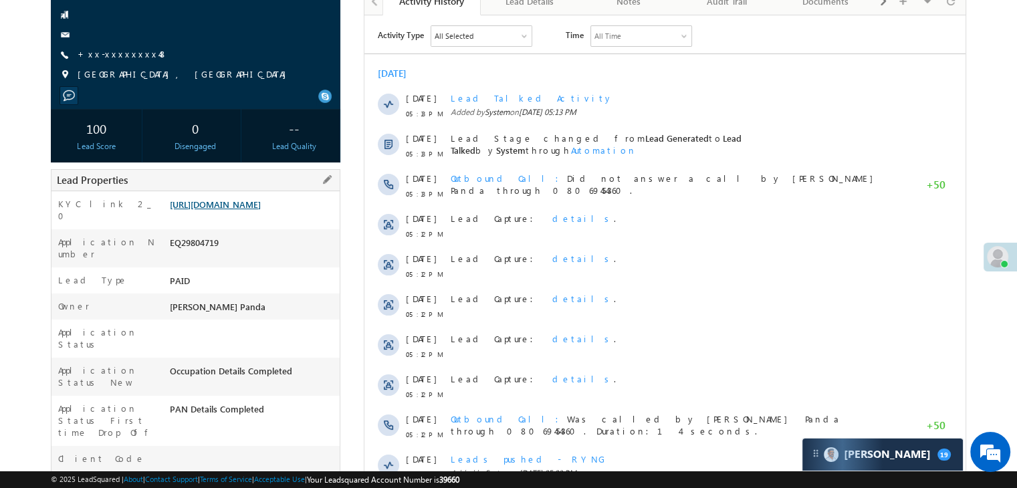
click at [261, 210] on link "[URL][DOMAIN_NAME]" at bounding box center [215, 204] width 91 height 11
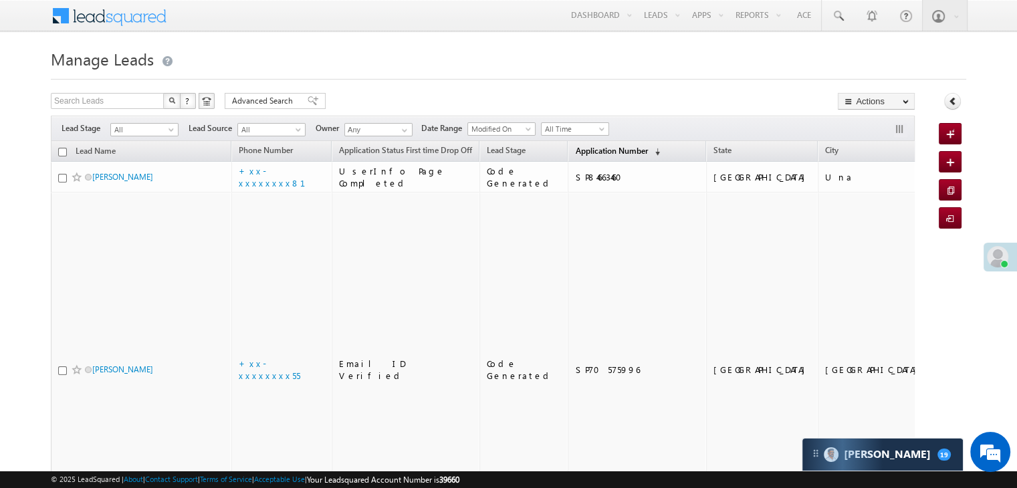
click at [575, 150] on span "Application Number" at bounding box center [611, 151] width 72 height 10
click at [612, 147] on span "Application Number" at bounding box center [611, 151] width 72 height 10
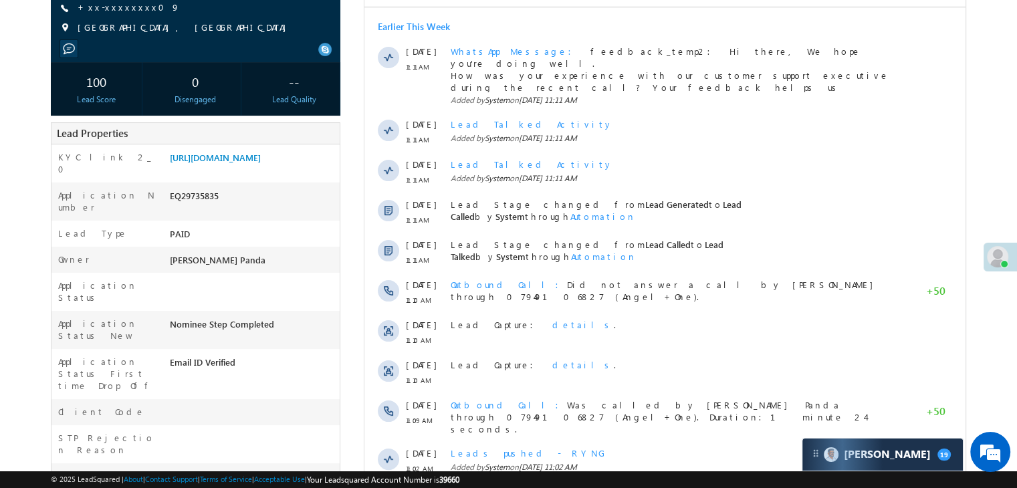
scroll to position [201, 0]
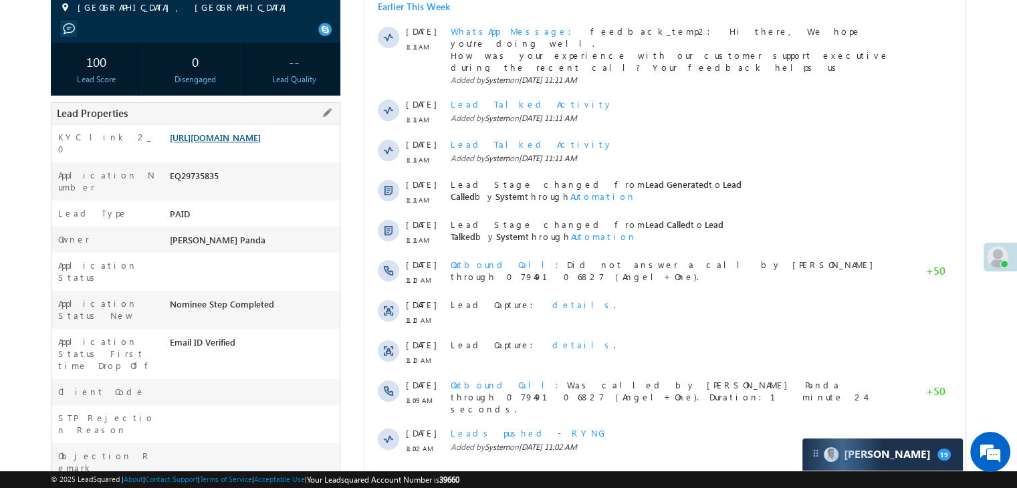
click at [239, 143] on link "[URL][DOMAIN_NAME]" at bounding box center [215, 137] width 91 height 11
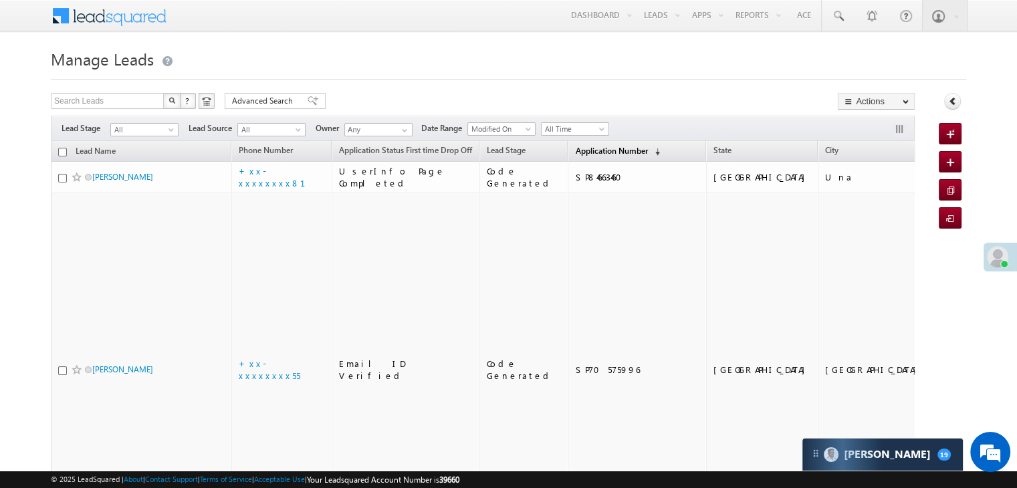
click at [586, 146] on span "Application Number" at bounding box center [611, 151] width 72 height 10
click at [595, 150] on span "Application Number" at bounding box center [611, 151] width 72 height 10
click at [586, 150] on span "Application Number" at bounding box center [611, 151] width 72 height 10
click at [587, 148] on span "Application Number" at bounding box center [611, 151] width 72 height 10
click at [575, 152] on span "Application Number" at bounding box center [611, 151] width 72 height 10
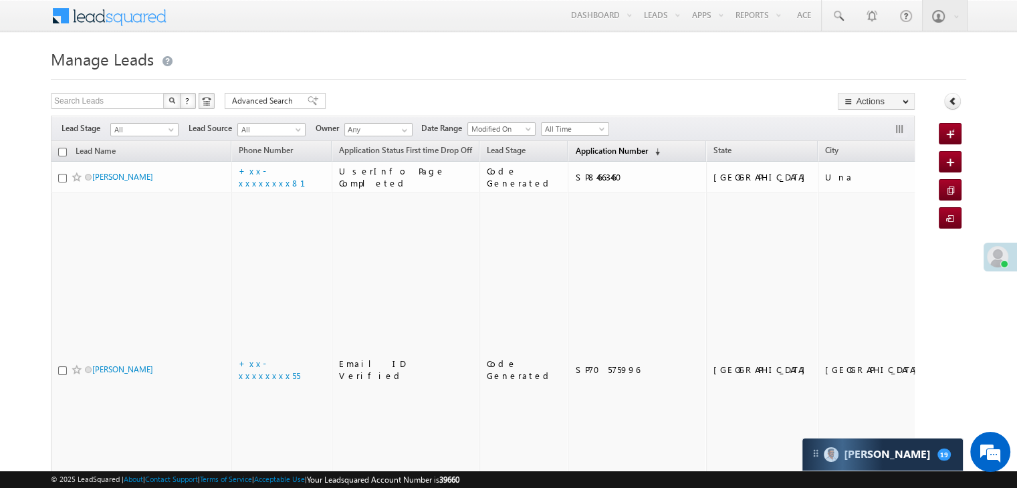
click at [582, 148] on span "Application Number" at bounding box center [611, 151] width 72 height 10
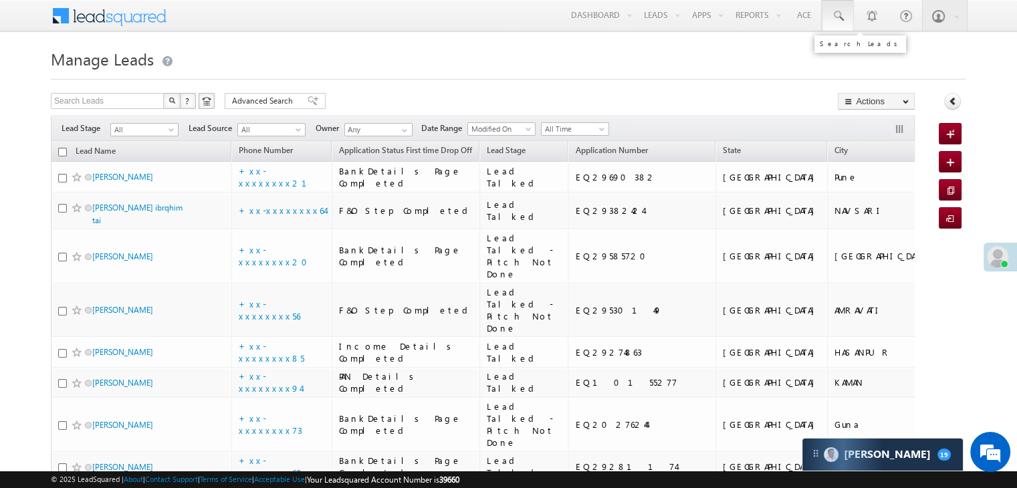
click at [834, 19] on span at bounding box center [837, 15] width 13 height 13
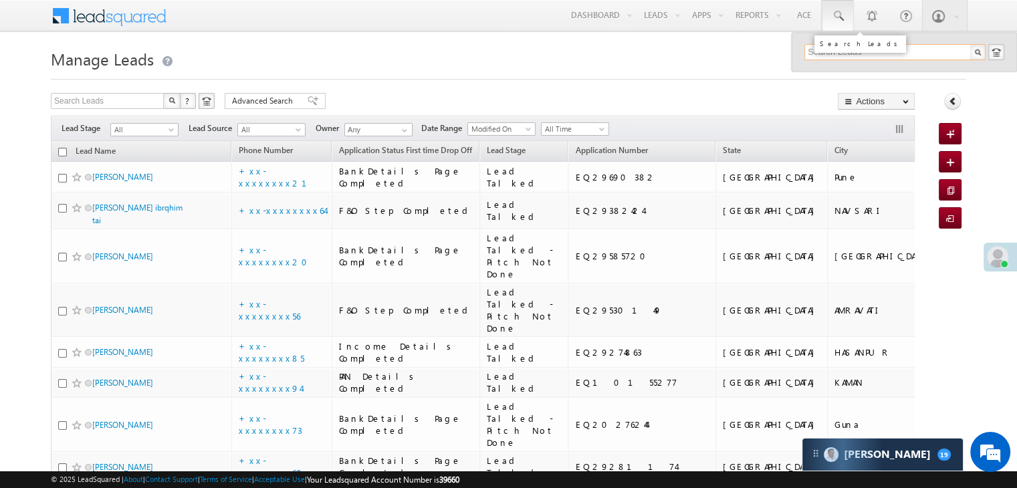
paste input "EQ29532827"
type input "EQ29532827"
click at [829, 71] on div "Subrata Ram" at bounding box center [900, 71] width 179 height 15
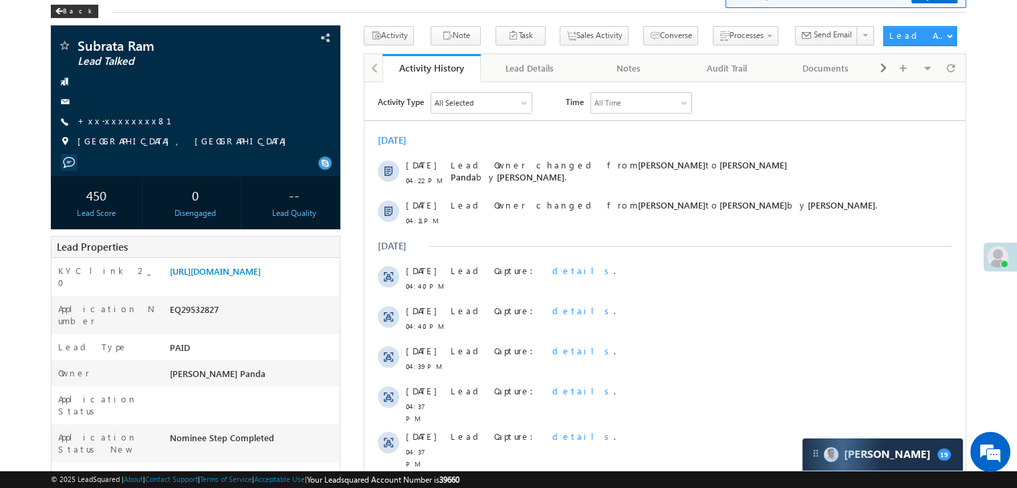
scroll to position [201, 0]
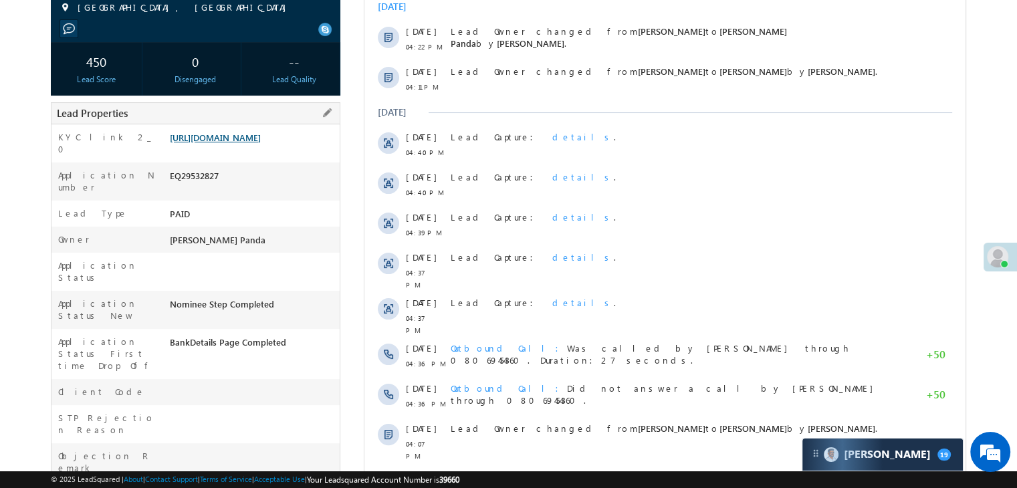
click at [260, 143] on link "[URL][DOMAIN_NAME]" at bounding box center [215, 137] width 91 height 11
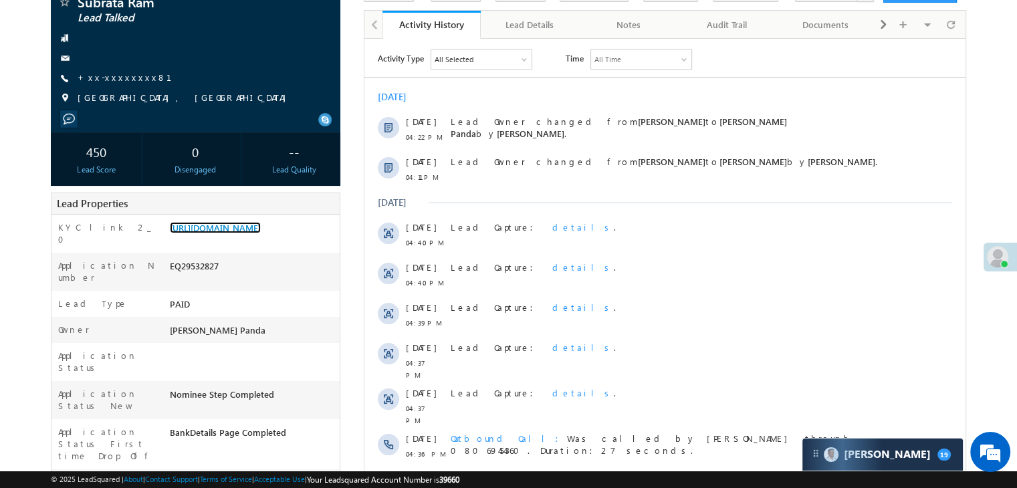
scroll to position [0, 0]
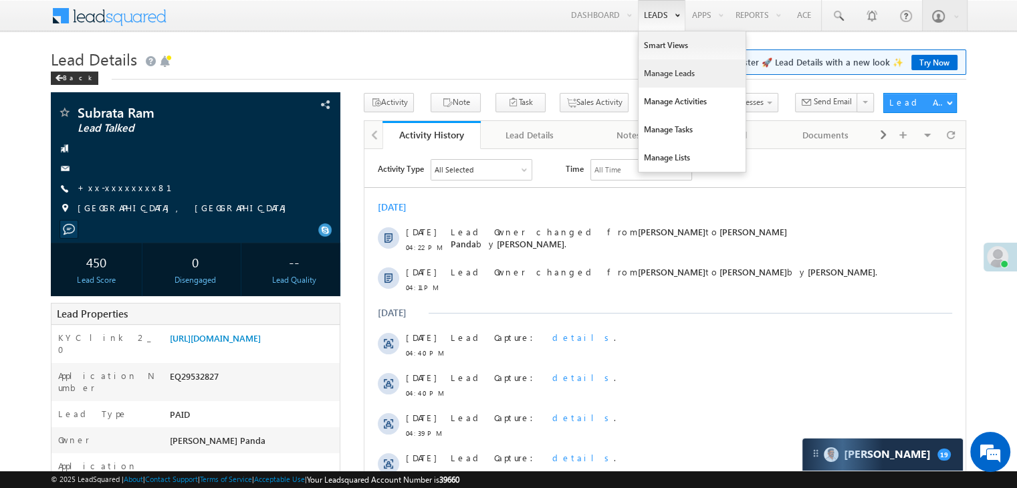
click at [662, 70] on link "Manage Leads" at bounding box center [691, 73] width 107 height 28
